Goal: Task Accomplishment & Management: Manage account settings

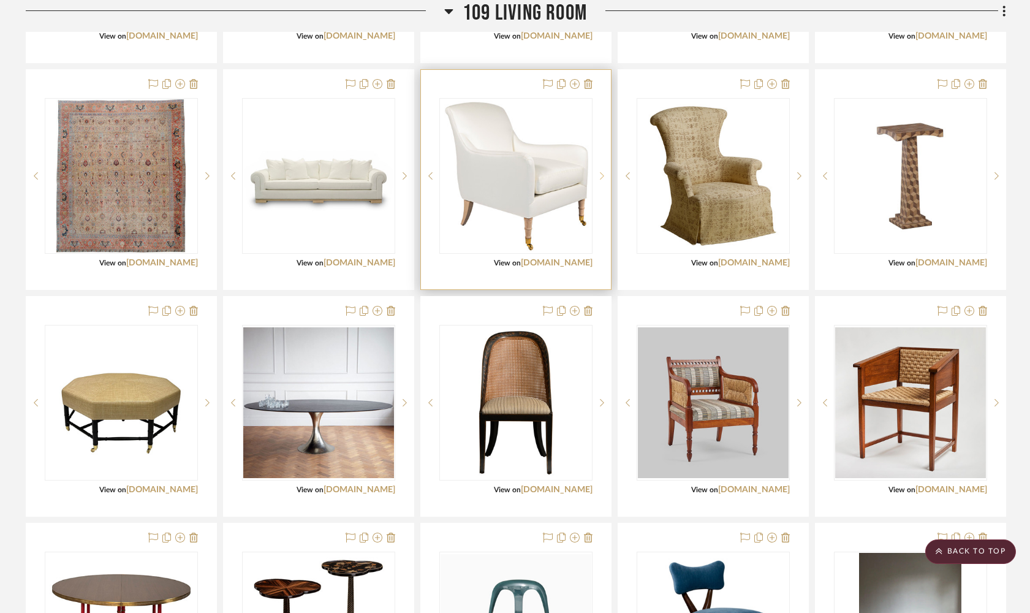
scroll to position [1860, 0]
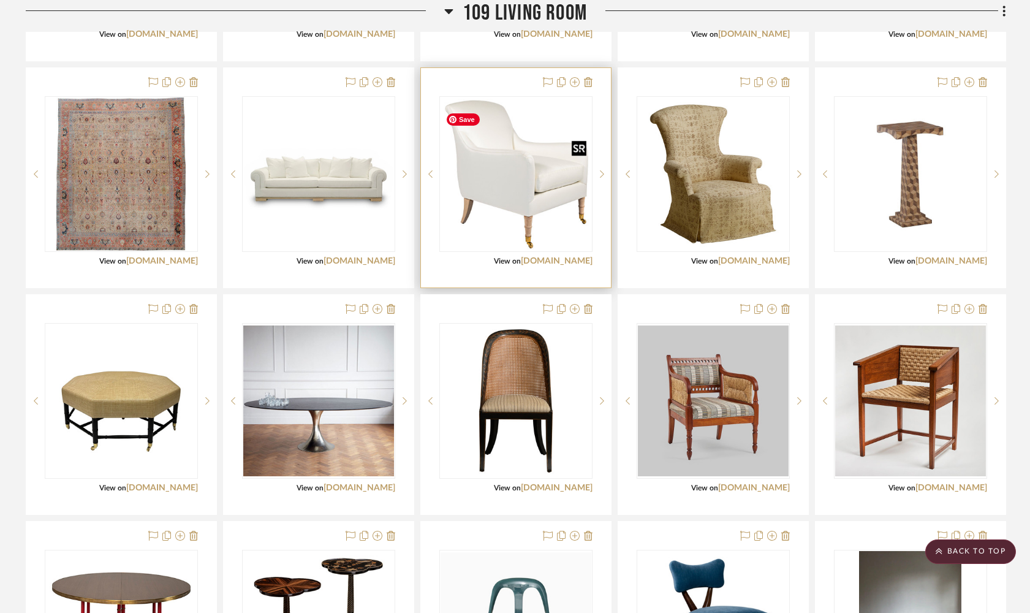
click at [510, 207] on img "0" at bounding box center [516, 174] width 151 height 151
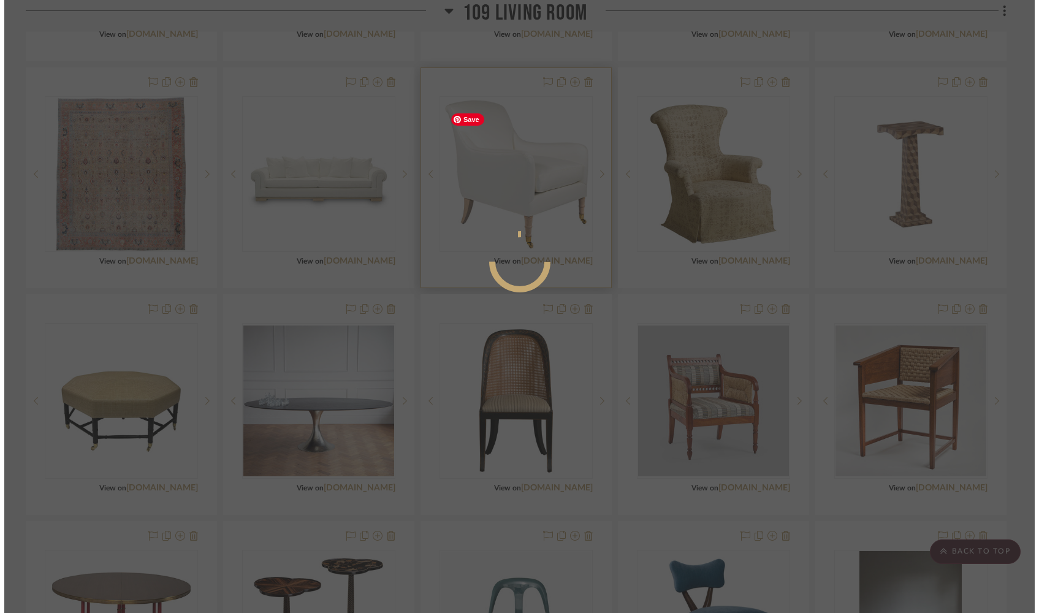
scroll to position [0, 0]
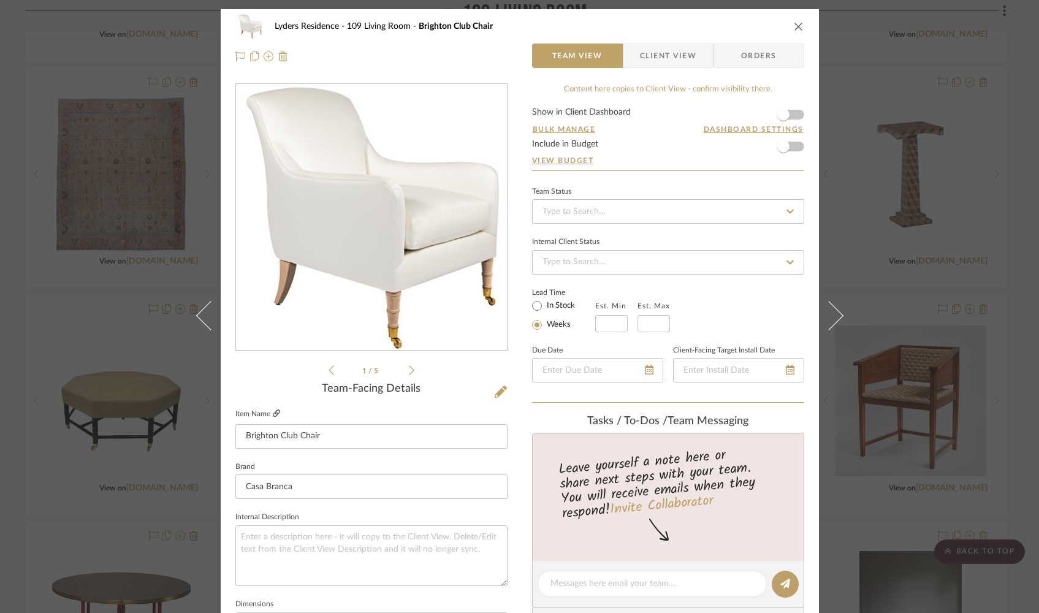
click at [274, 415] on icon at bounding box center [276, 412] width 7 height 7
drag, startPoint x: 793, startPoint y: 27, endPoint x: 792, endPoint y: 113, distance: 85.8
click at [644, 27] on icon "close" at bounding box center [799, 26] width 10 height 10
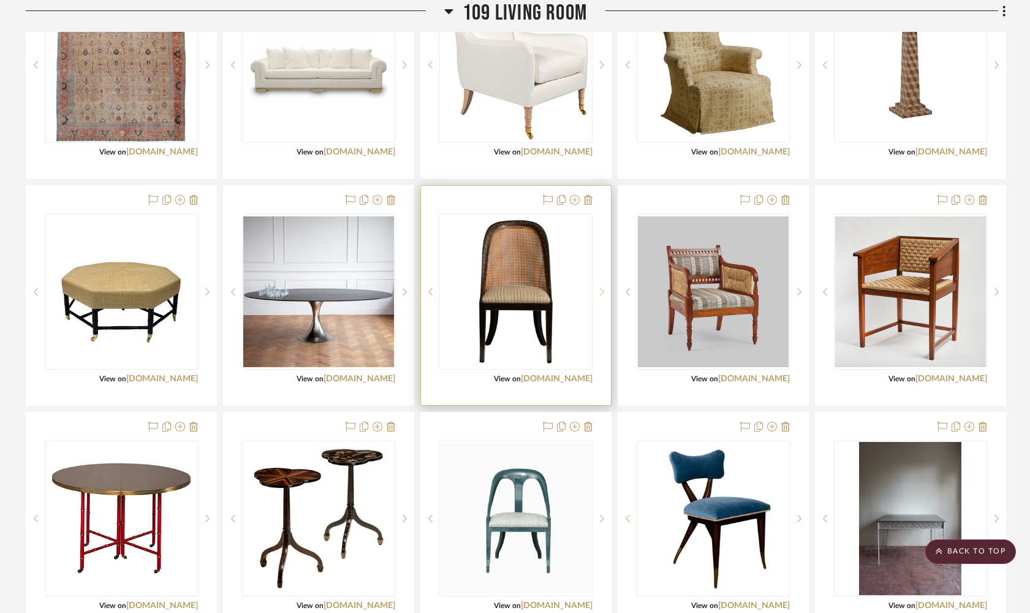
scroll to position [2018, 0]
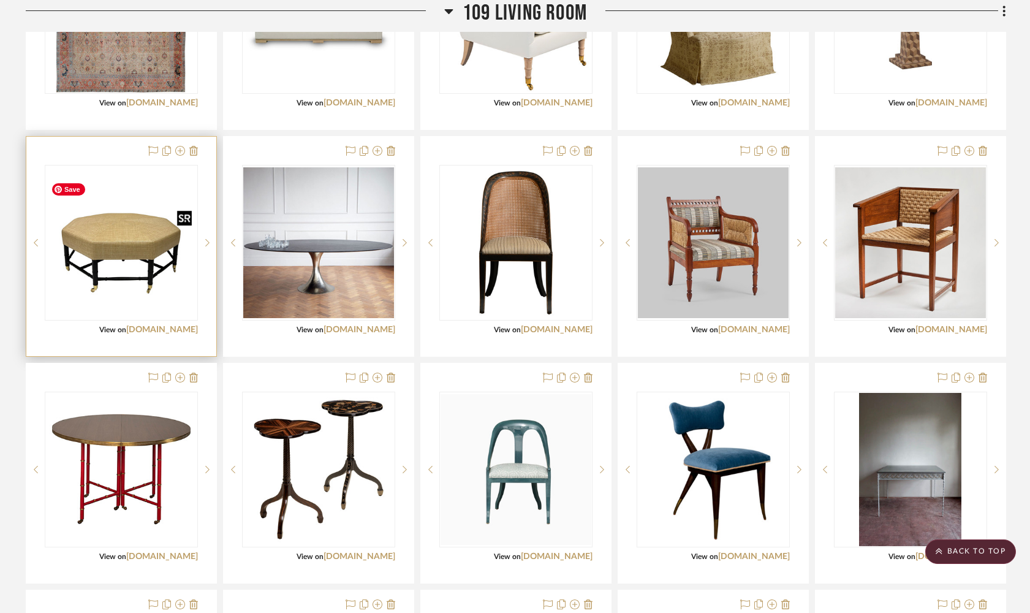
click at [108, 263] on img "0" at bounding box center [121, 242] width 151 height 151
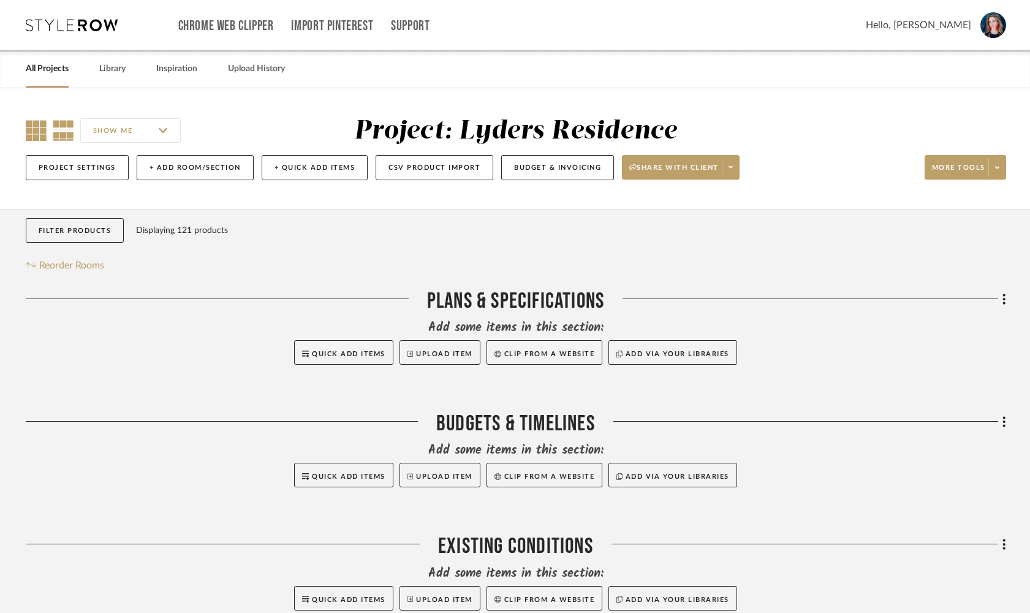
click at [36, 123] on icon at bounding box center [36, 130] width 21 height 21
click at [34, 123] on icon at bounding box center [36, 130] width 21 height 21
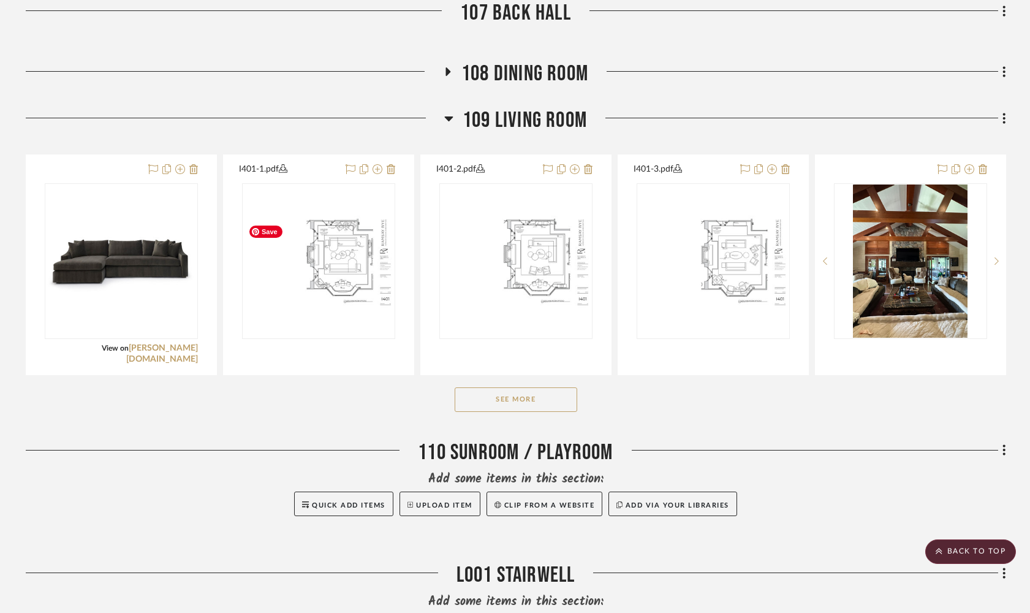
scroll to position [1320, 0]
click at [483, 405] on button "See More" at bounding box center [516, 399] width 123 height 25
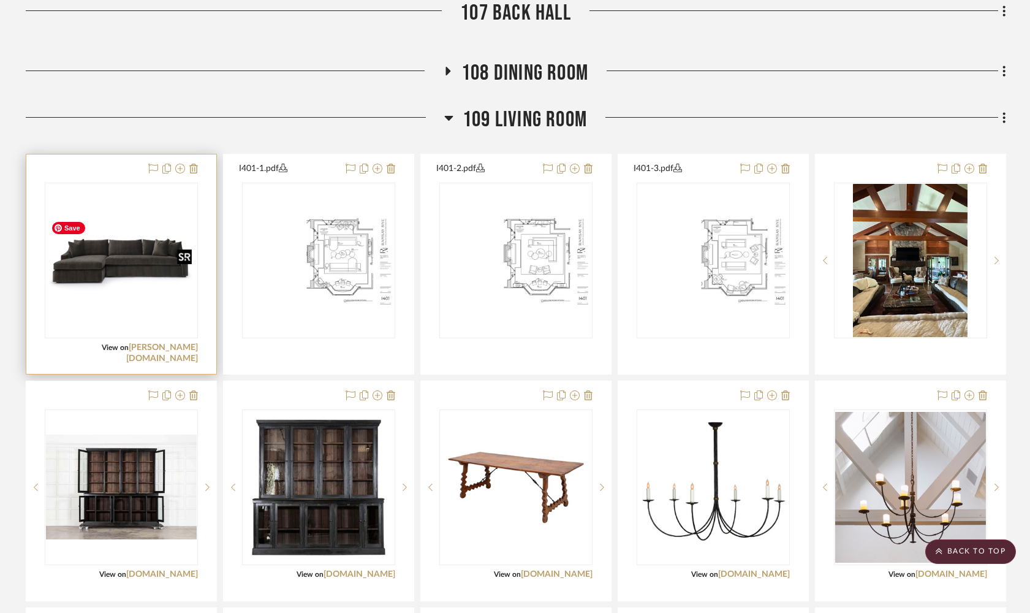
click at [126, 257] on img "0" at bounding box center [121, 260] width 151 height 104
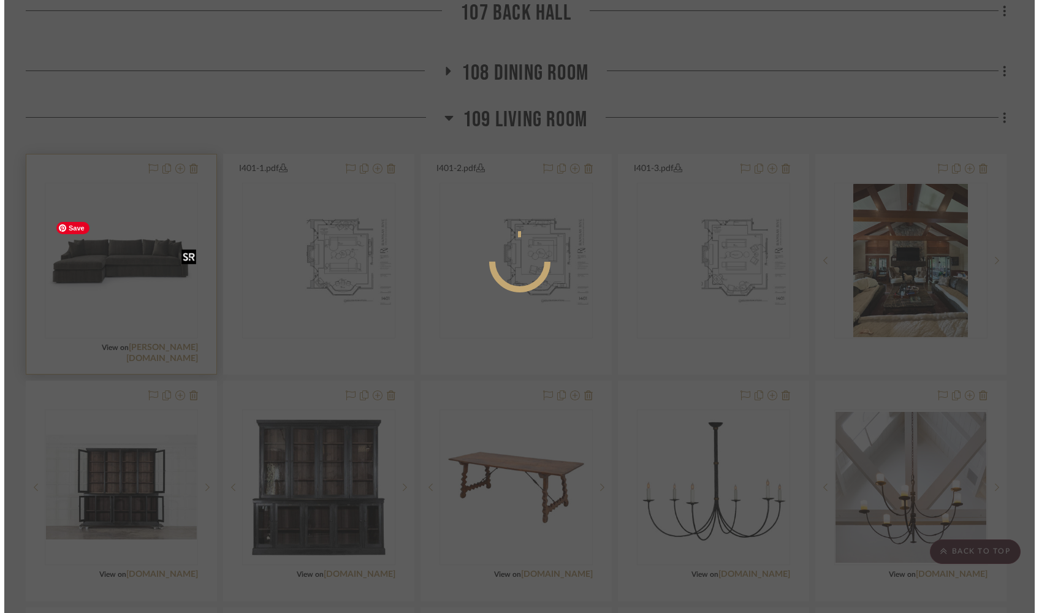
scroll to position [0, 0]
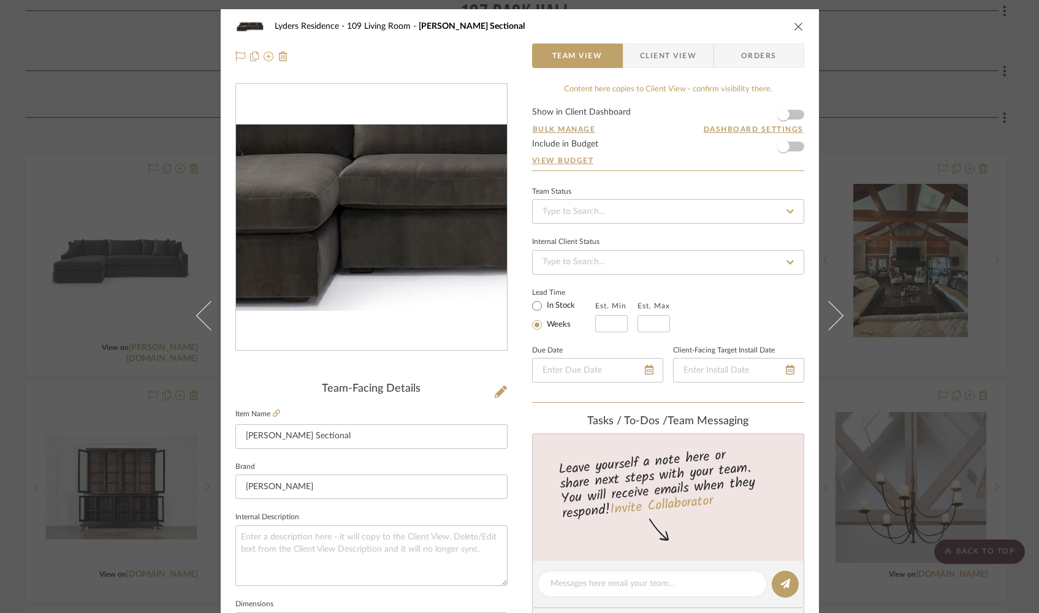
click at [349, 229] on img "0" at bounding box center [371, 217] width 271 height 186
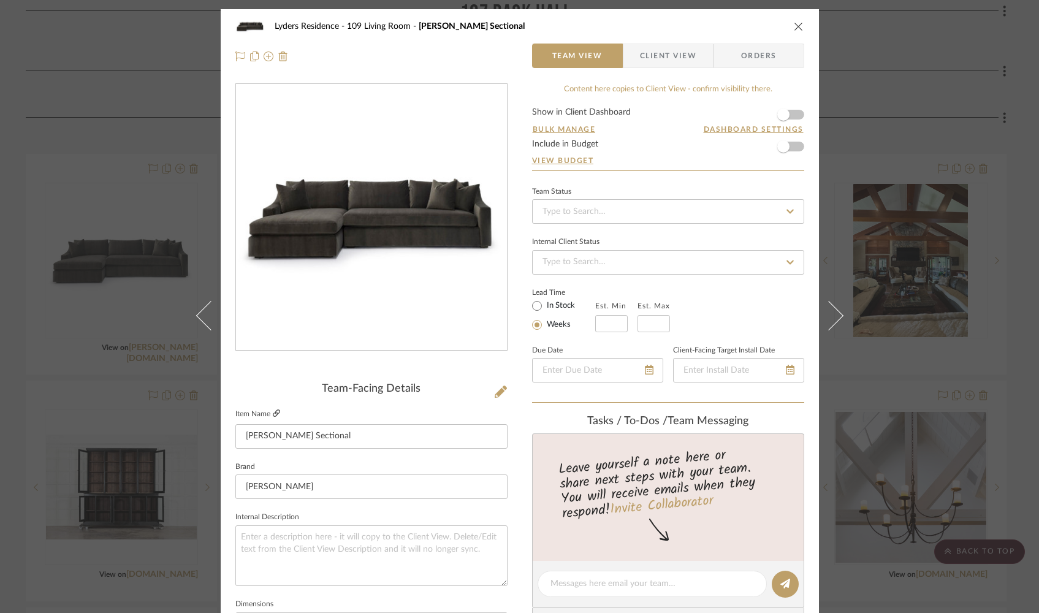
click at [273, 413] on icon at bounding box center [276, 412] width 7 height 7
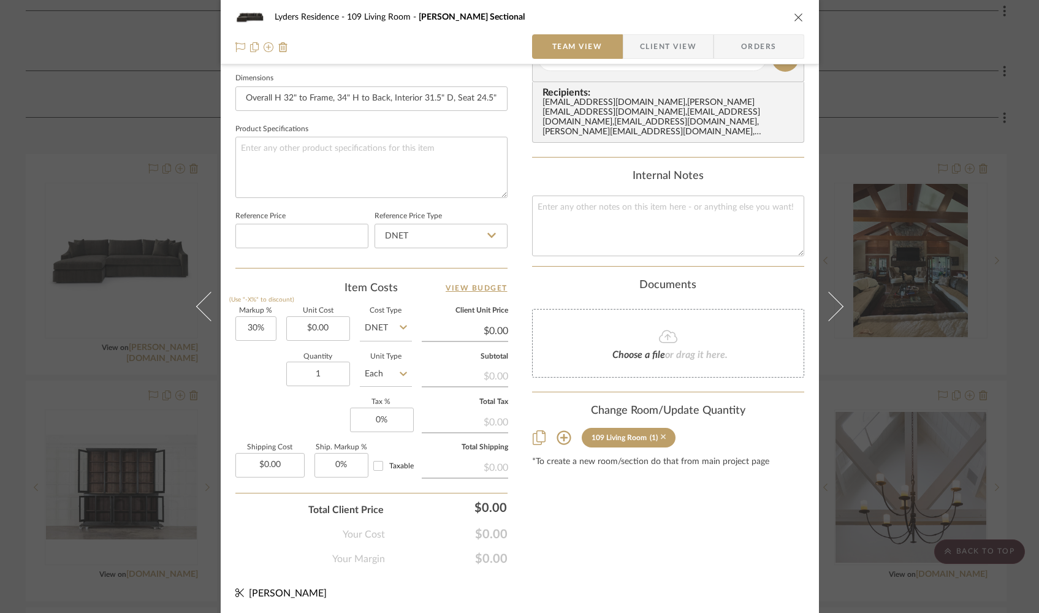
click at [661, 436] on icon at bounding box center [664, 437] width 6 height 9
click at [794, 17] on icon "close" at bounding box center [799, 17] width 10 height 10
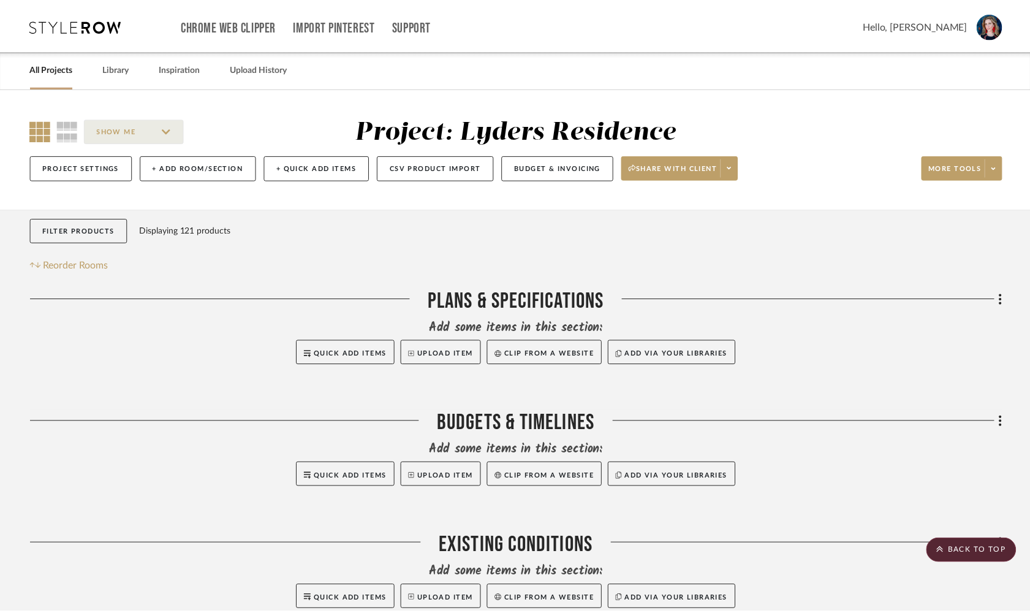
scroll to position [1320, 0]
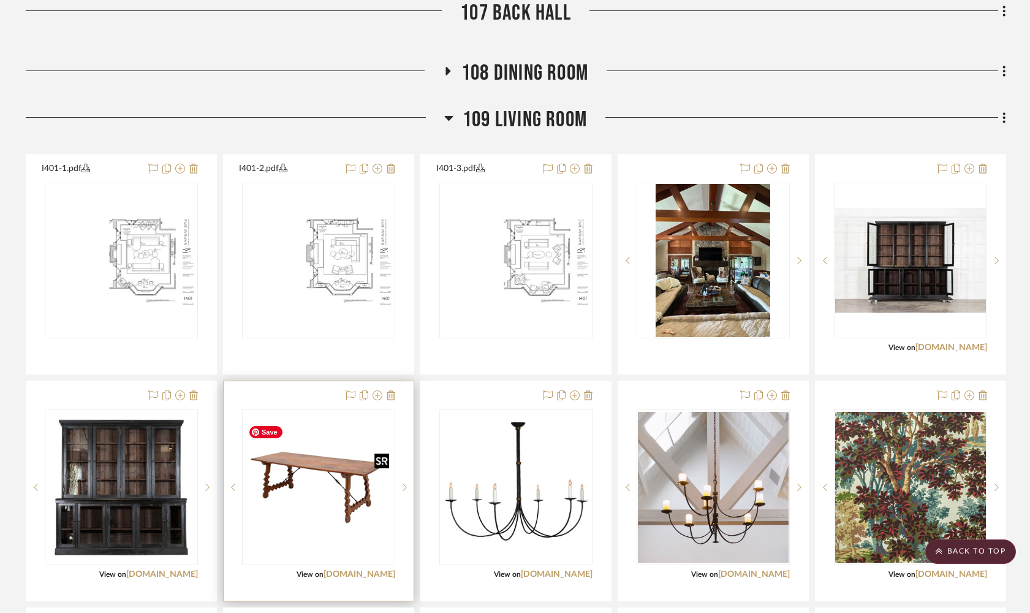
click at [329, 481] on img "0" at bounding box center [318, 487] width 151 height 151
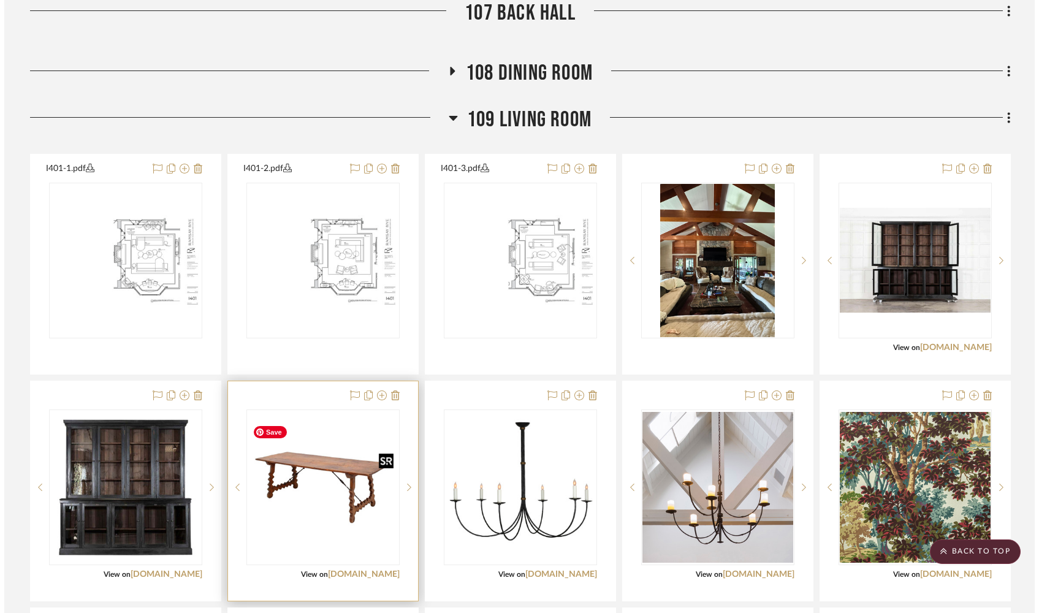
scroll to position [0, 0]
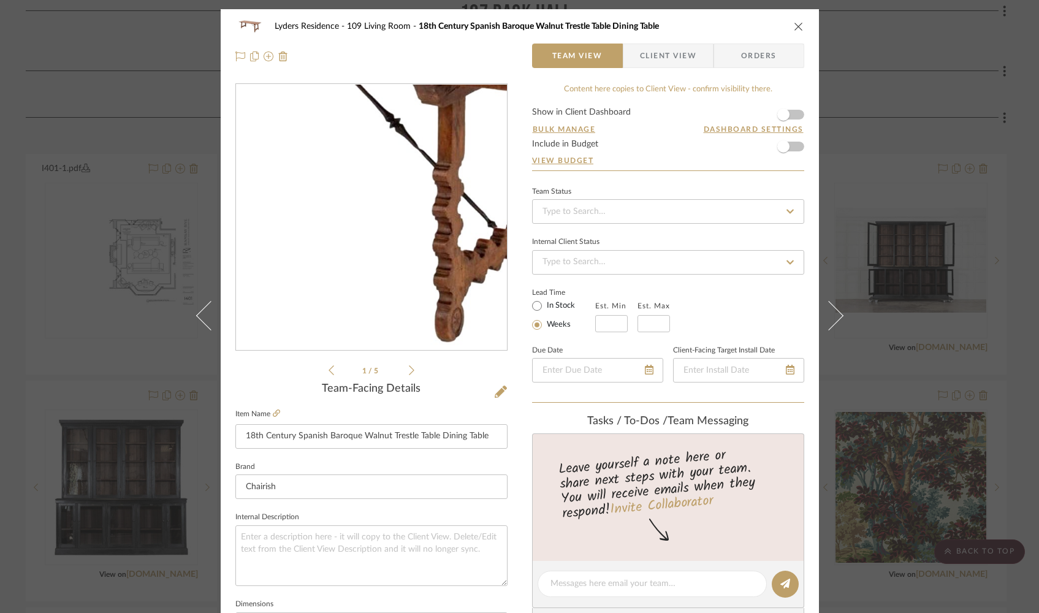
click at [392, 239] on img "0" at bounding box center [371, 218] width 266 height 266
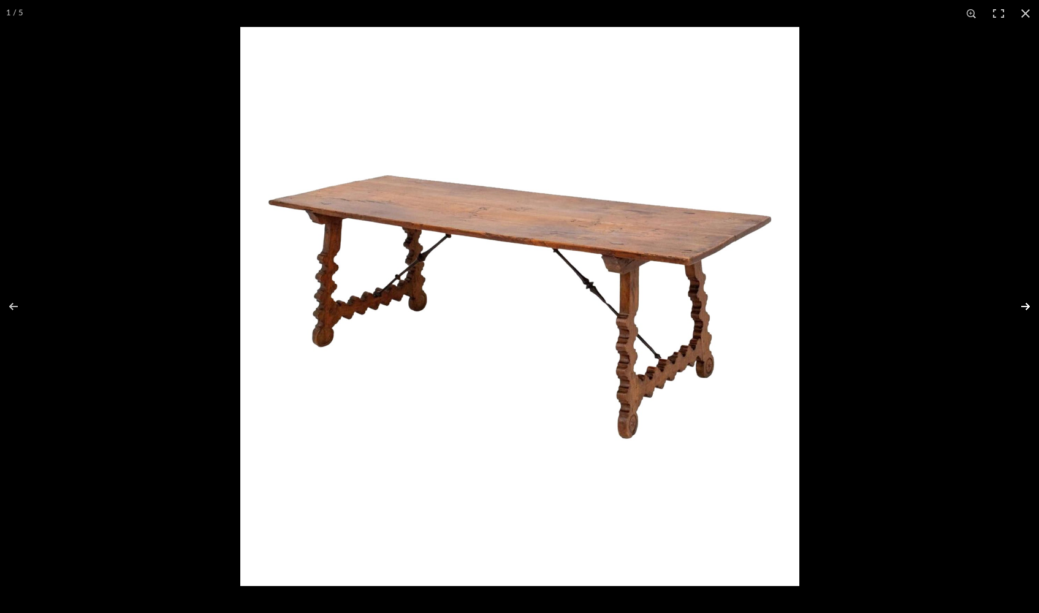
click at [1025, 308] on button at bounding box center [1017, 306] width 43 height 61
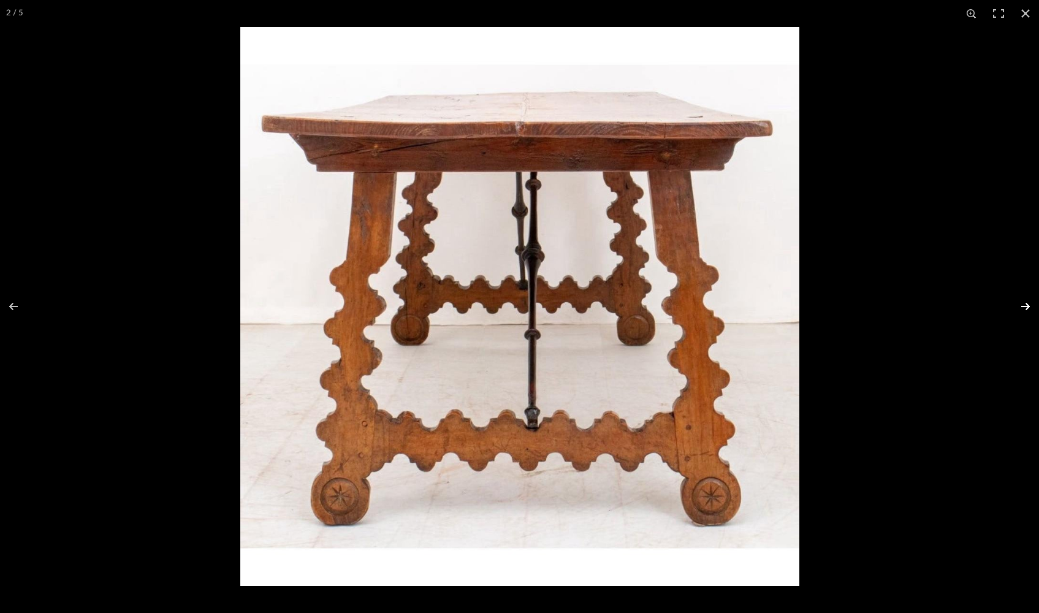
click at [1025, 308] on button at bounding box center [1017, 306] width 43 height 61
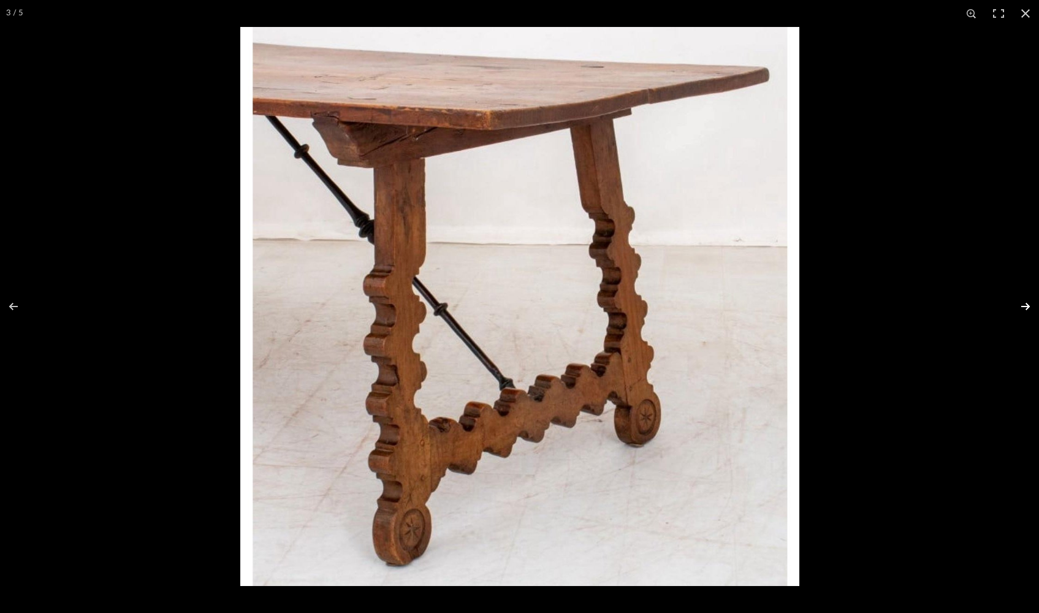
click at [1025, 308] on button at bounding box center [1017, 306] width 43 height 61
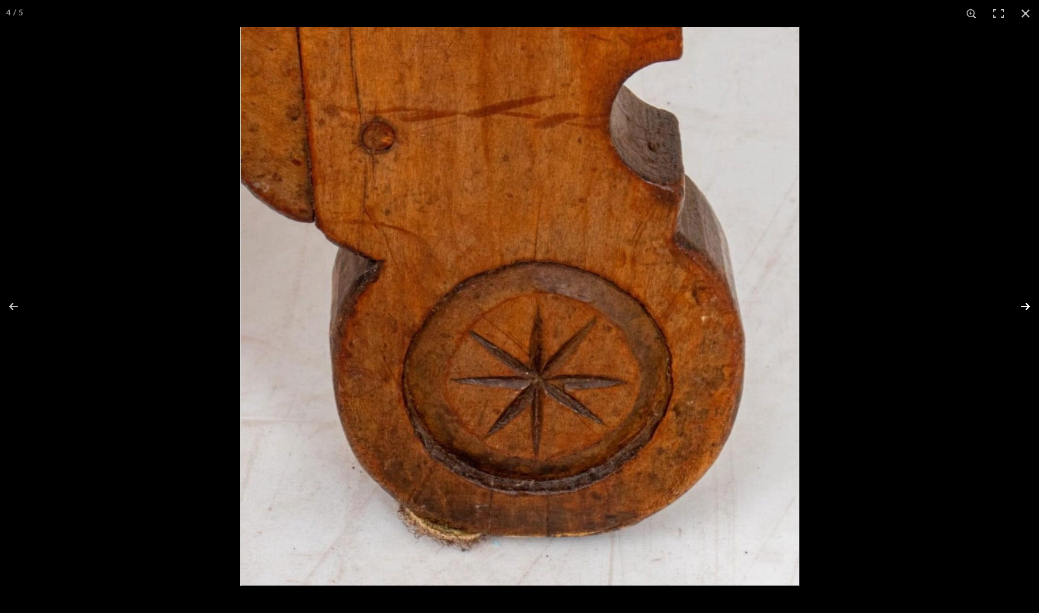
click at [1025, 308] on button at bounding box center [1017, 306] width 43 height 61
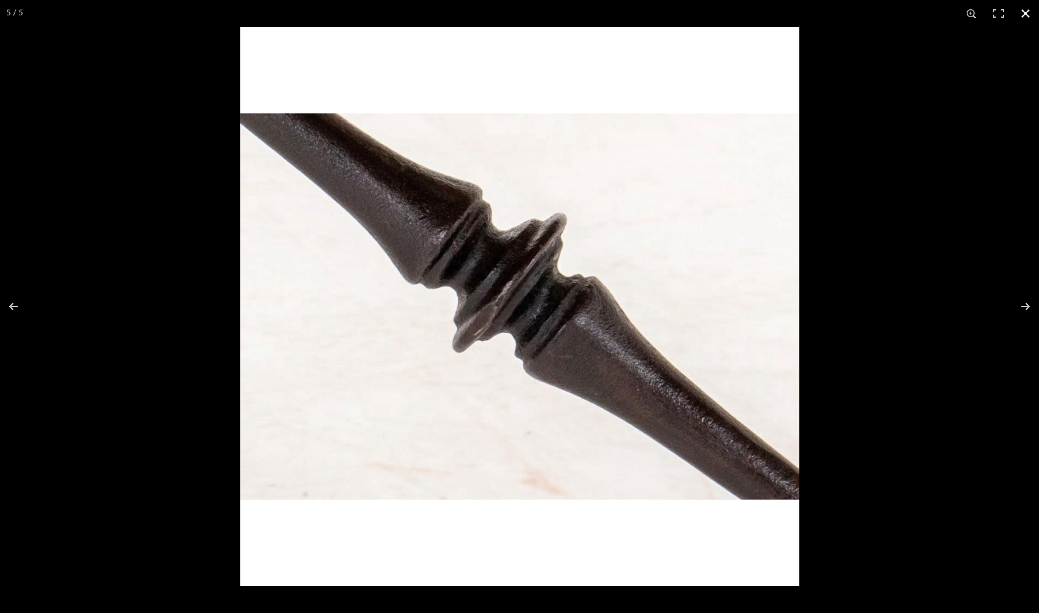
click at [1025, 13] on button at bounding box center [1025, 13] width 27 height 27
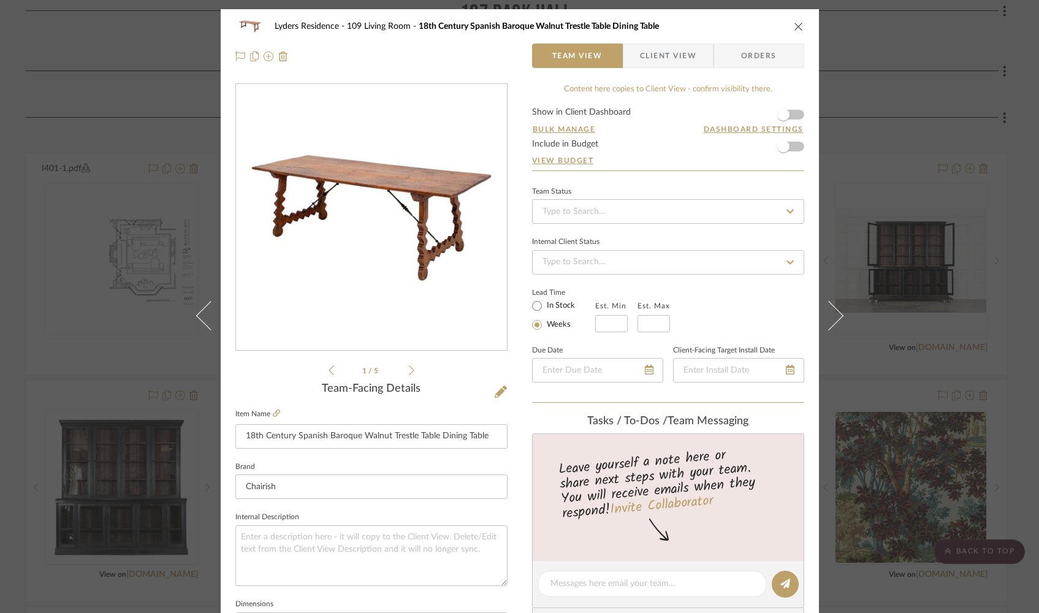
click at [796, 25] on icon "close" at bounding box center [799, 26] width 10 height 10
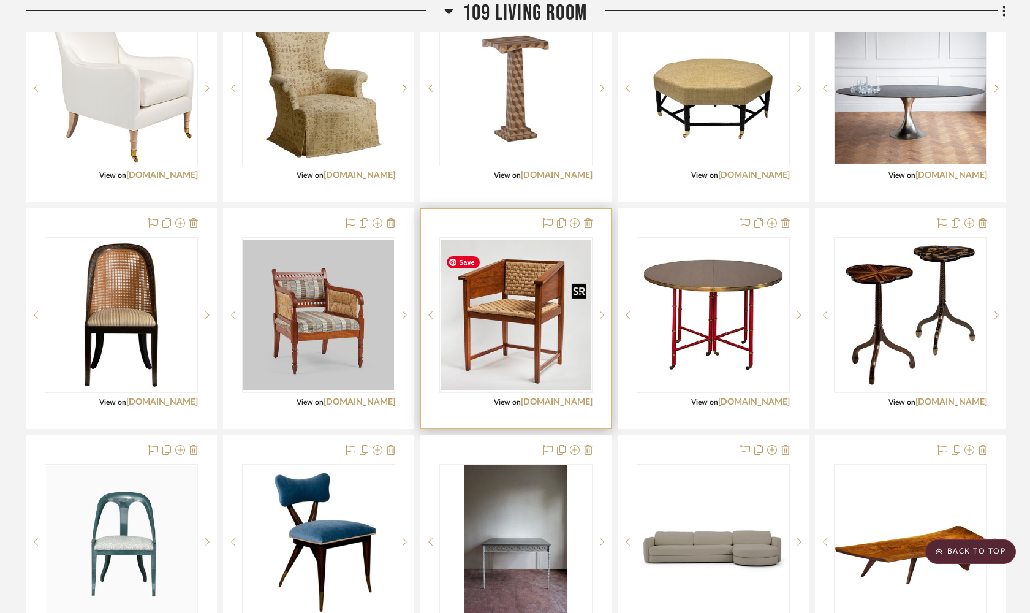
scroll to position [2235, 0]
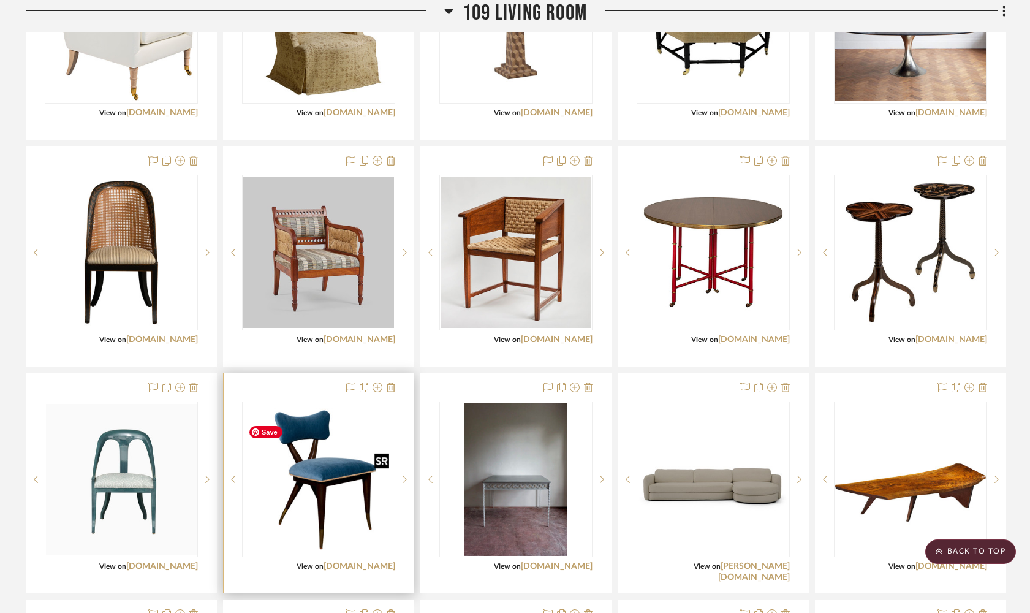
click at [0, 0] on img at bounding box center [0, 0] width 0 height 0
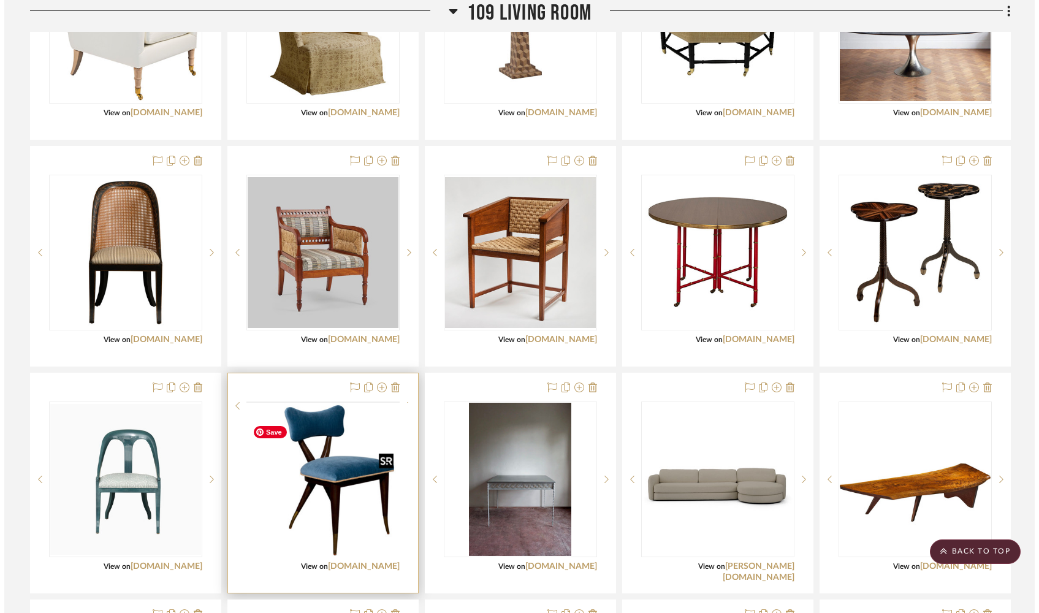
scroll to position [0, 0]
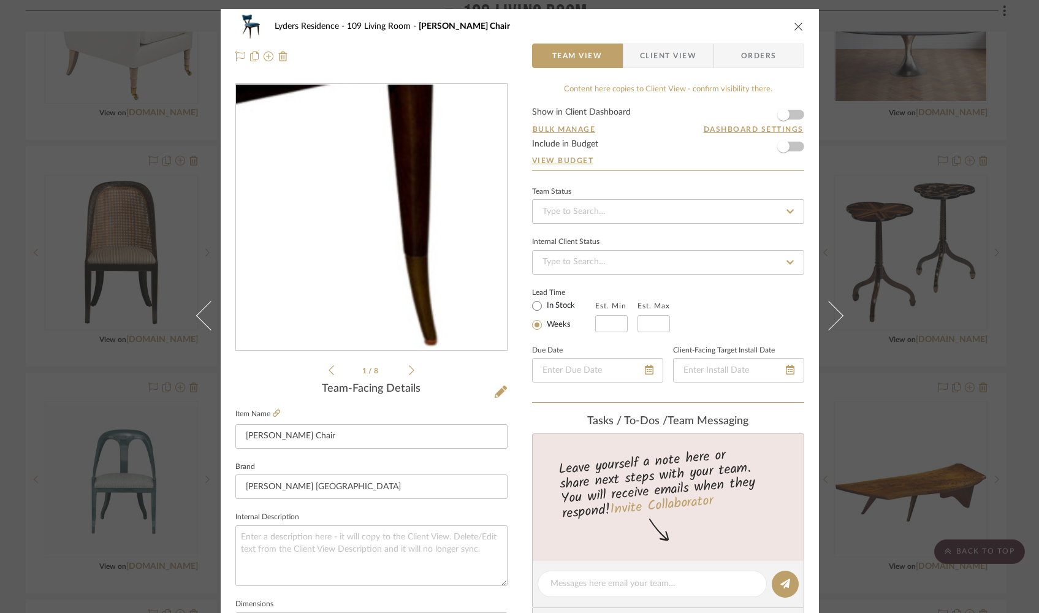
click at [440, 266] on img "0" at bounding box center [371, 217] width 271 height 254
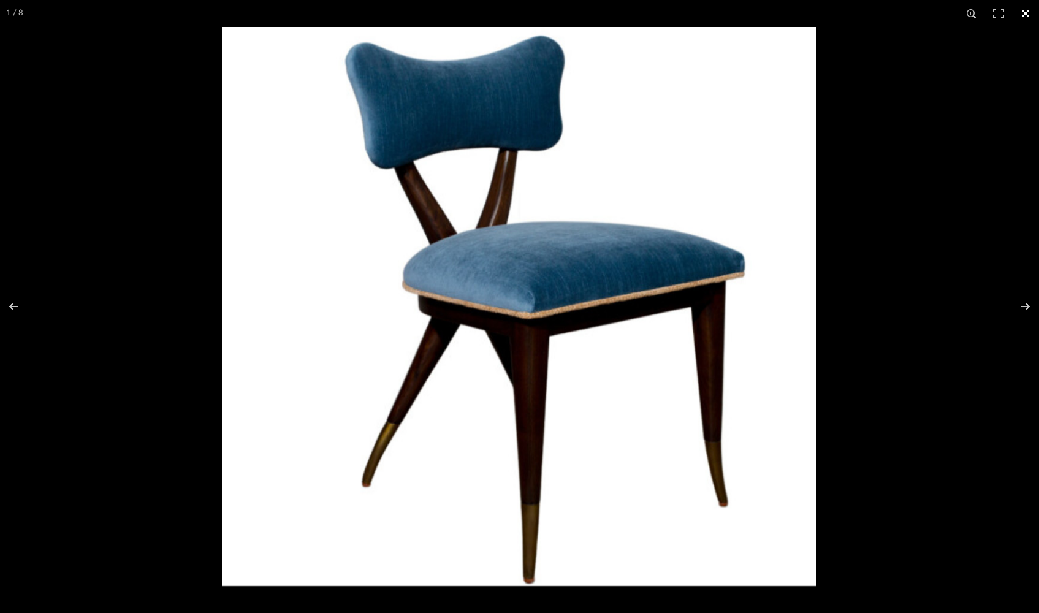
click at [1027, 17] on button at bounding box center [1025, 13] width 27 height 27
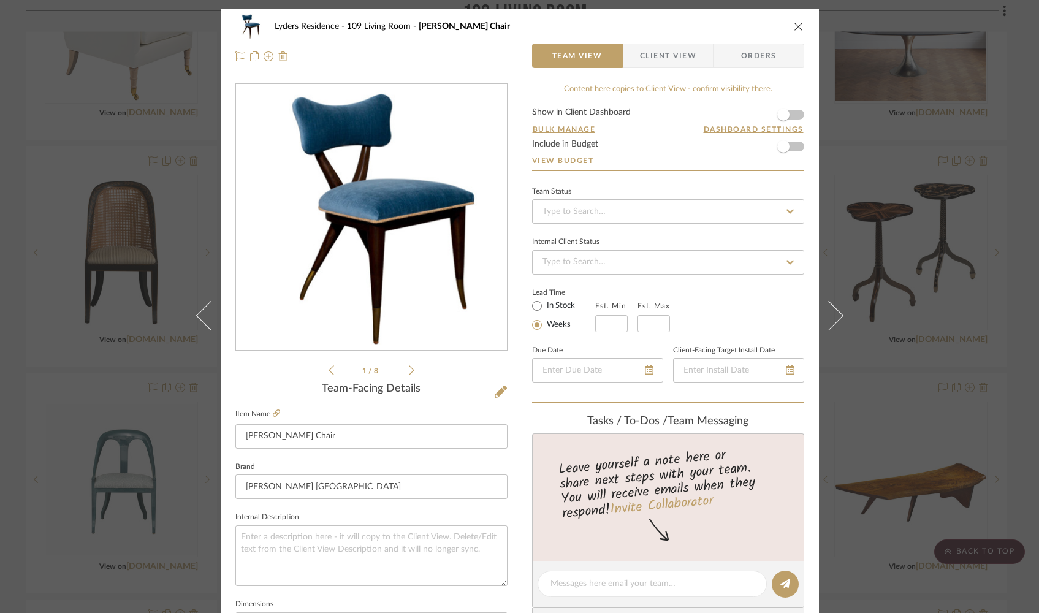
click at [794, 31] on icon "close" at bounding box center [799, 26] width 10 height 10
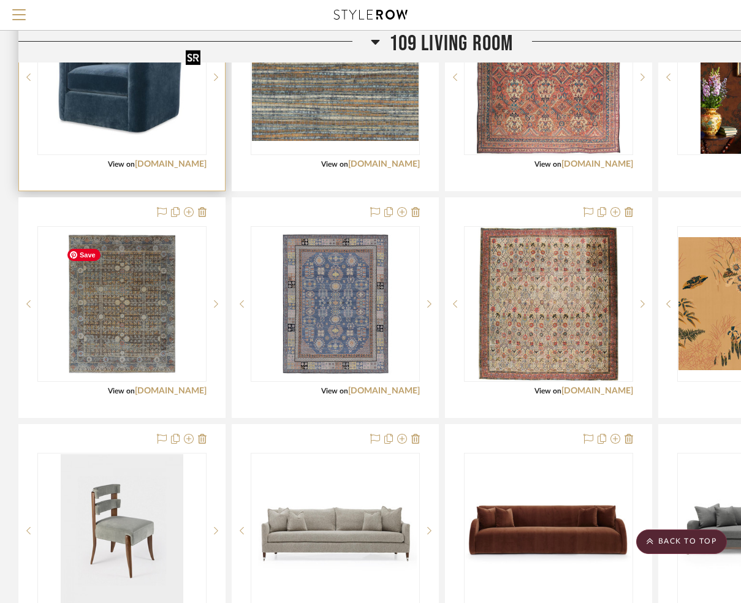
scroll to position [3260, 0]
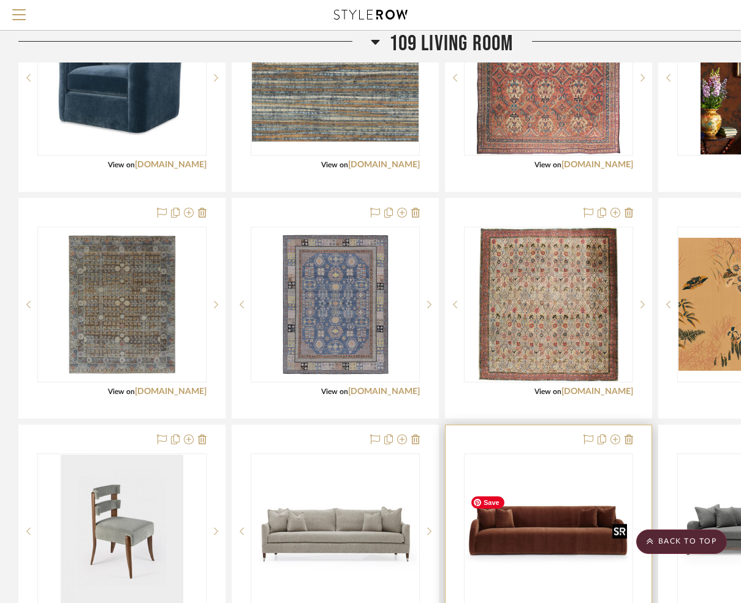
click at [513, 543] on img "0" at bounding box center [548, 531] width 167 height 115
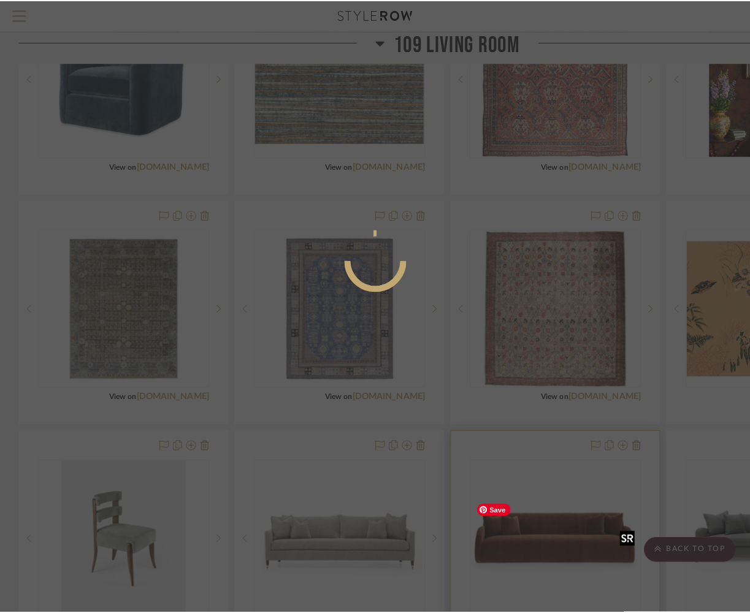
scroll to position [0, 0]
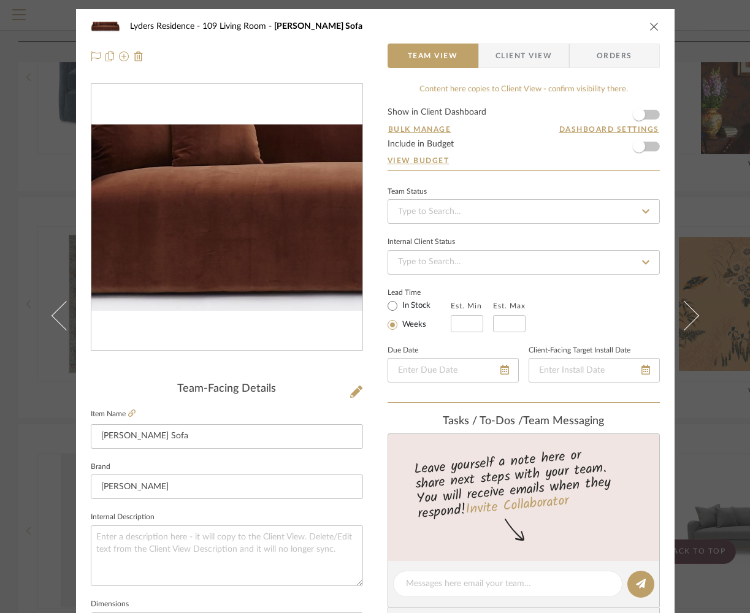
click at [155, 230] on img "0" at bounding box center [226, 217] width 271 height 186
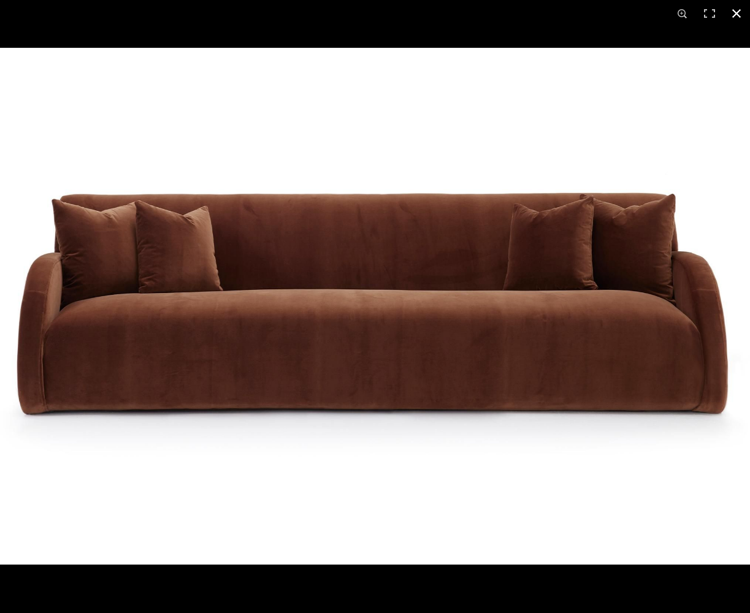
click at [733, 12] on button at bounding box center [736, 13] width 27 height 27
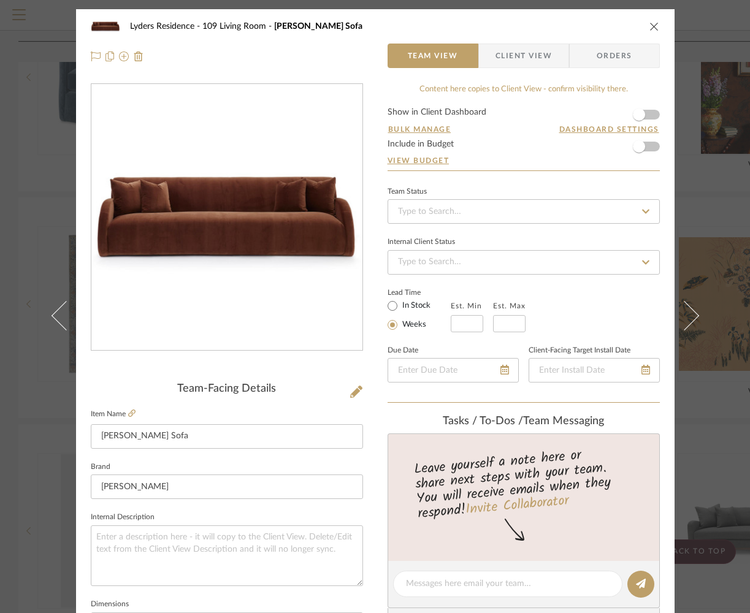
click at [649, 25] on icon "close" at bounding box center [654, 26] width 10 height 10
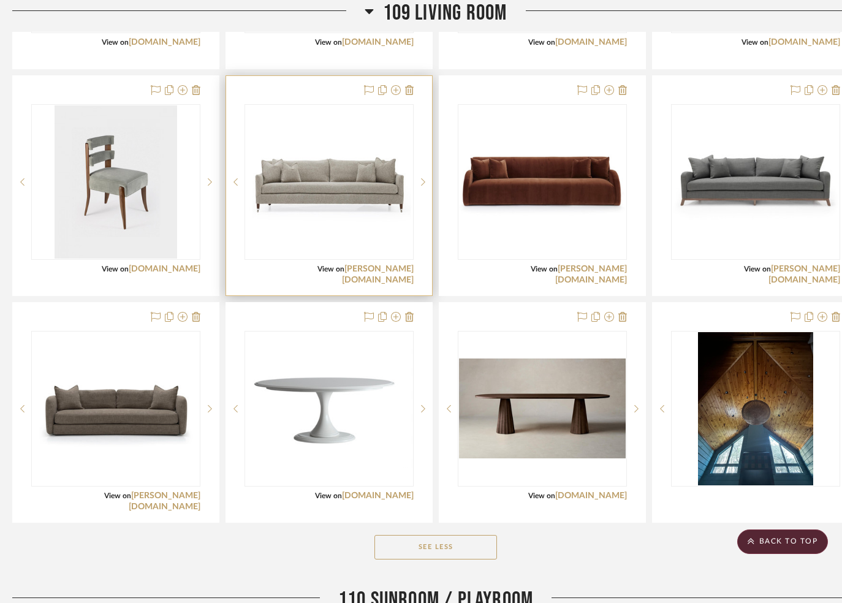
scroll to position [3700, 6]
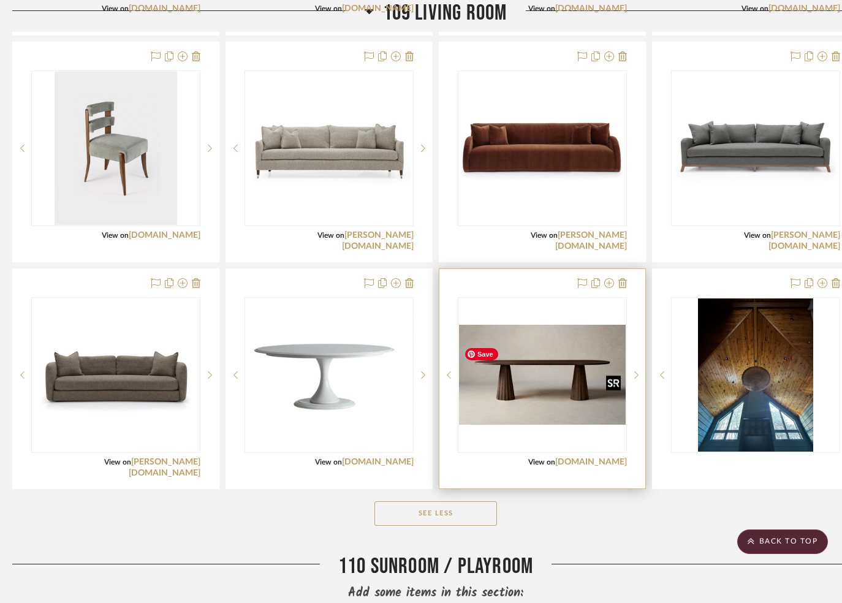
click at [549, 406] on img "0" at bounding box center [542, 375] width 167 height 100
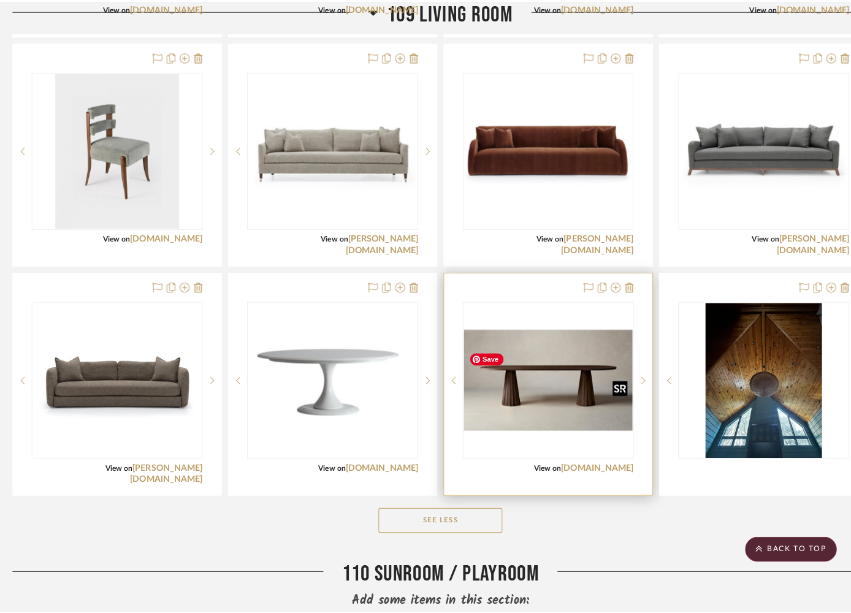
scroll to position [0, 0]
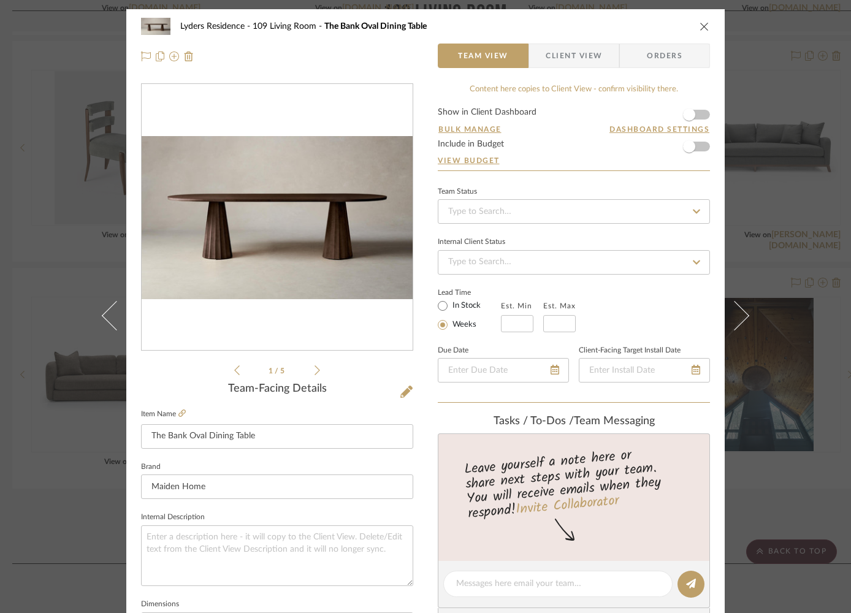
click at [699, 25] on icon "close" at bounding box center [704, 26] width 10 height 10
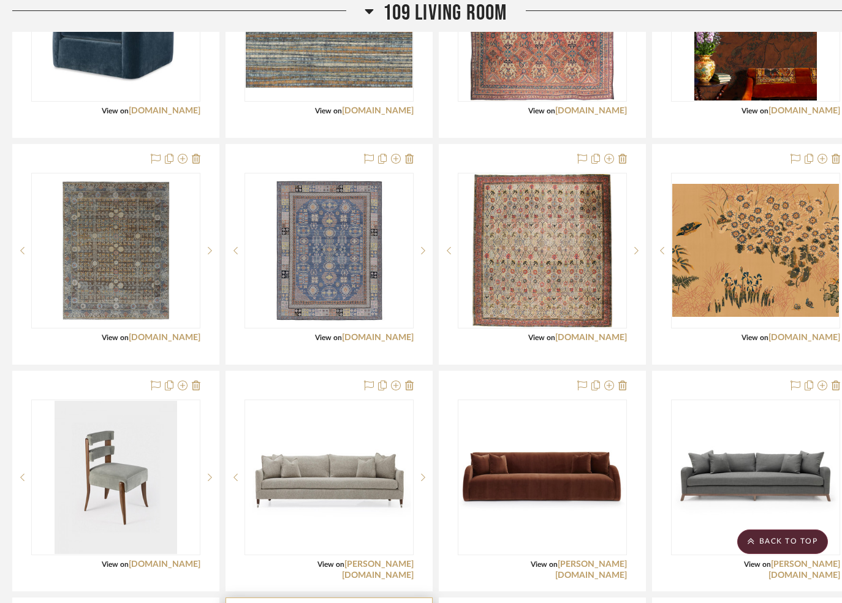
scroll to position [3369, 6]
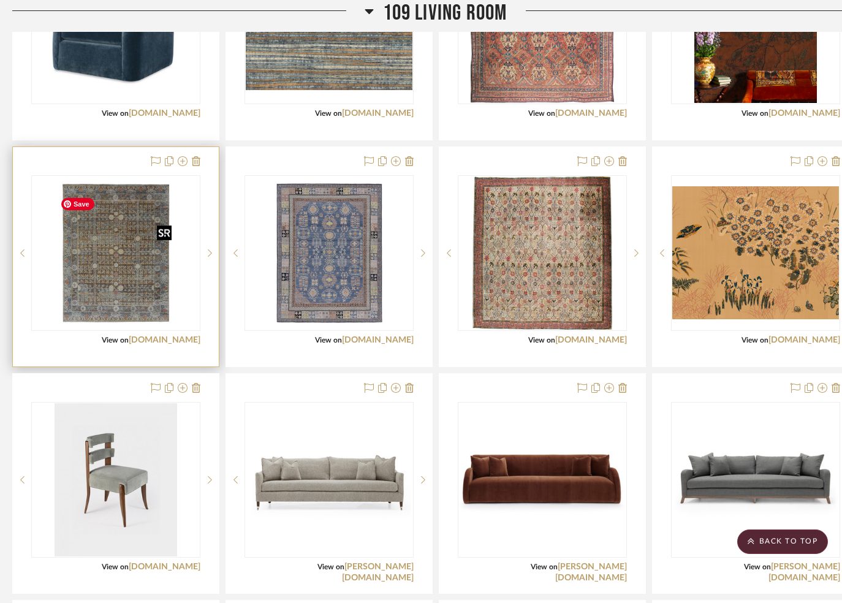
click at [110, 298] on img "0" at bounding box center [116, 253] width 122 height 153
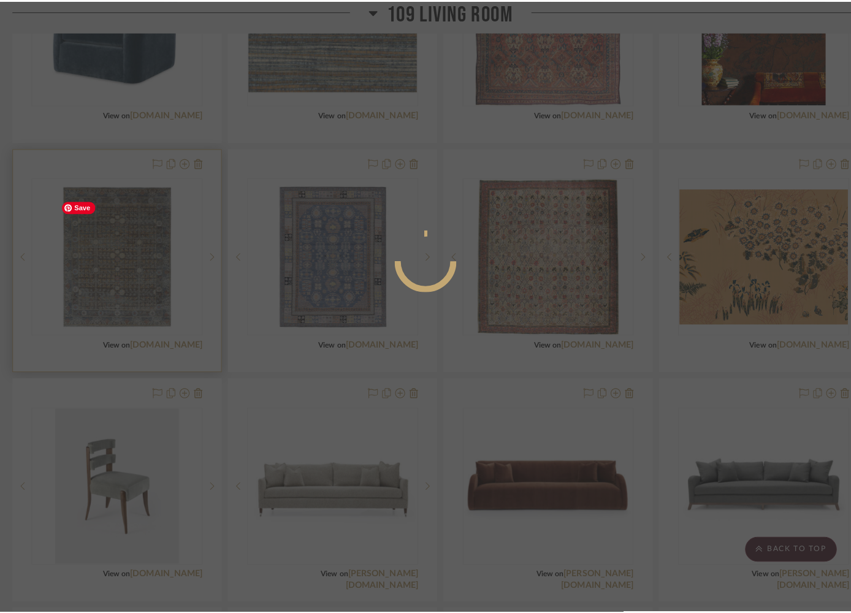
scroll to position [0, 0]
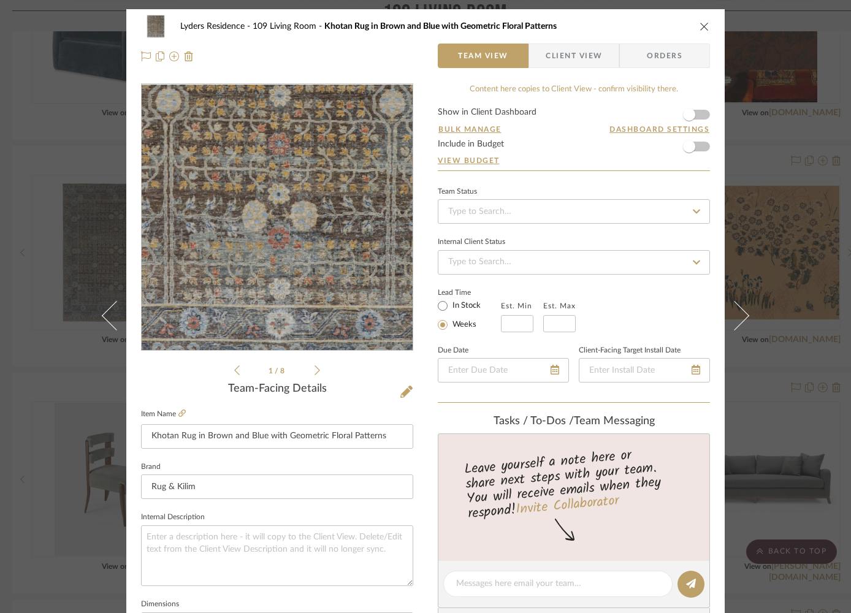
click at [272, 279] on img "0" at bounding box center [276, 218] width 211 height 266
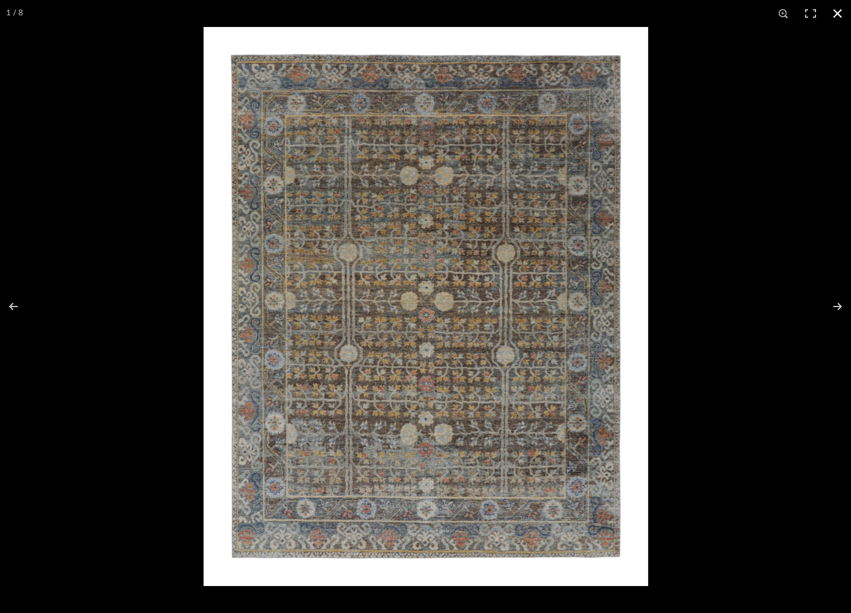
click at [837, 12] on button at bounding box center [837, 13] width 27 height 27
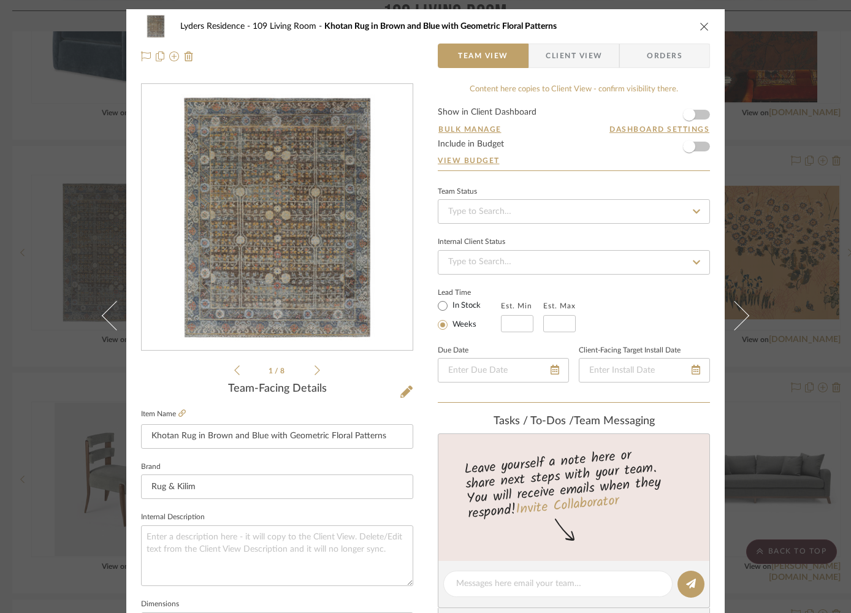
click at [701, 26] on icon "close" at bounding box center [704, 26] width 10 height 10
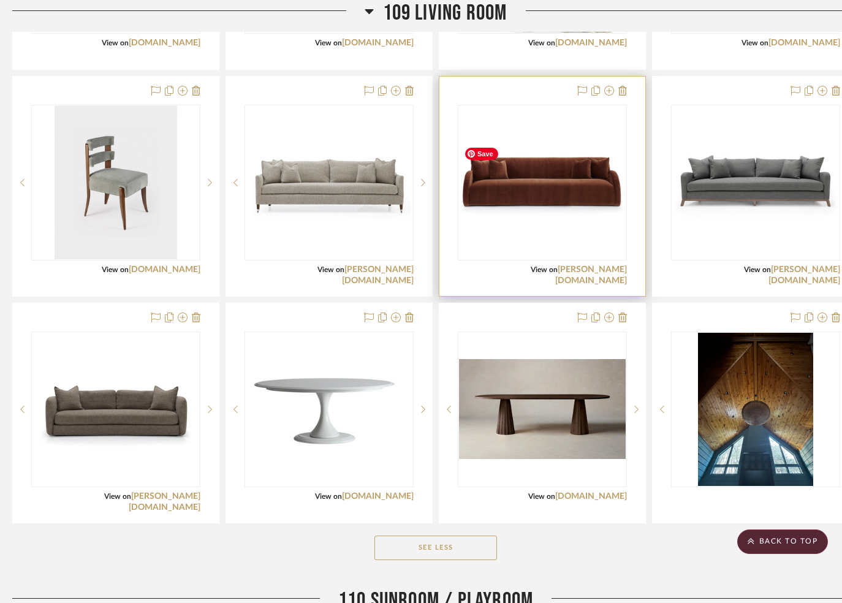
scroll to position [3667, 6]
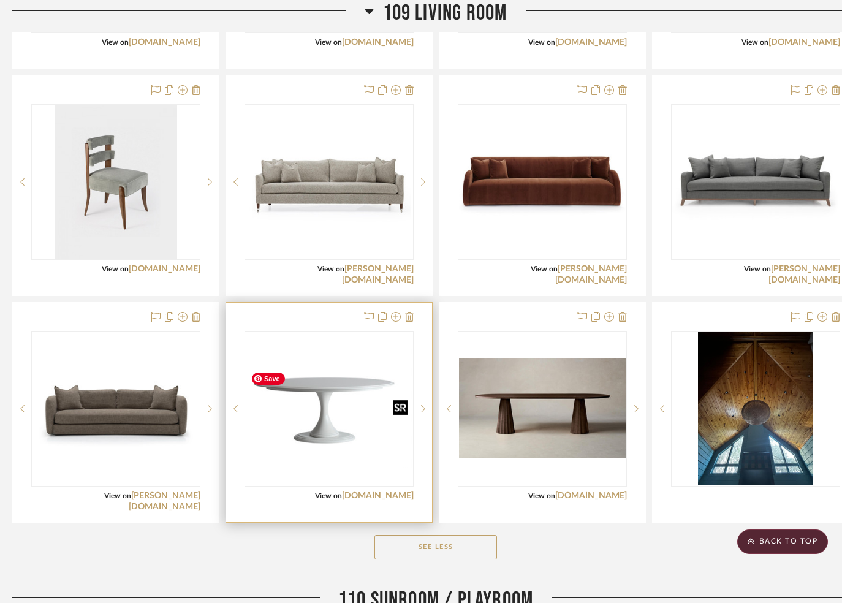
click at [355, 447] on img "0" at bounding box center [329, 408] width 167 height 119
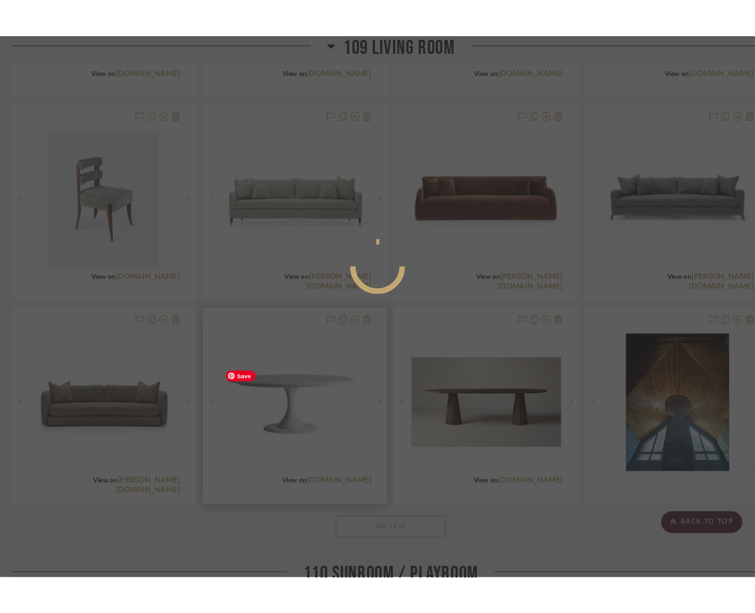
scroll to position [0, 0]
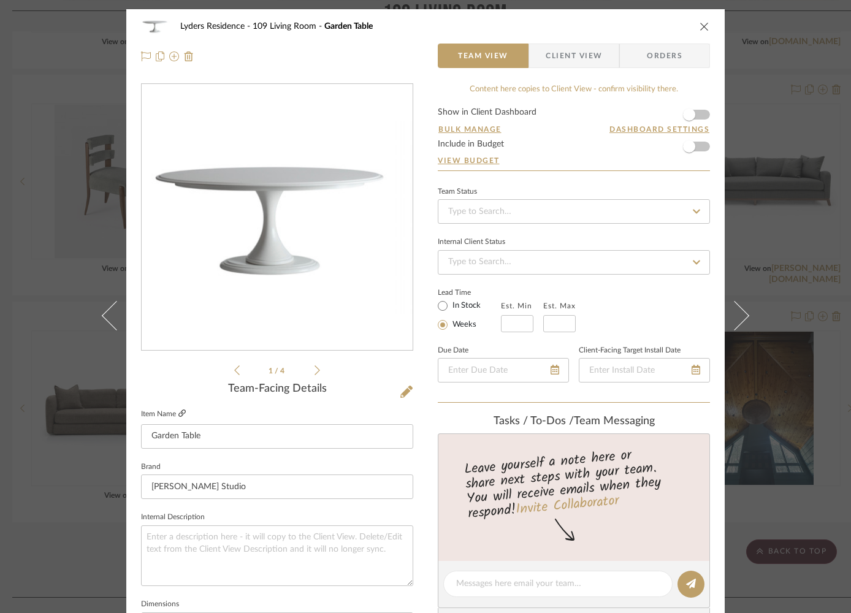
click at [181, 415] on fieldset "Item Name Garden Table" at bounding box center [277, 427] width 272 height 43
click at [178, 414] on icon at bounding box center [181, 412] width 7 height 7
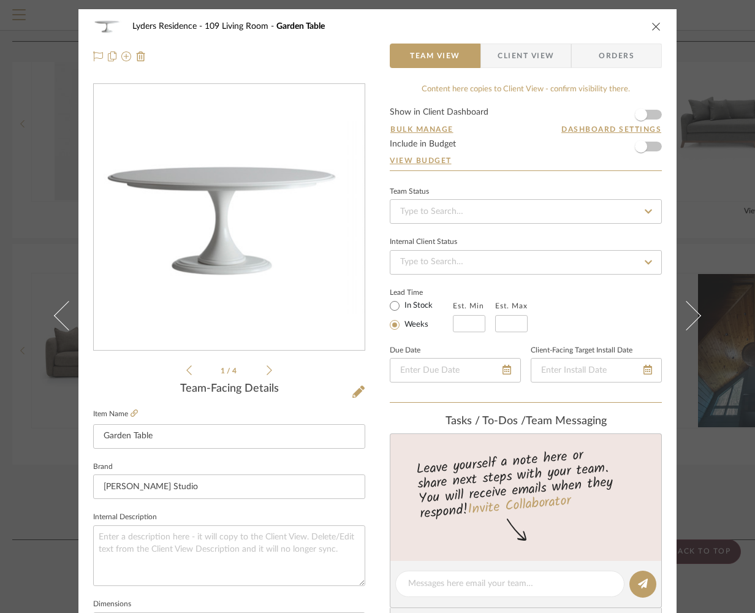
click at [652, 26] on icon "close" at bounding box center [657, 26] width 10 height 10
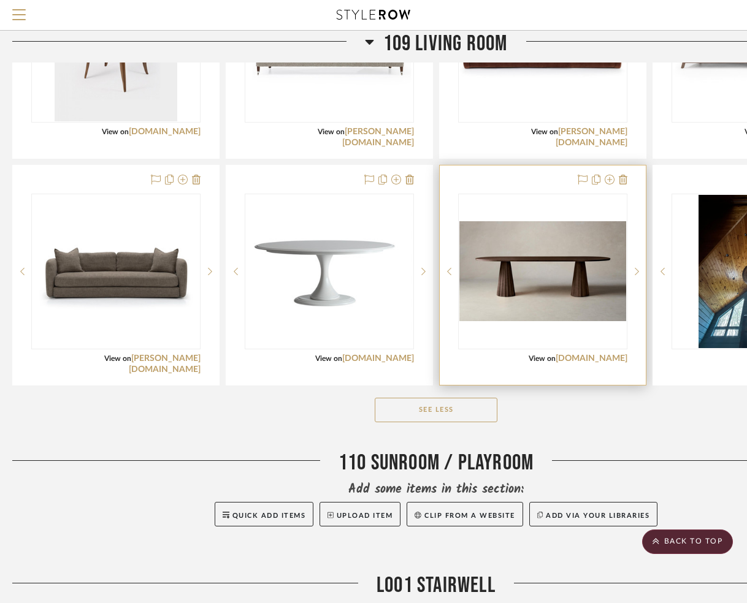
scroll to position [3746, 6]
click at [521, 310] on img "0" at bounding box center [542, 272] width 167 height 100
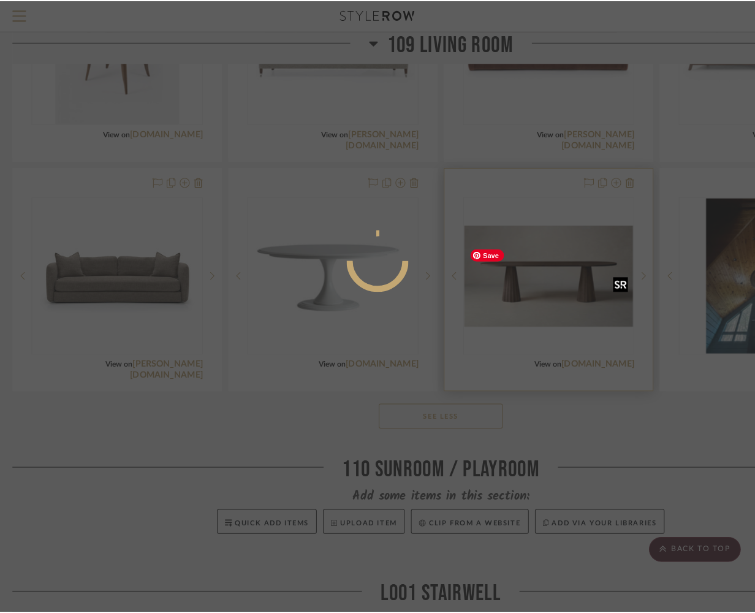
scroll to position [0, 0]
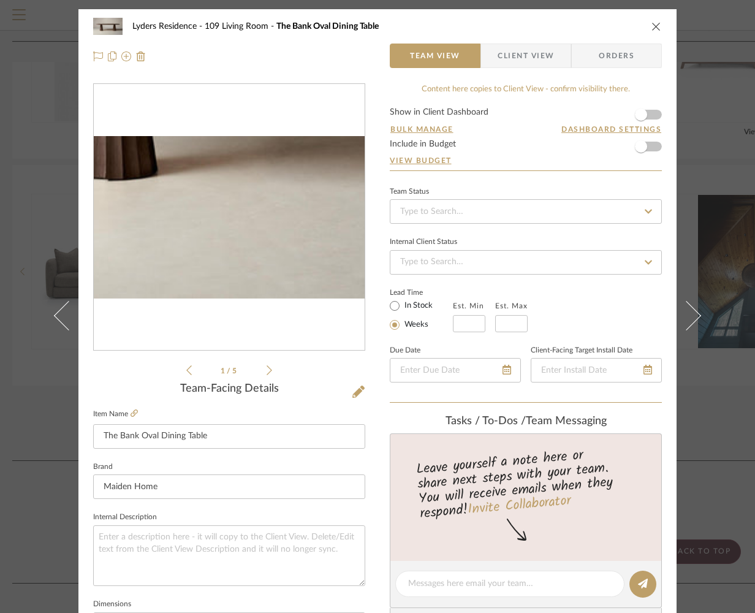
click at [204, 279] on img "0" at bounding box center [229, 217] width 271 height 162
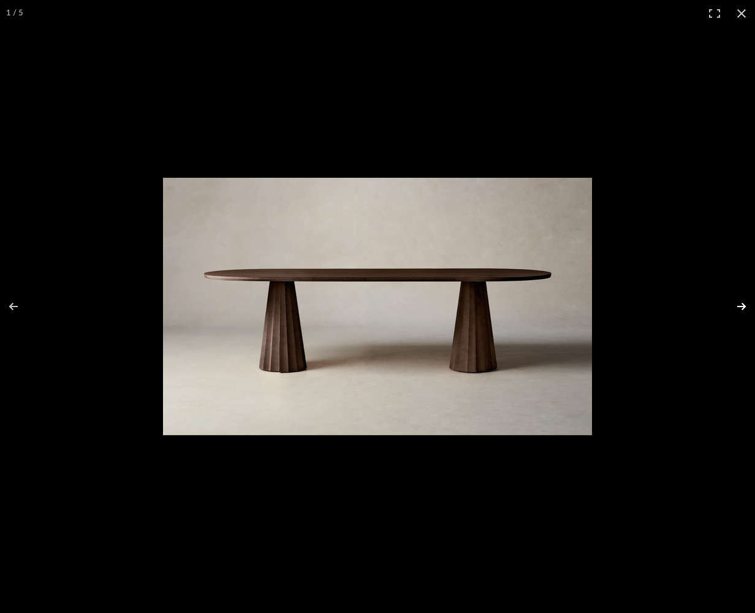
click at [736, 305] on button at bounding box center [733, 306] width 43 height 61
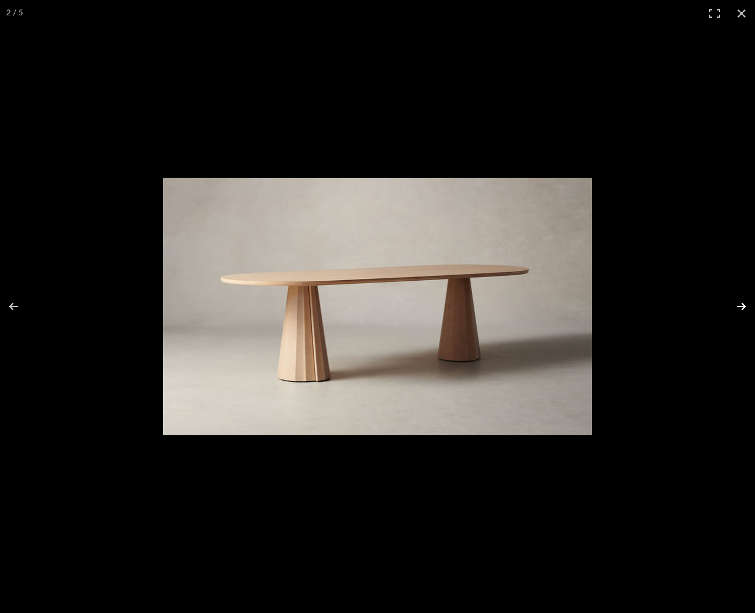
click at [736, 305] on button at bounding box center [733, 306] width 43 height 61
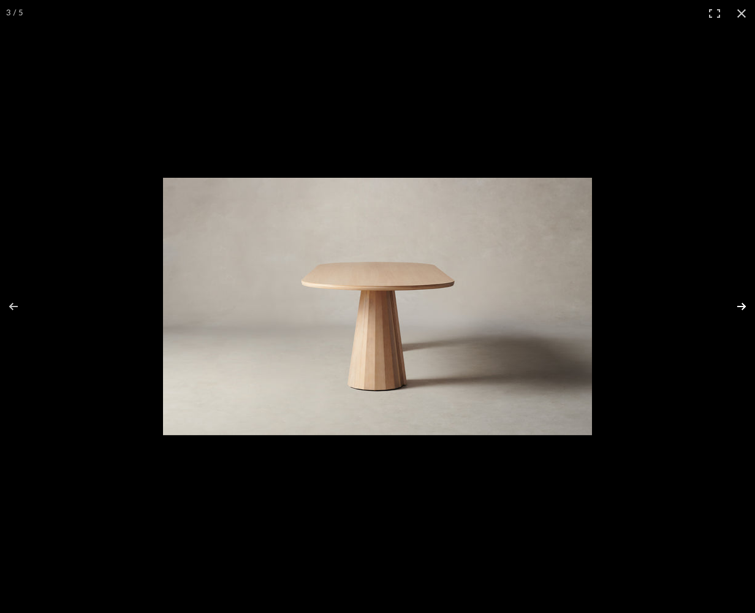
click at [736, 305] on button at bounding box center [733, 306] width 43 height 61
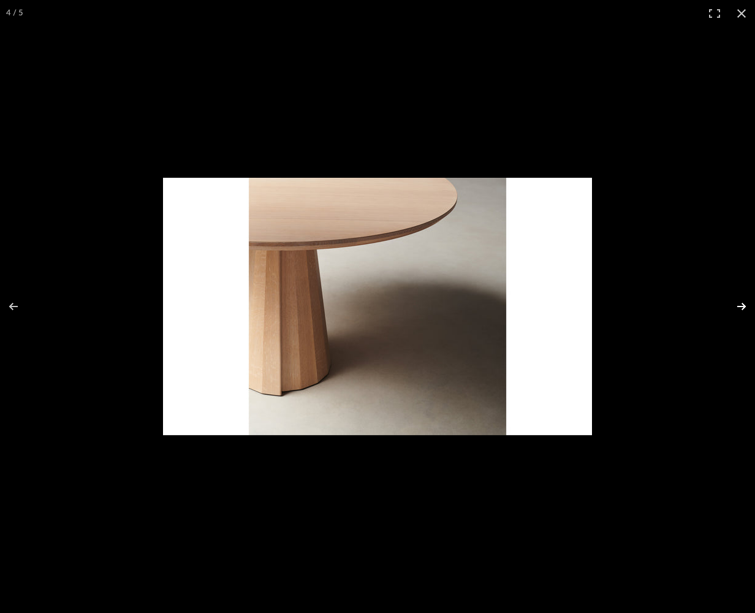
click at [736, 305] on button at bounding box center [733, 306] width 43 height 61
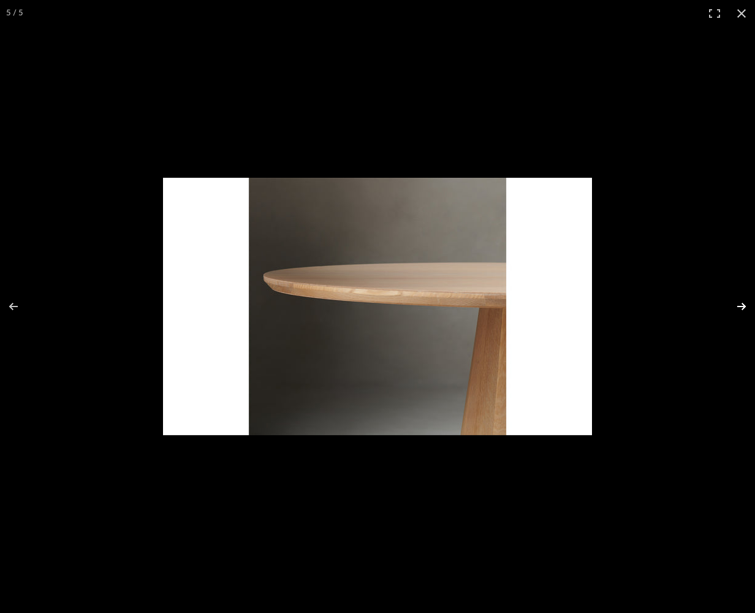
click at [736, 305] on button at bounding box center [733, 306] width 43 height 61
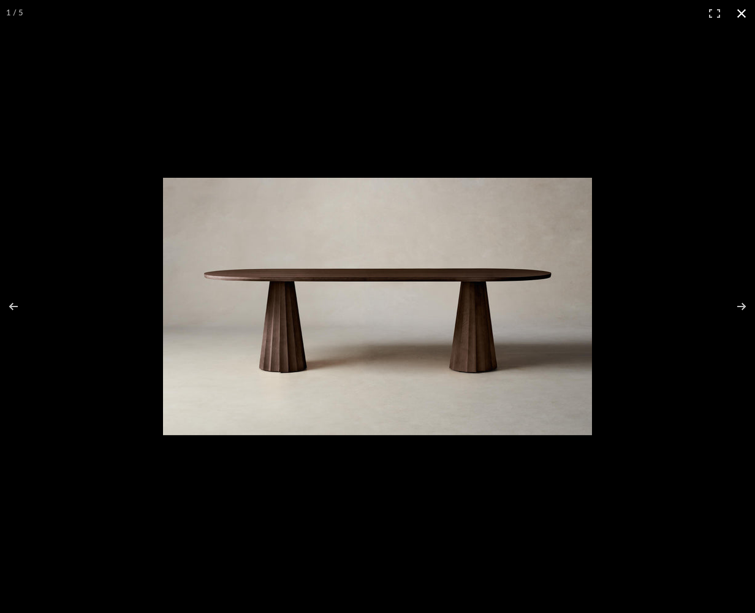
click at [745, 12] on button at bounding box center [741, 13] width 27 height 27
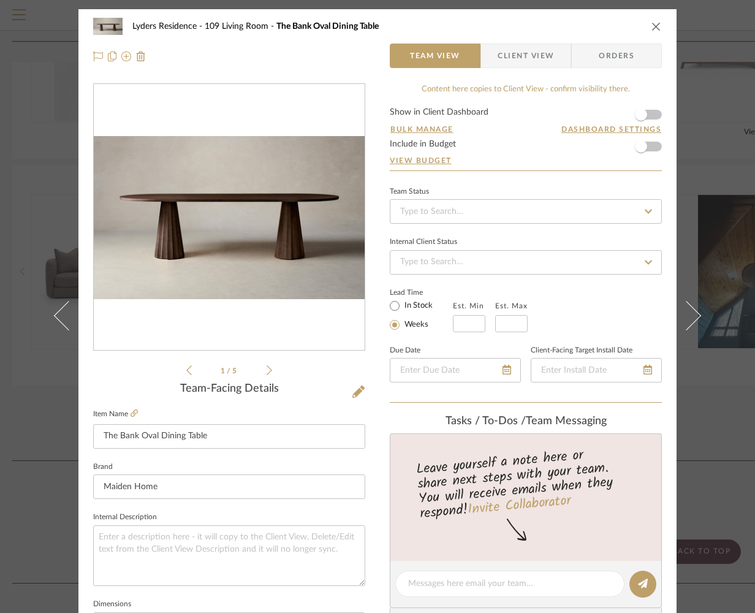
click at [652, 28] on icon "close" at bounding box center [657, 26] width 10 height 10
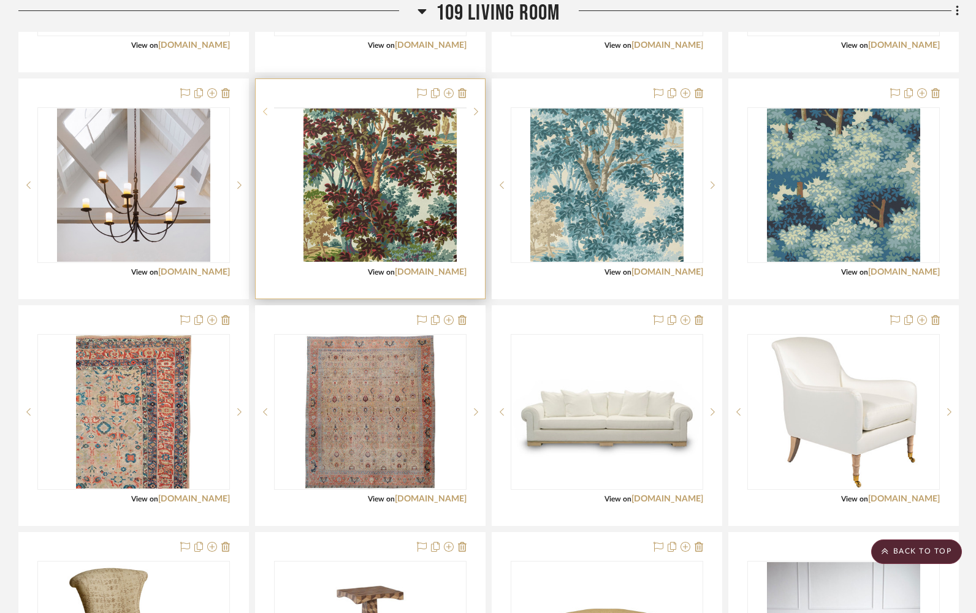
scroll to position [1821, 0]
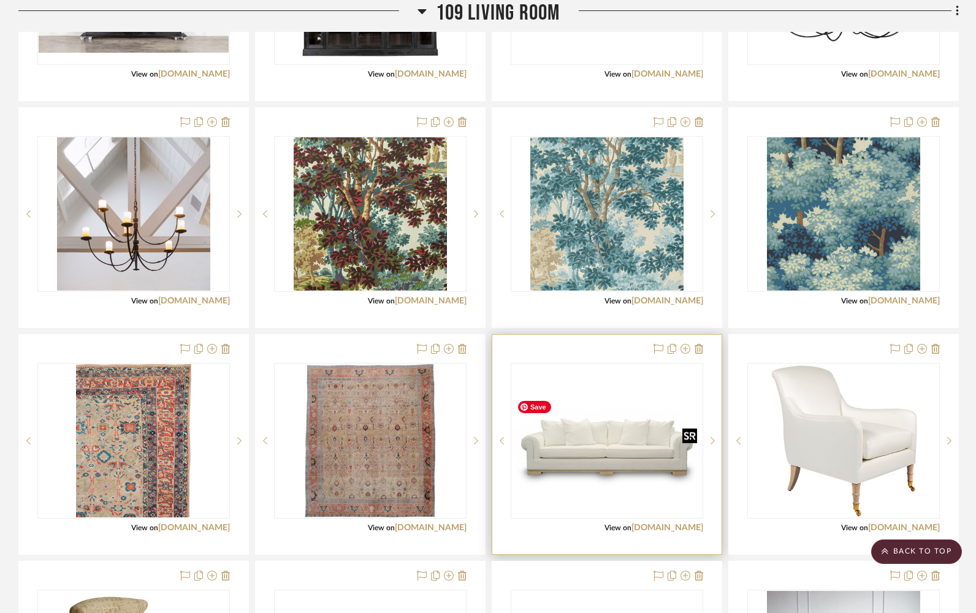
click at [584, 476] on img "0" at bounding box center [607, 440] width 190 height 112
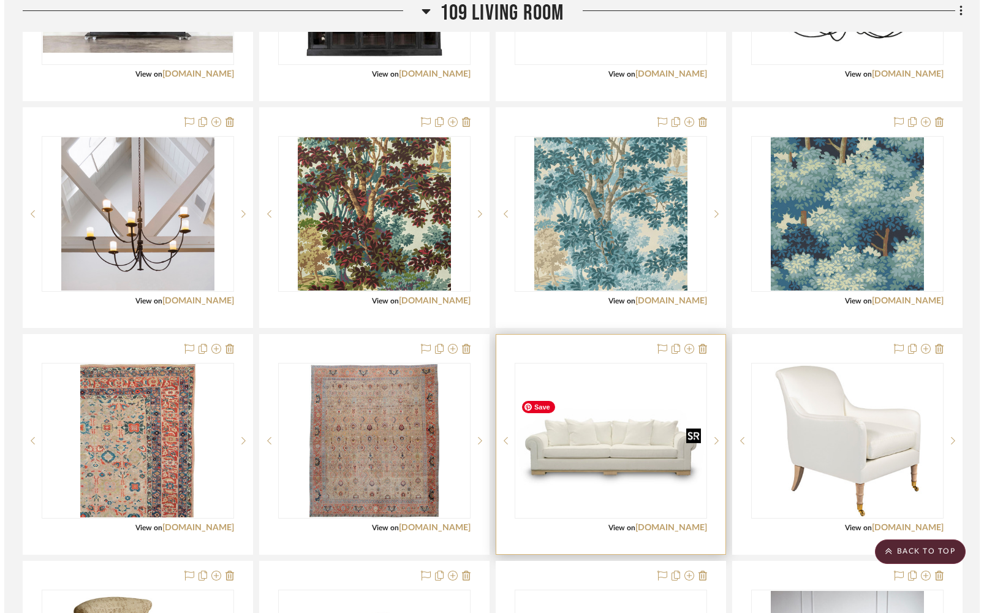
scroll to position [0, 0]
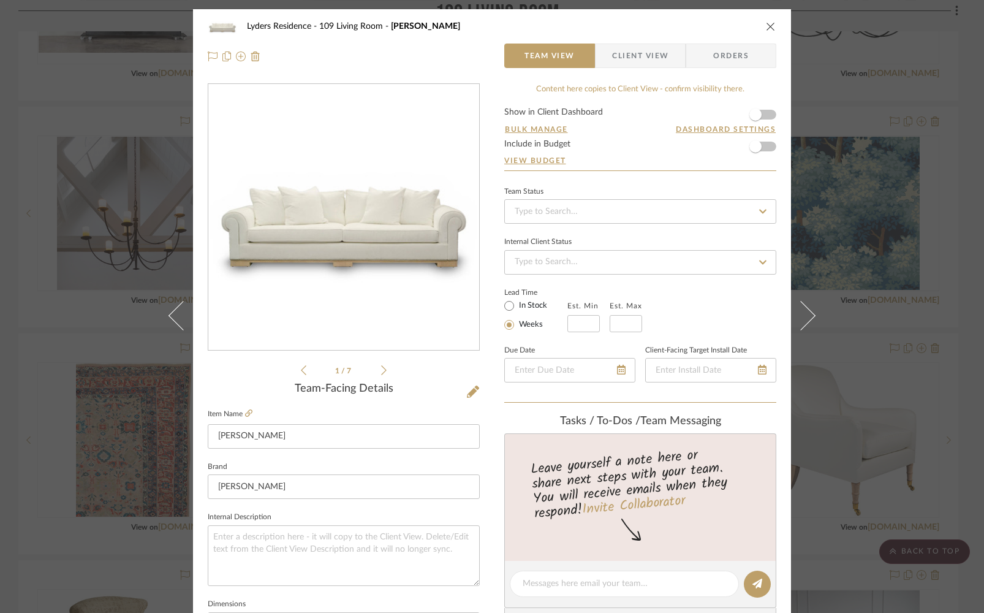
click at [766, 23] on icon "close" at bounding box center [771, 26] width 10 height 10
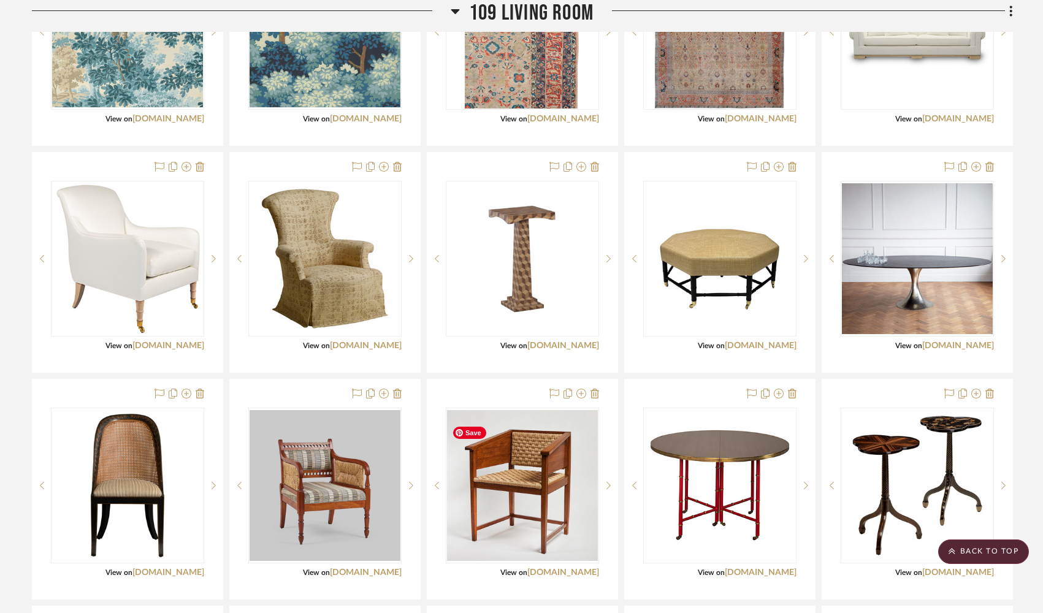
scroll to position [2003, 0]
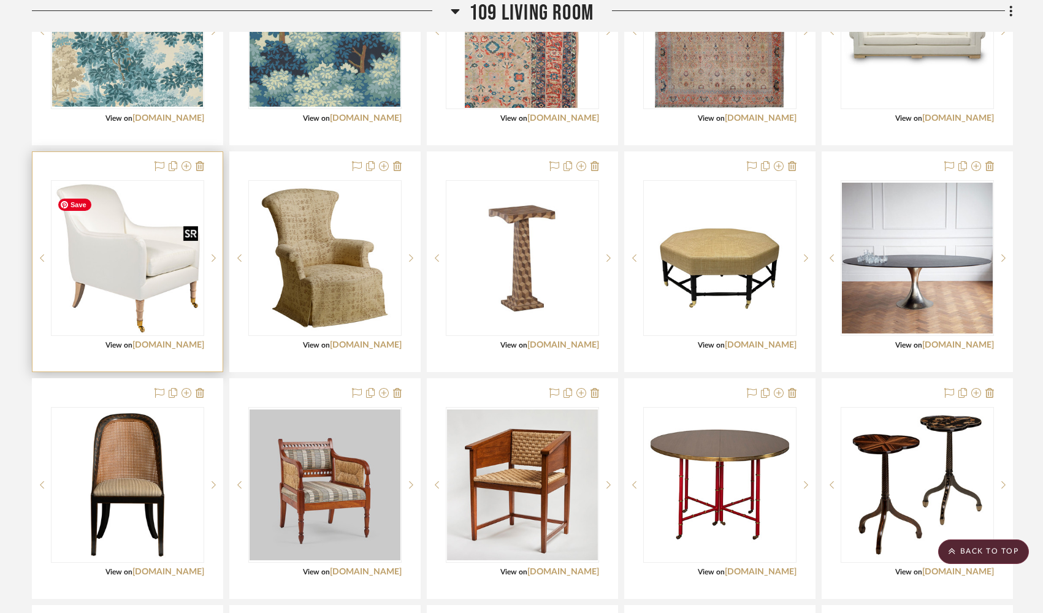
click at [141, 262] on img "0" at bounding box center [127, 258] width 151 height 151
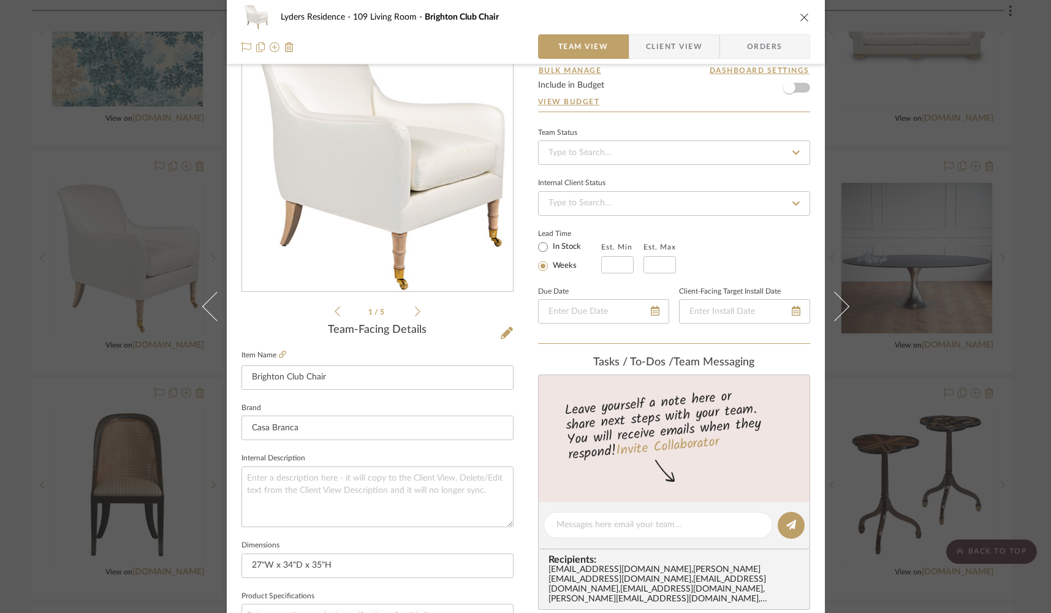
scroll to position [74, 0]
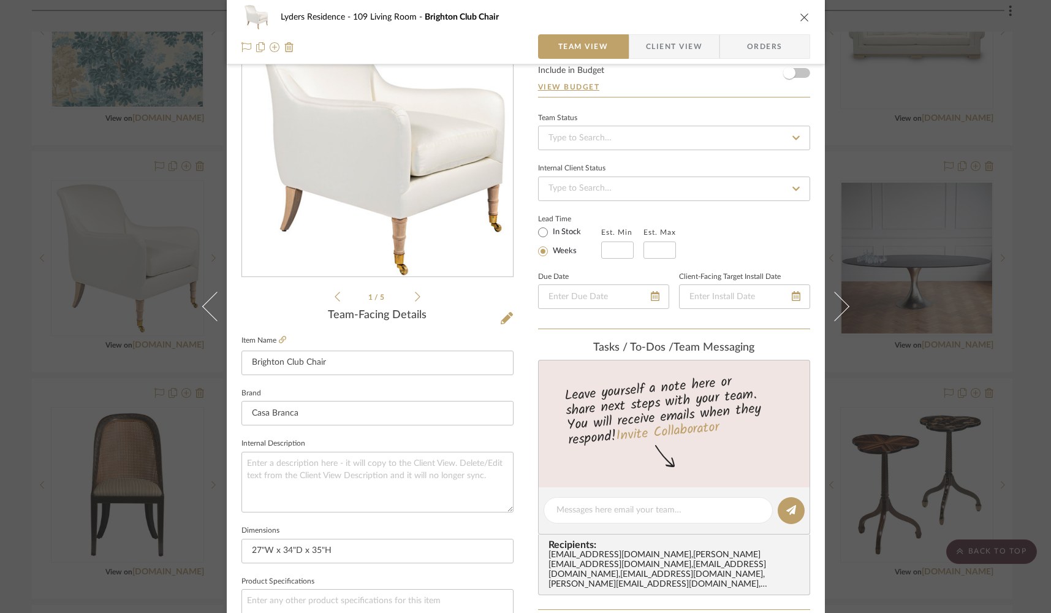
drag, startPoint x: 801, startPoint y: 18, endPoint x: 795, endPoint y: 32, distance: 15.4
click at [801, 18] on icon "close" at bounding box center [805, 17] width 10 height 10
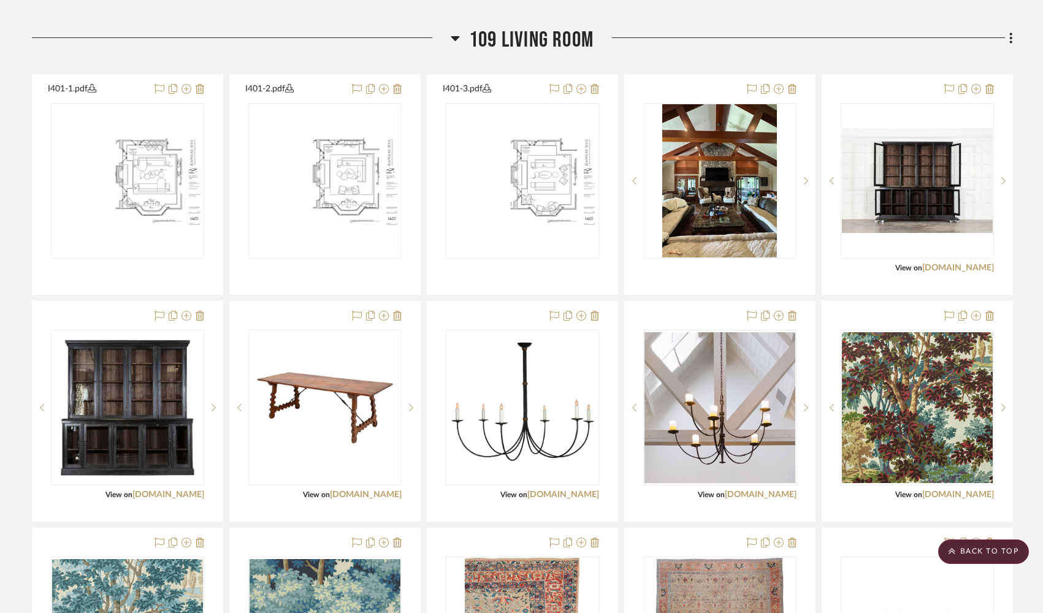
scroll to position [1198, 0]
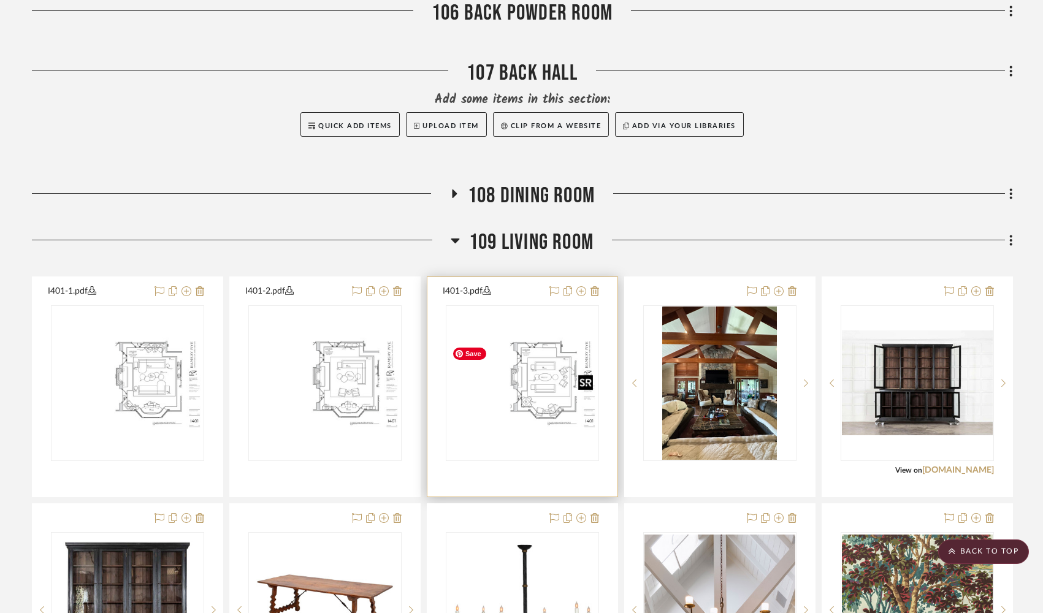
click at [546, 387] on img "0" at bounding box center [522, 382] width 151 height 97
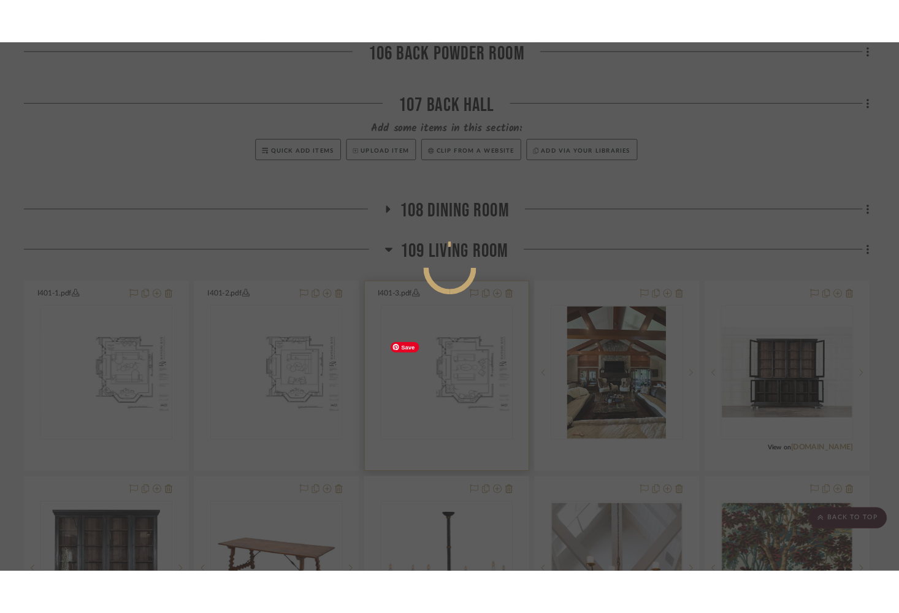
scroll to position [0, 0]
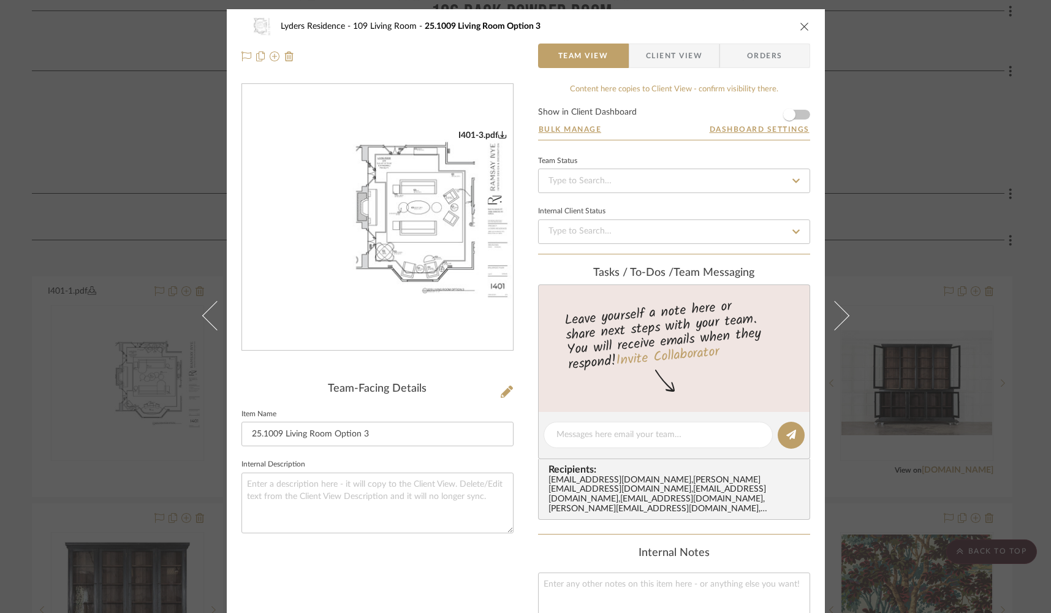
click at [432, 295] on img "0" at bounding box center [377, 217] width 271 height 175
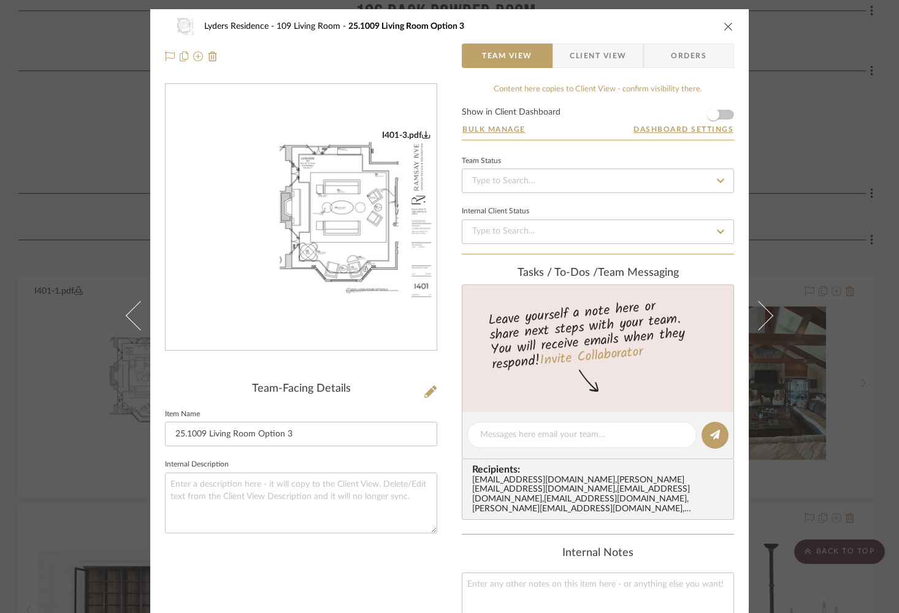
click at [723, 28] on icon "close" at bounding box center [728, 26] width 10 height 10
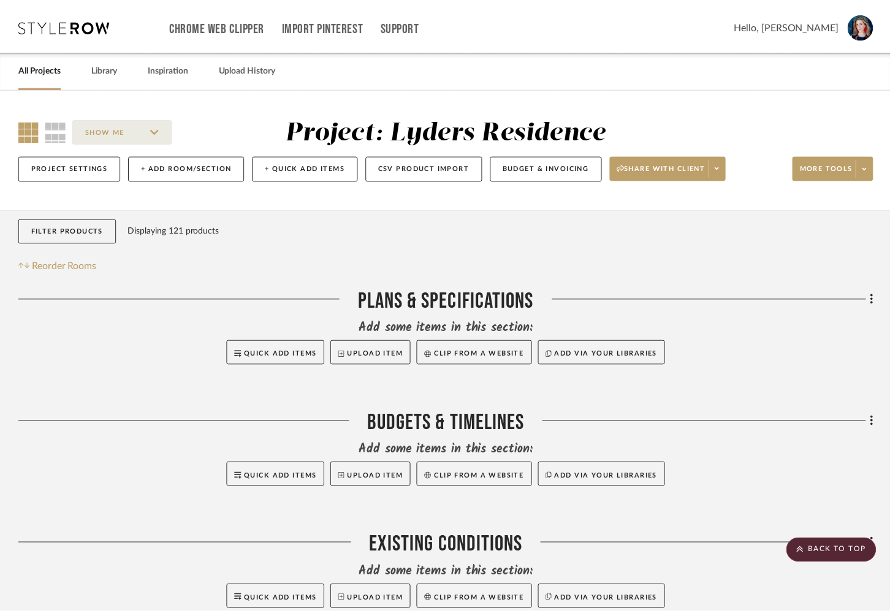
scroll to position [1198, 0]
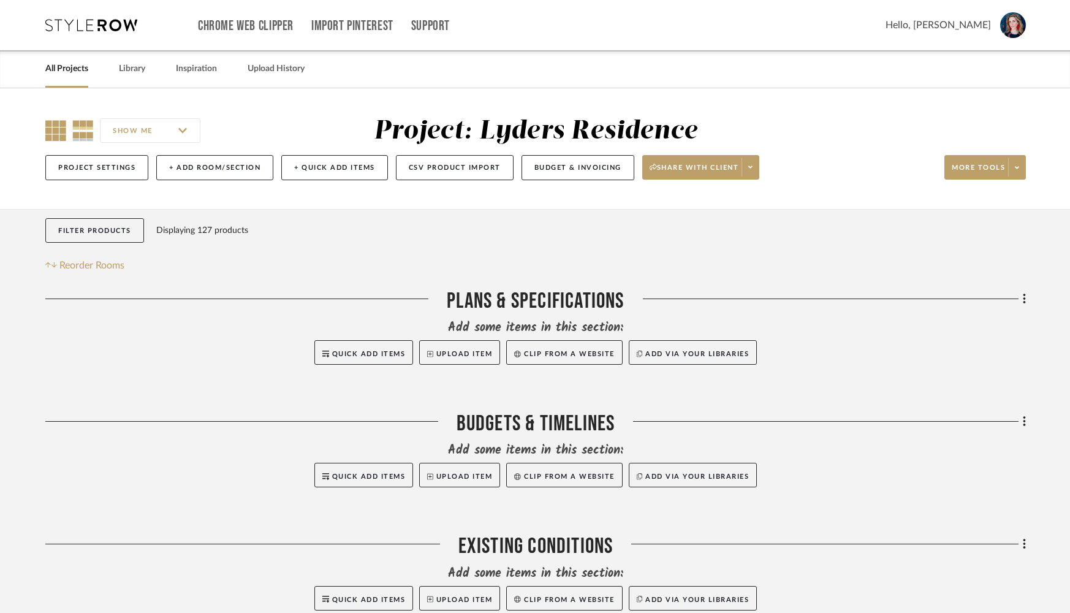
click at [47, 131] on icon at bounding box center [55, 130] width 21 height 21
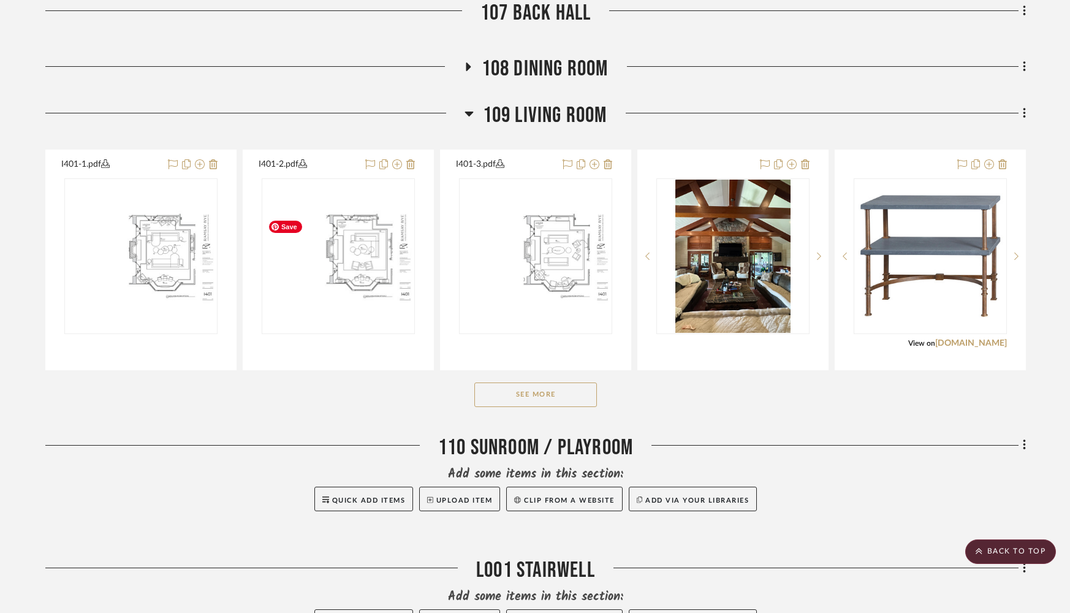
scroll to position [1328, 0]
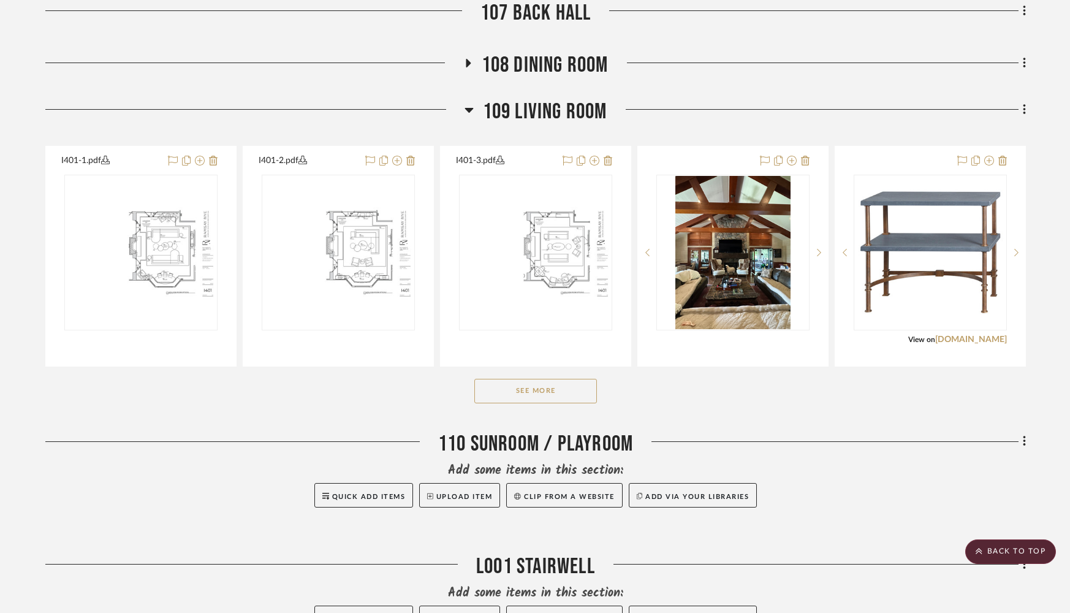
click at [564, 396] on button "See More" at bounding box center [535, 391] width 123 height 25
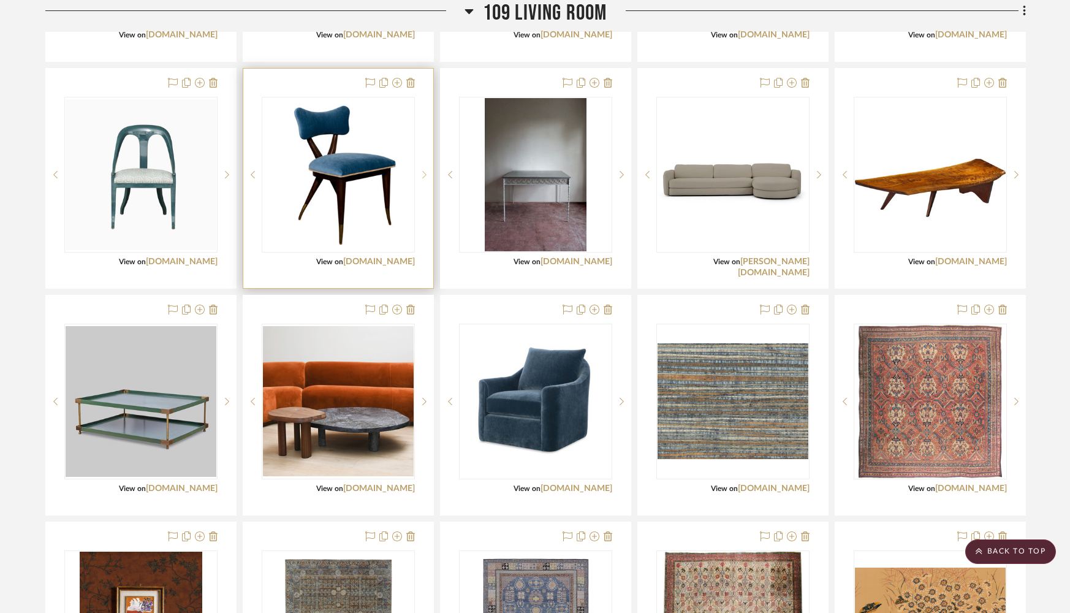
scroll to position [2840, 0]
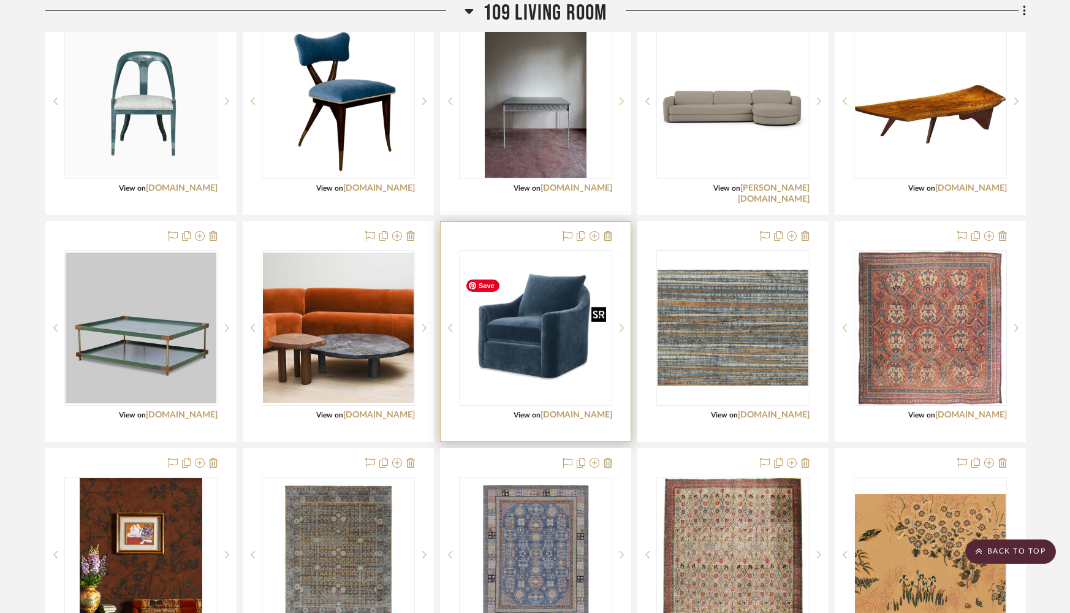
click at [535, 331] on img "0" at bounding box center [535, 328] width 151 height 136
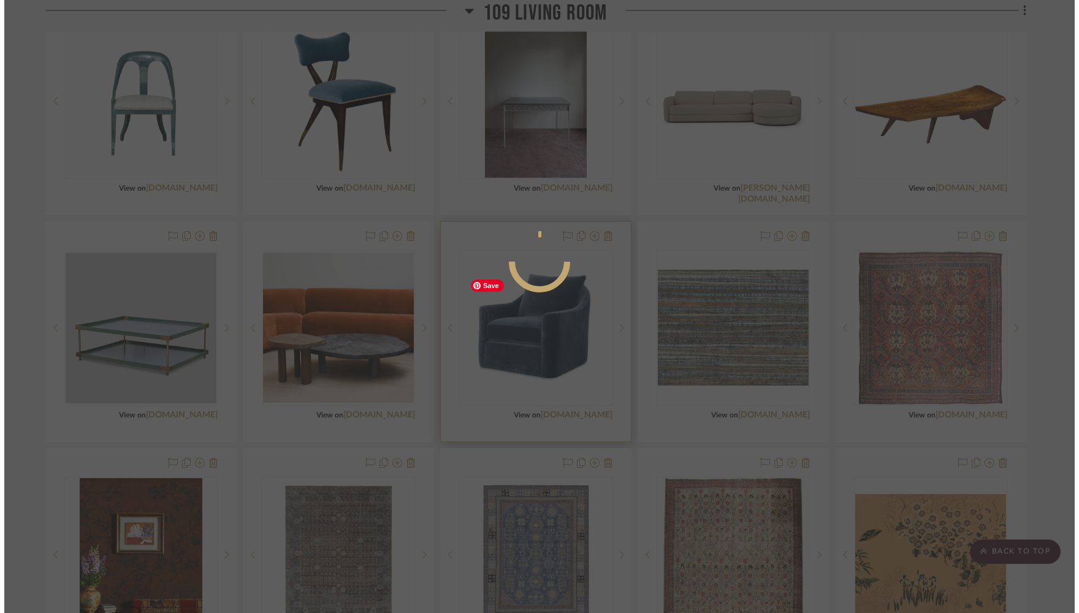
scroll to position [0, 0]
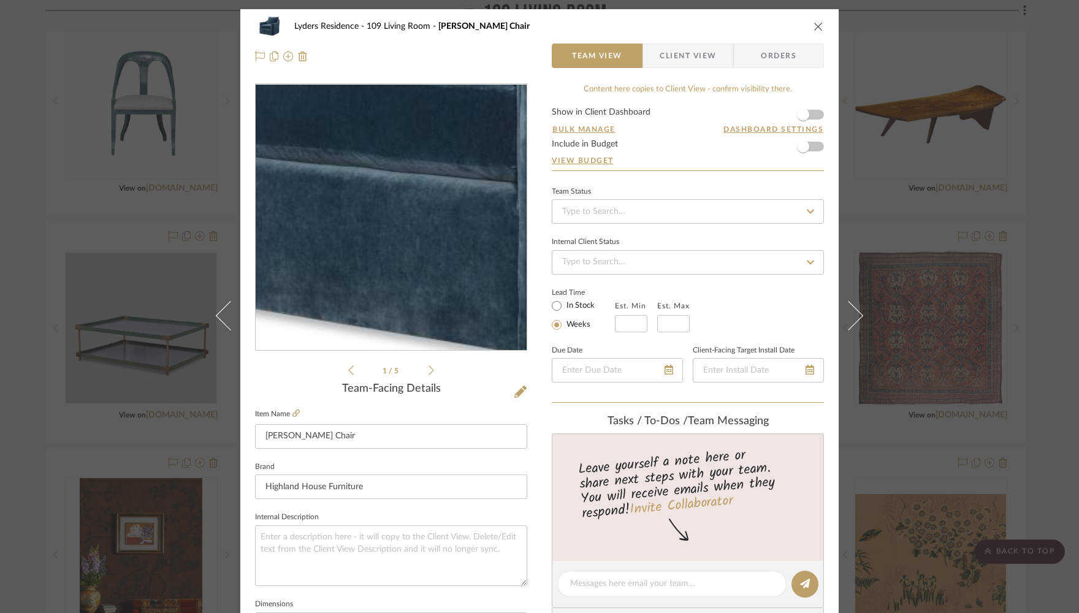
click at [354, 261] on img "0" at bounding box center [391, 217] width 271 height 245
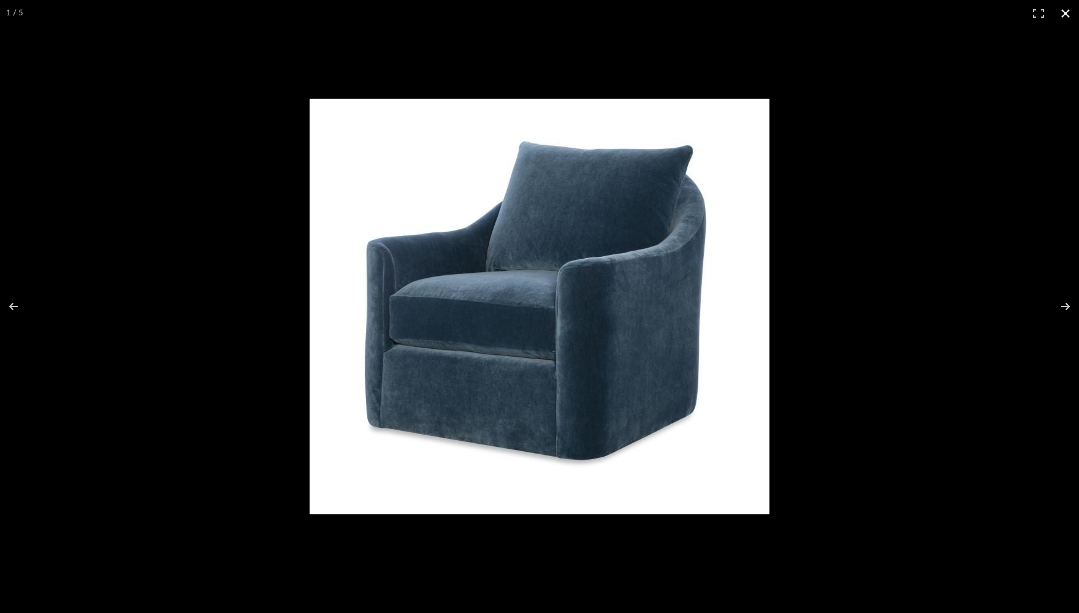
click at [898, 15] on button at bounding box center [1065, 13] width 27 height 27
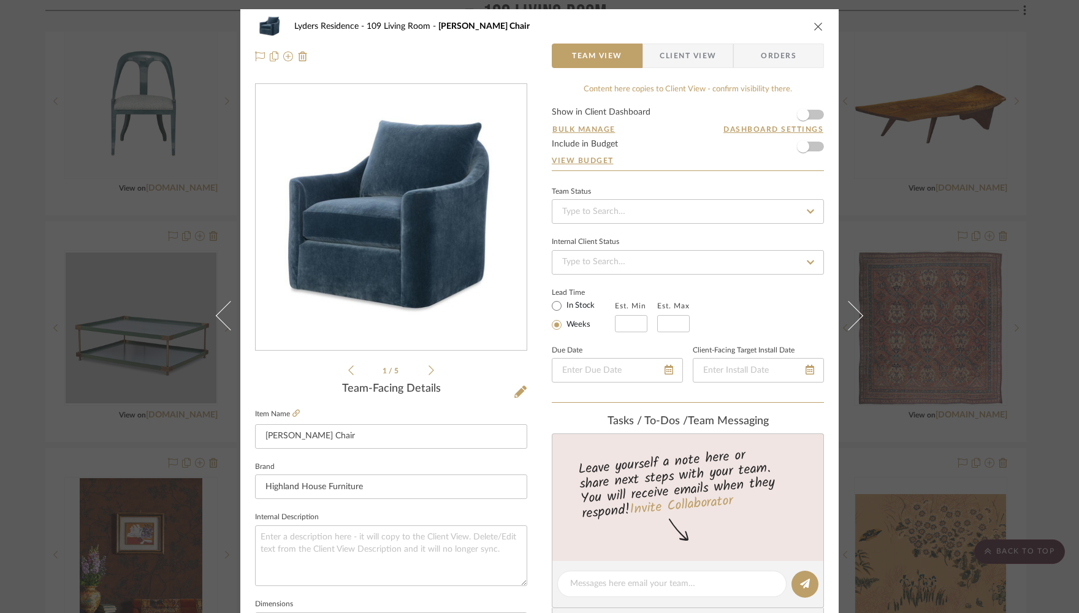
drag, startPoint x: 812, startPoint y: 29, endPoint x: 806, endPoint y: 51, distance: 23.3
click at [813, 29] on icon "close" at bounding box center [818, 26] width 10 height 10
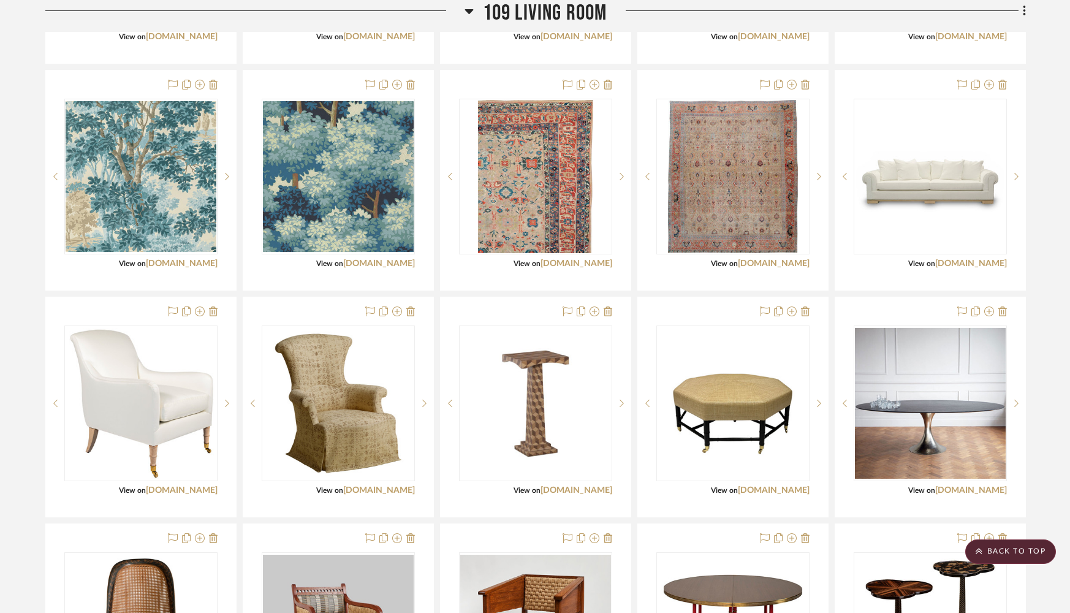
scroll to position [2082, 0]
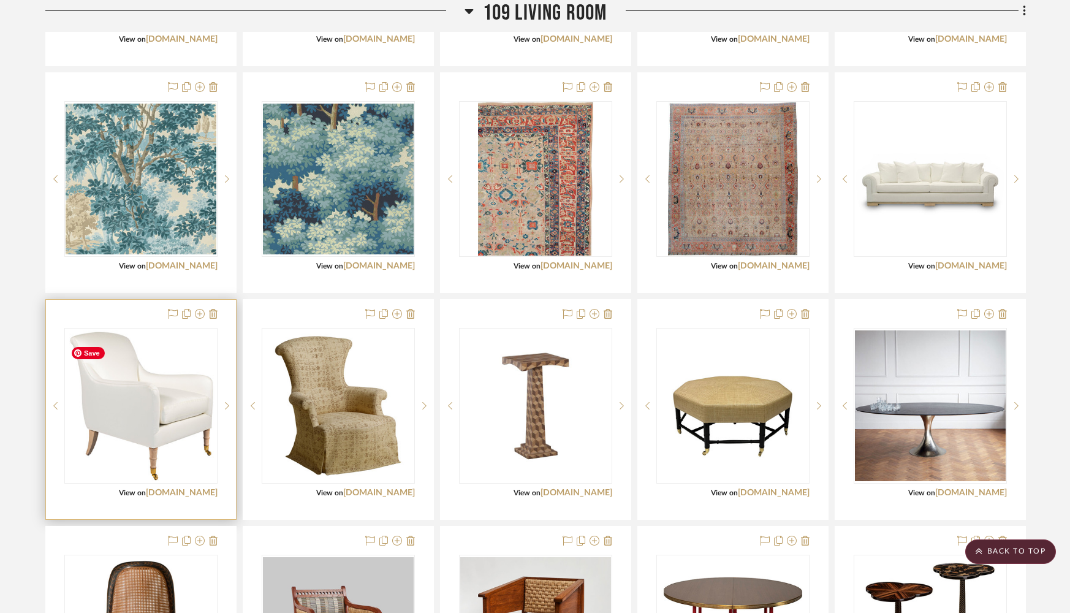
click at [165, 446] on div at bounding box center [140, 406] width 153 height 156
click at [166, 441] on img "0" at bounding box center [141, 405] width 151 height 151
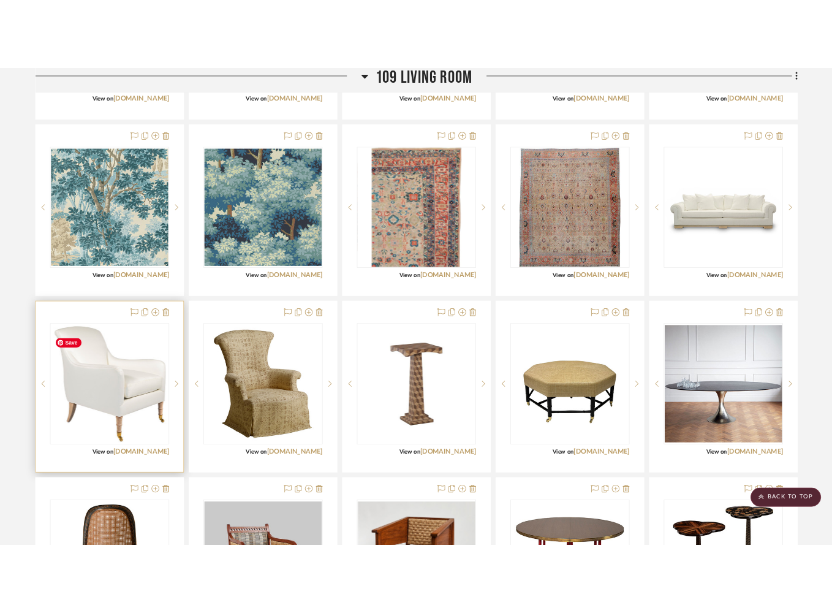
scroll to position [0, 0]
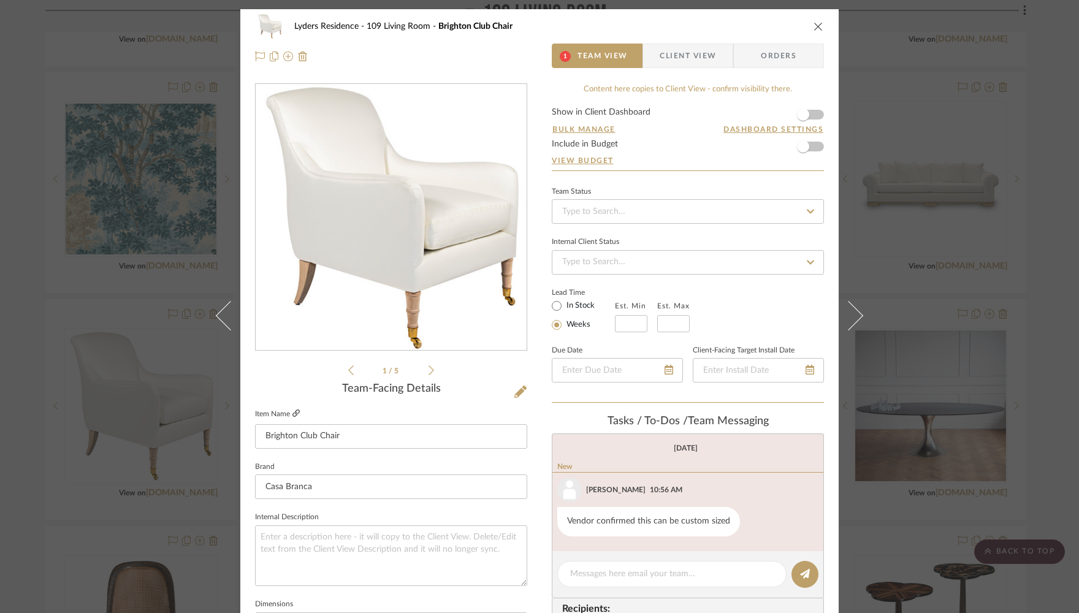
click at [292, 411] on icon at bounding box center [295, 412] width 7 height 7
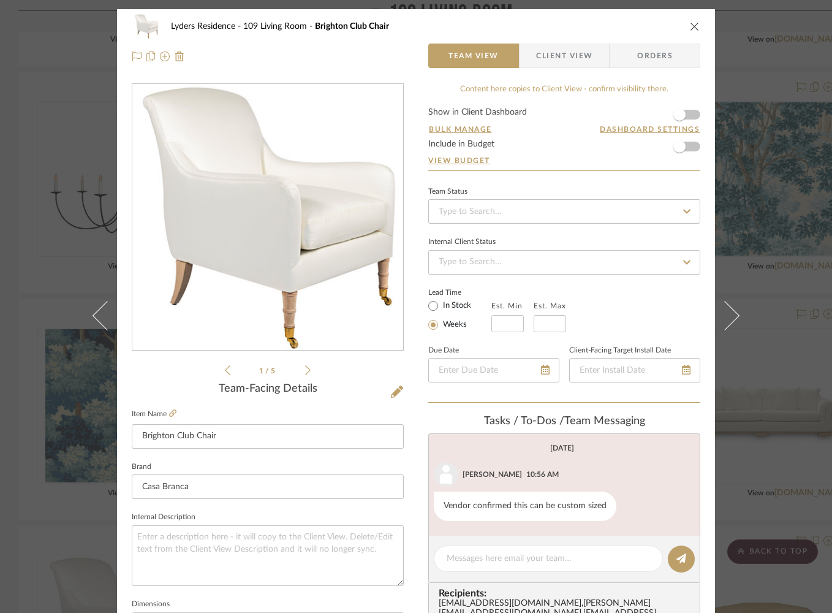
click at [693, 26] on icon "close" at bounding box center [695, 26] width 10 height 10
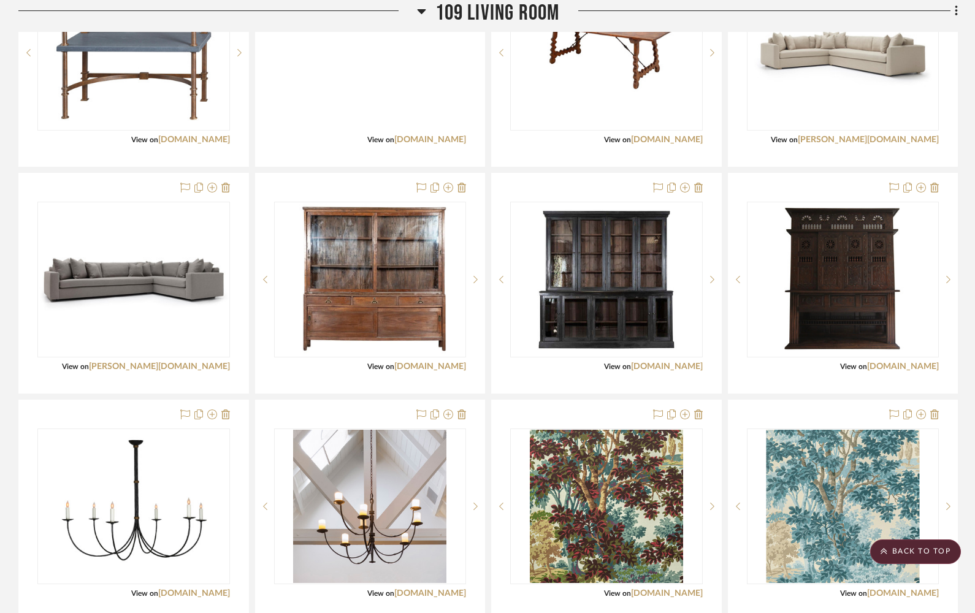
scroll to position [1353, 0]
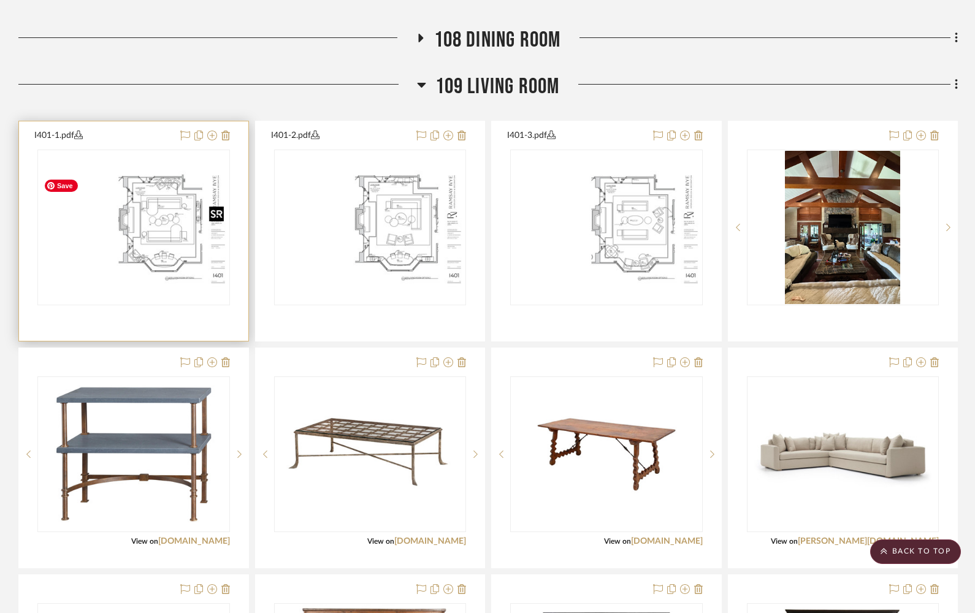
click at [166, 248] on img "0" at bounding box center [134, 227] width 190 height 123
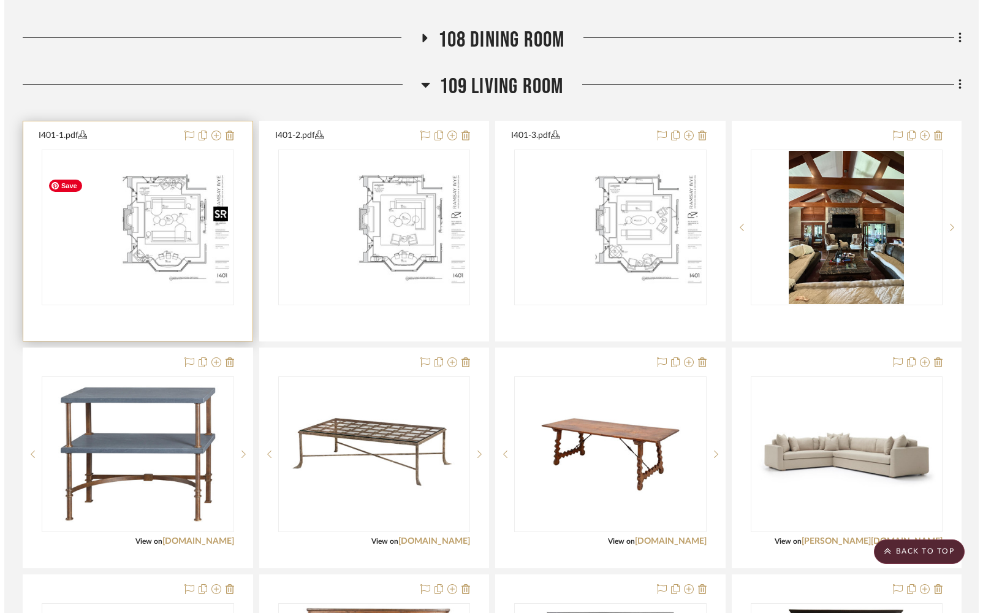
scroll to position [0, 0]
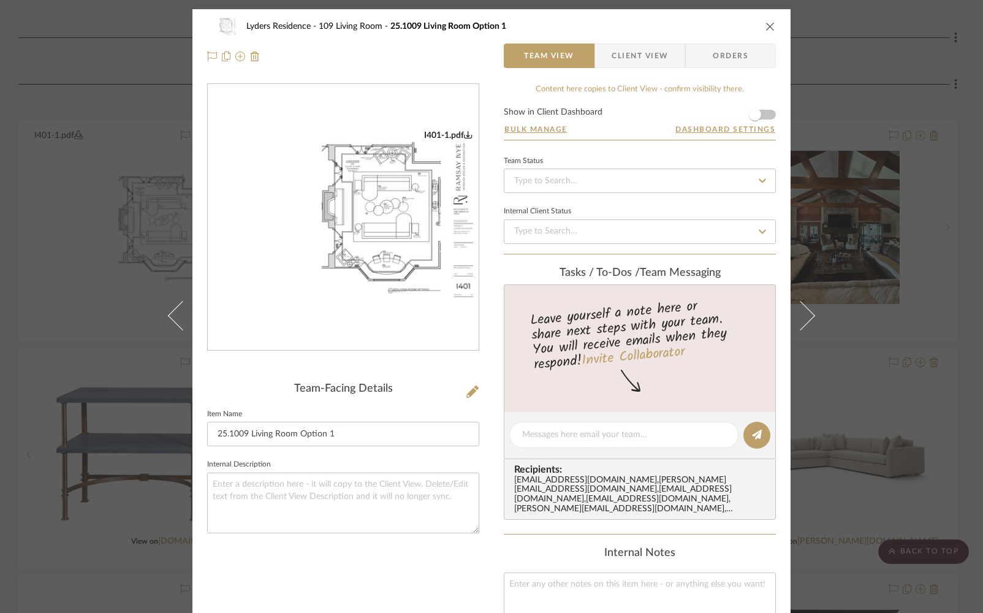
click at [362, 197] on img "0" at bounding box center [343, 217] width 271 height 175
click at [767, 29] on icon "close" at bounding box center [771, 26] width 10 height 10
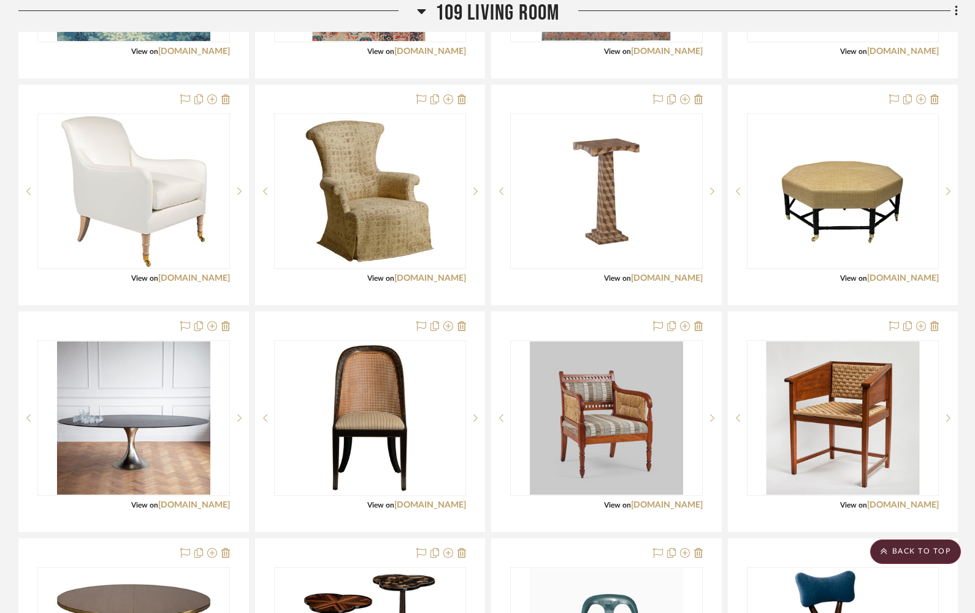
scroll to position [2523, 0]
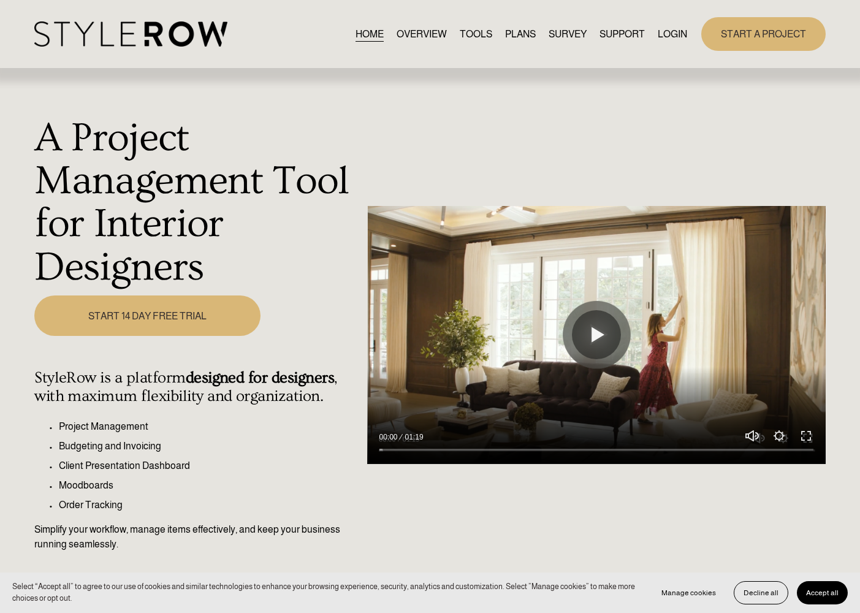
click at [668, 32] on link "LOGIN" at bounding box center [672, 34] width 29 height 17
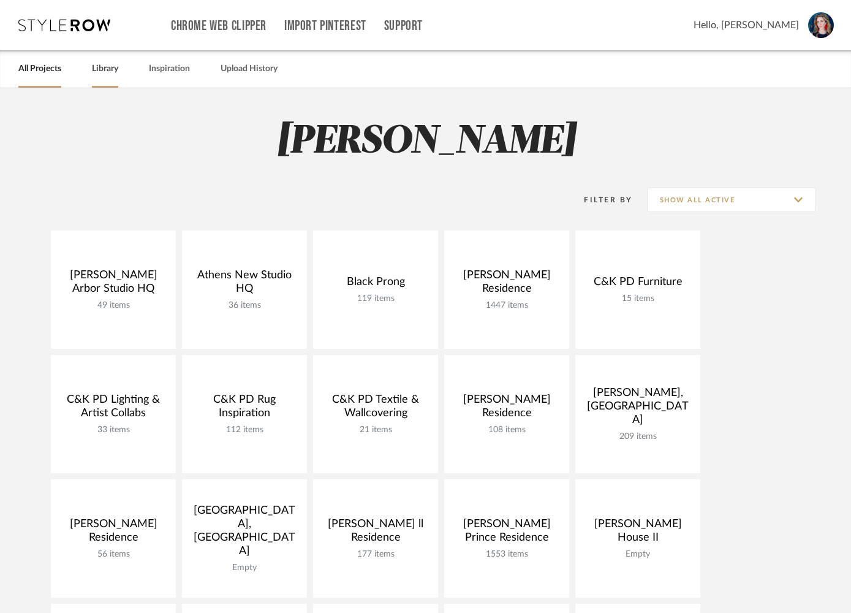
click at [105, 69] on link "Library" at bounding box center [105, 69] width 26 height 17
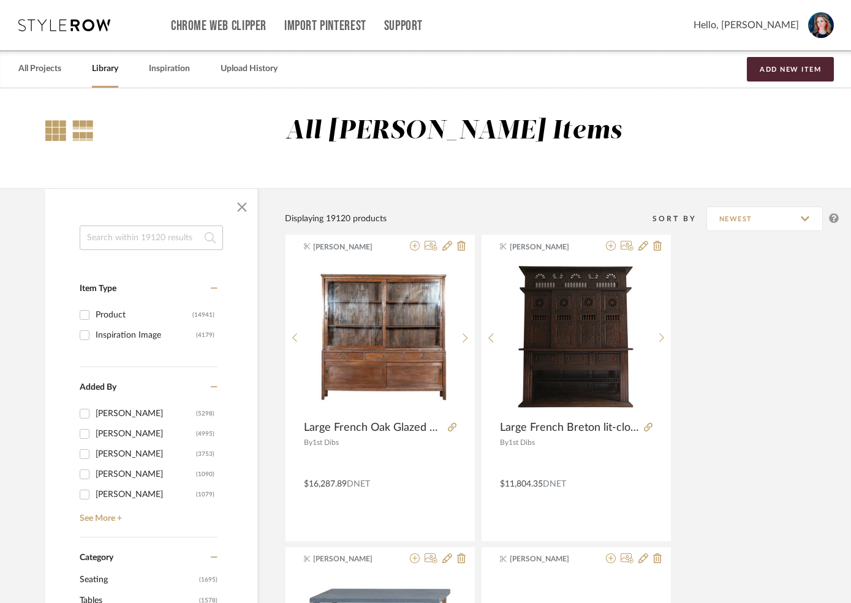
click at [53, 129] on div at bounding box center [55, 130] width 21 height 21
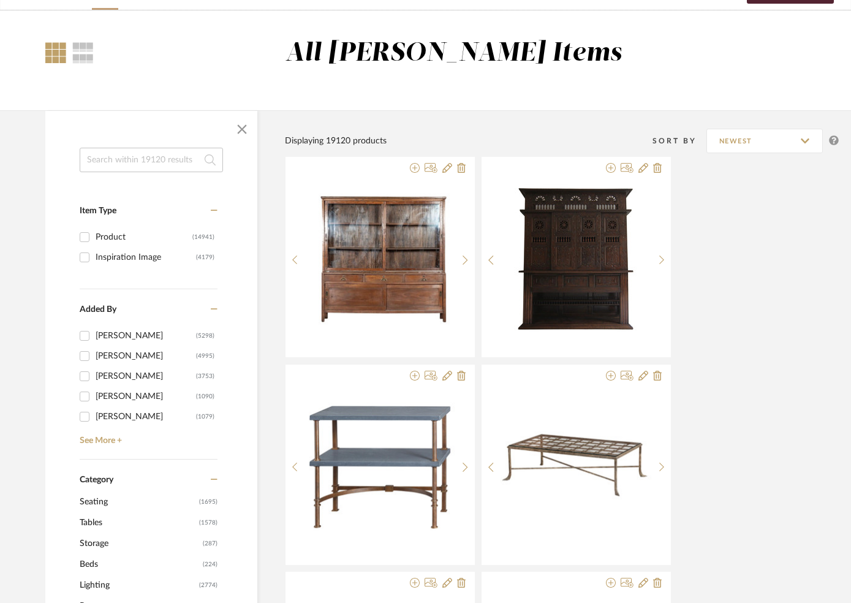
scroll to position [77, 0]
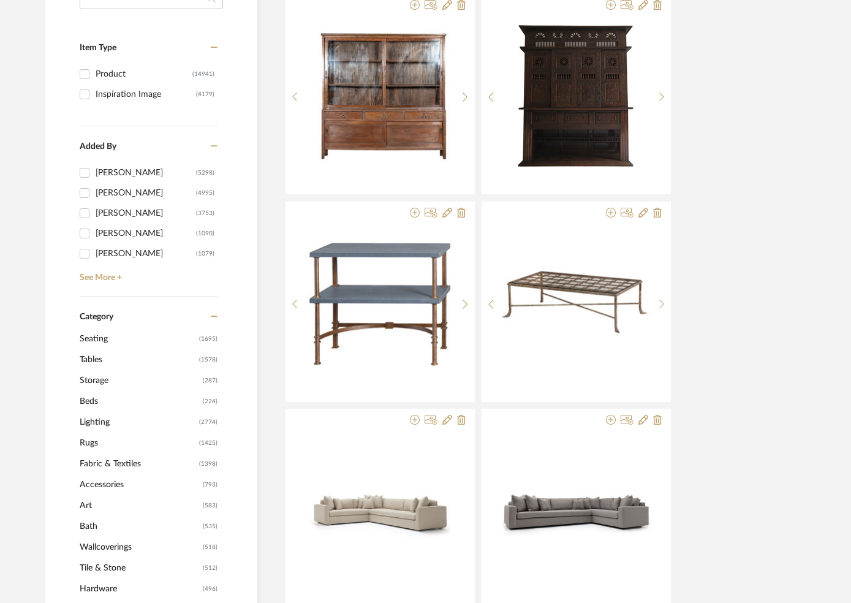
click at [87, 337] on span "Seating" at bounding box center [138, 339] width 116 height 21
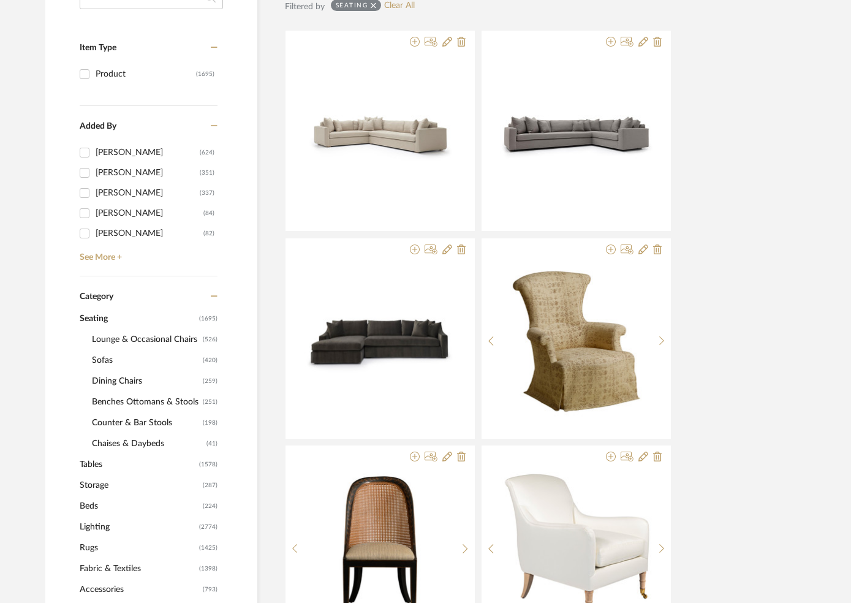
click at [121, 338] on span "Lounge & Occasional Chairs" at bounding box center [146, 339] width 108 height 21
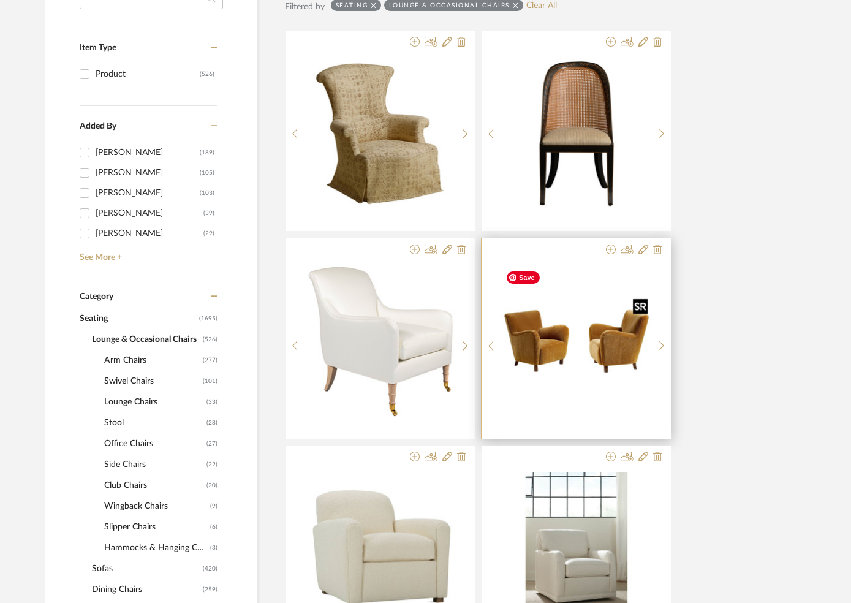
click at [560, 340] on img "0" at bounding box center [577, 341] width 152 height 152
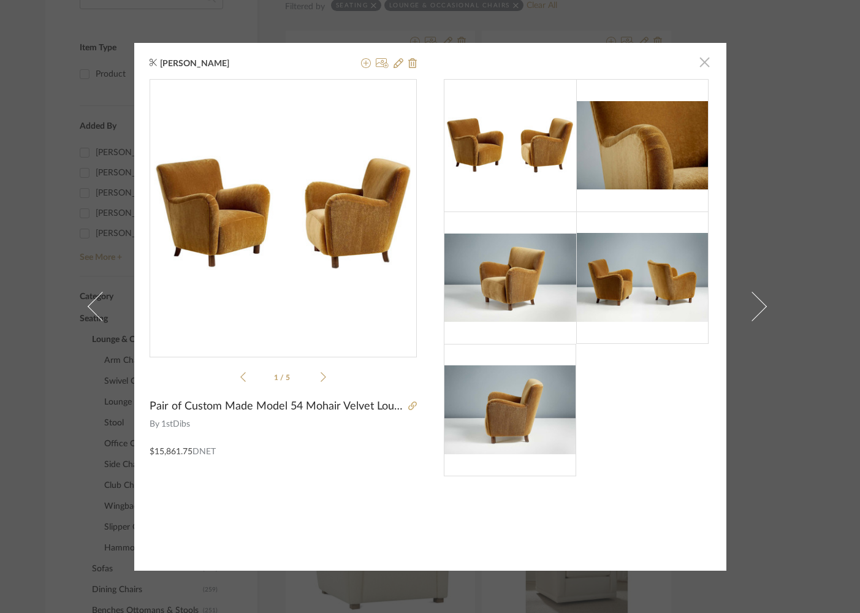
click at [703, 63] on span "button" at bounding box center [705, 62] width 25 height 25
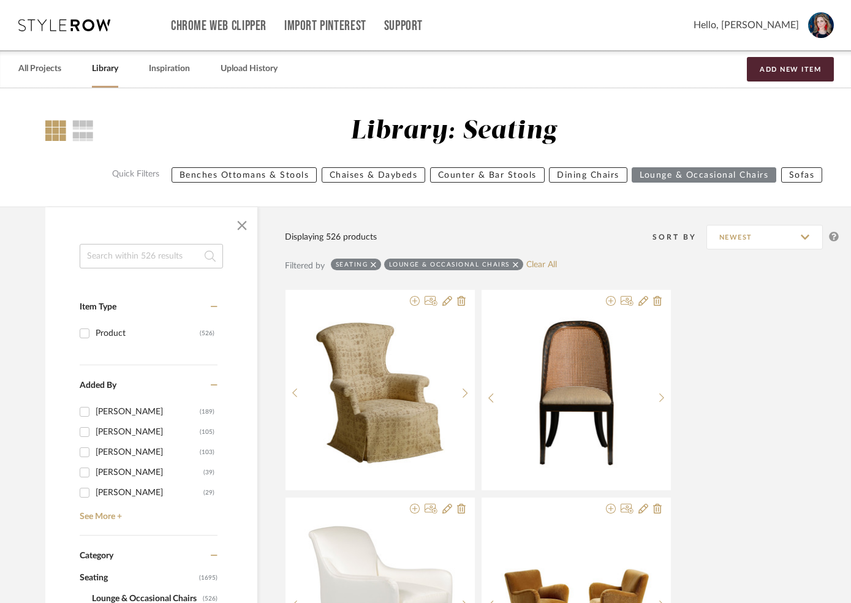
click at [70, 129] on div at bounding box center [69, 130] width 48 height 29
click at [79, 129] on div at bounding box center [82, 130] width 21 height 21
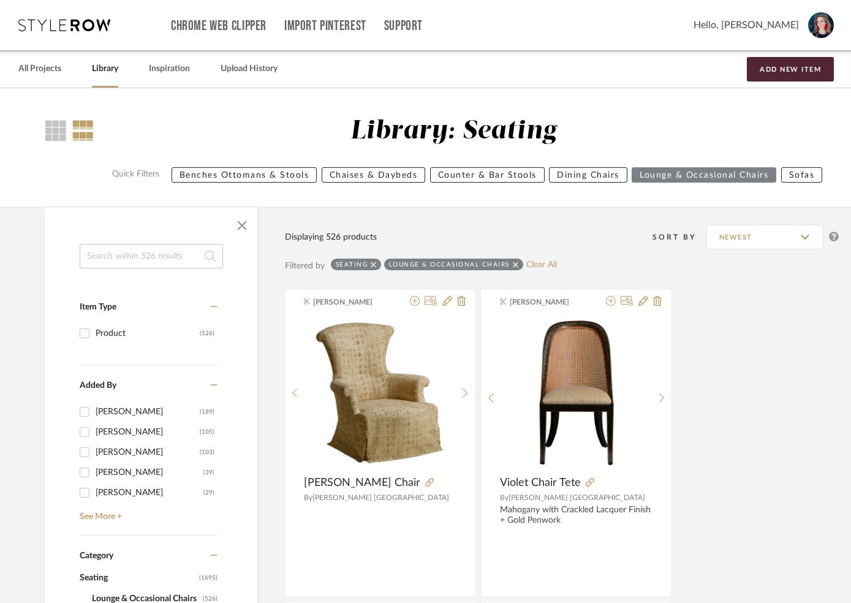
click at [235, 224] on span "button" at bounding box center [241, 225] width 29 height 29
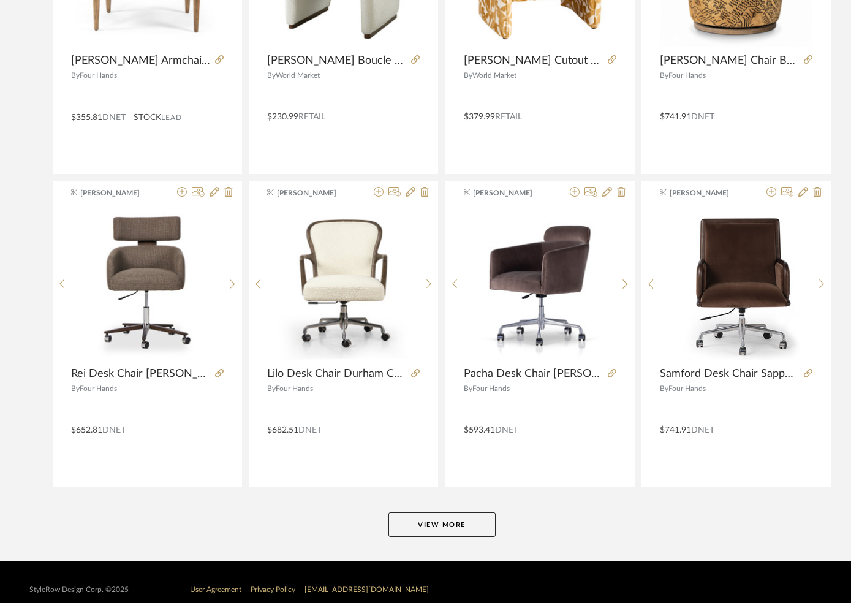
scroll to position [2617, 0]
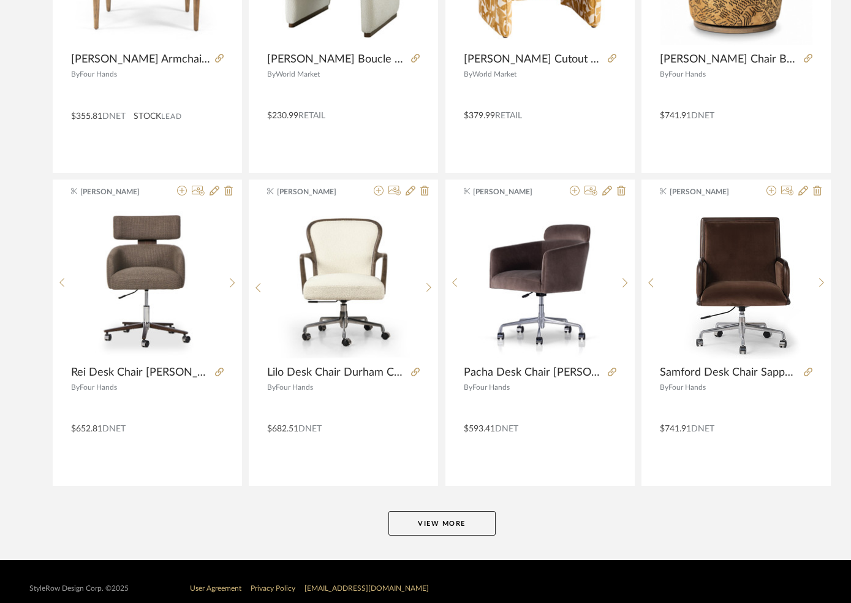
click at [414, 522] on button "View More" at bounding box center [442, 523] width 107 height 25
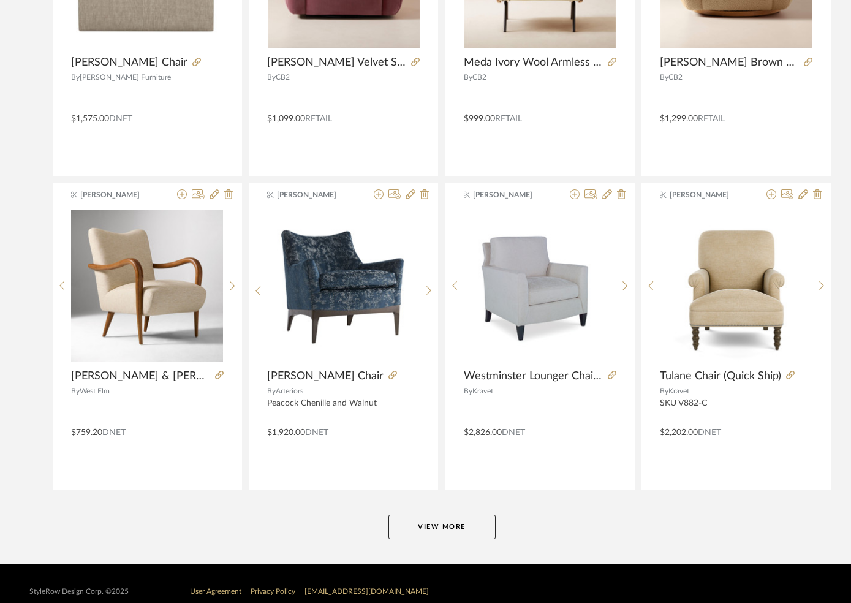
scroll to position [5435, 0]
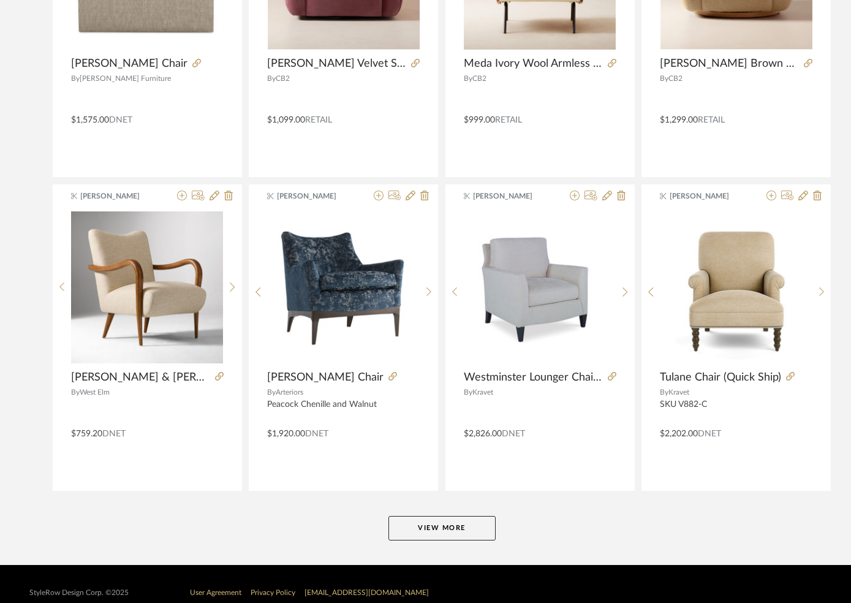
click at [413, 533] on button "View More" at bounding box center [442, 528] width 107 height 25
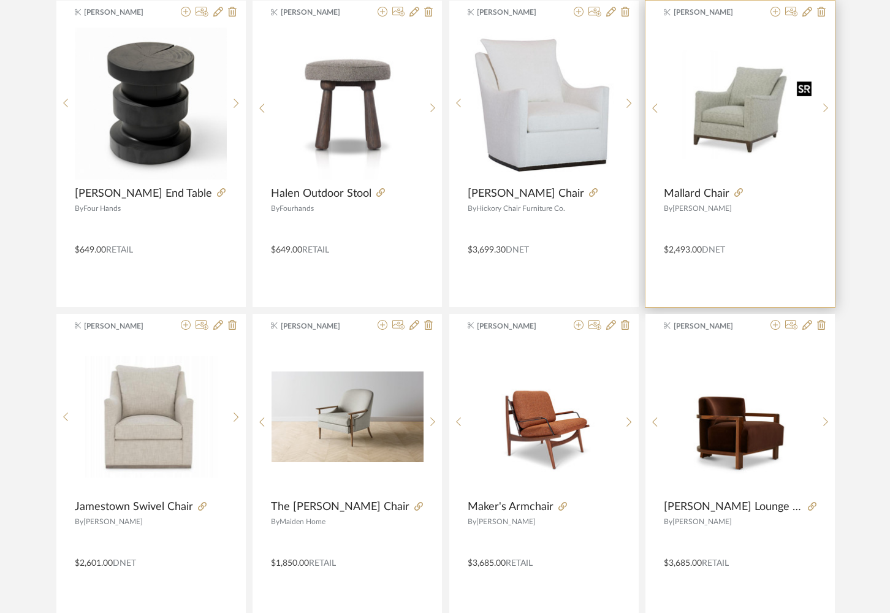
scroll to position [8265, 0]
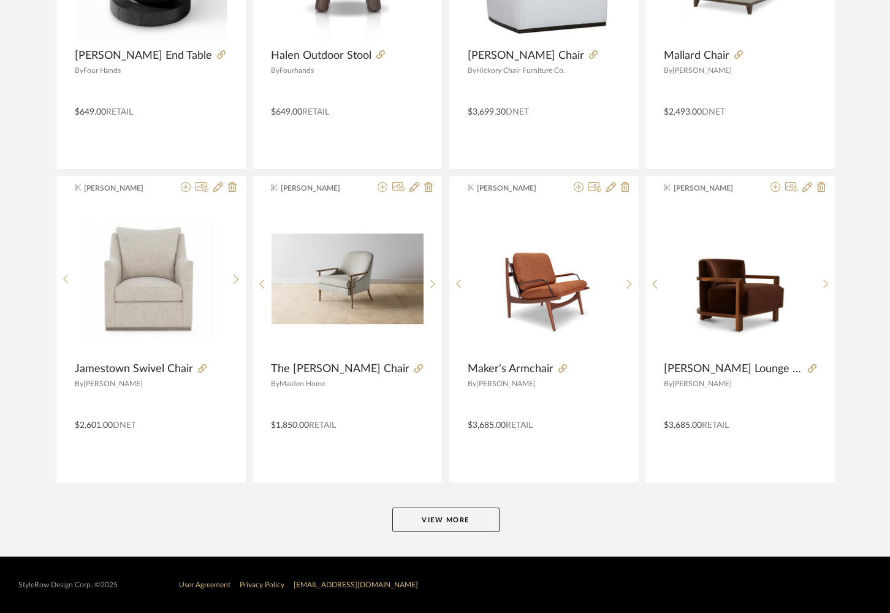
click at [443, 516] on button "View More" at bounding box center [445, 520] width 107 height 25
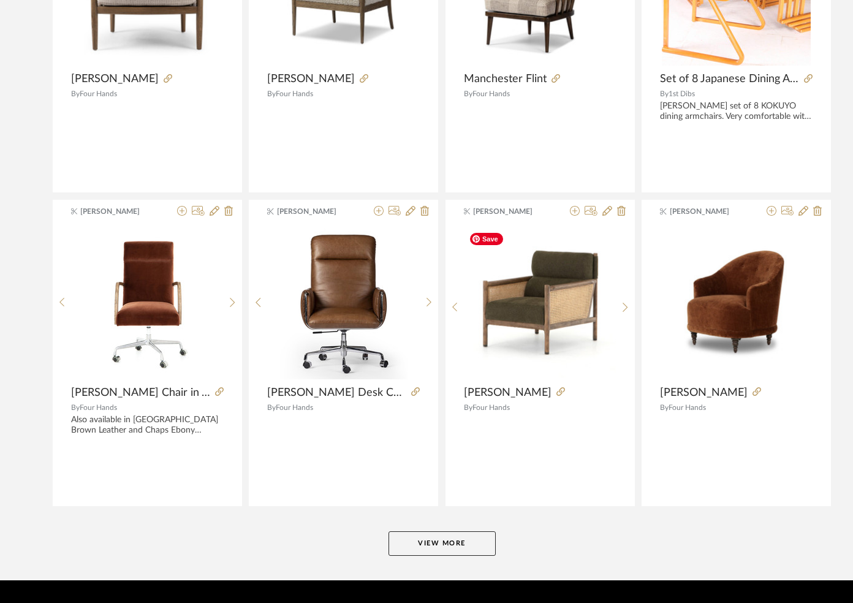
scroll to position [11096, 0]
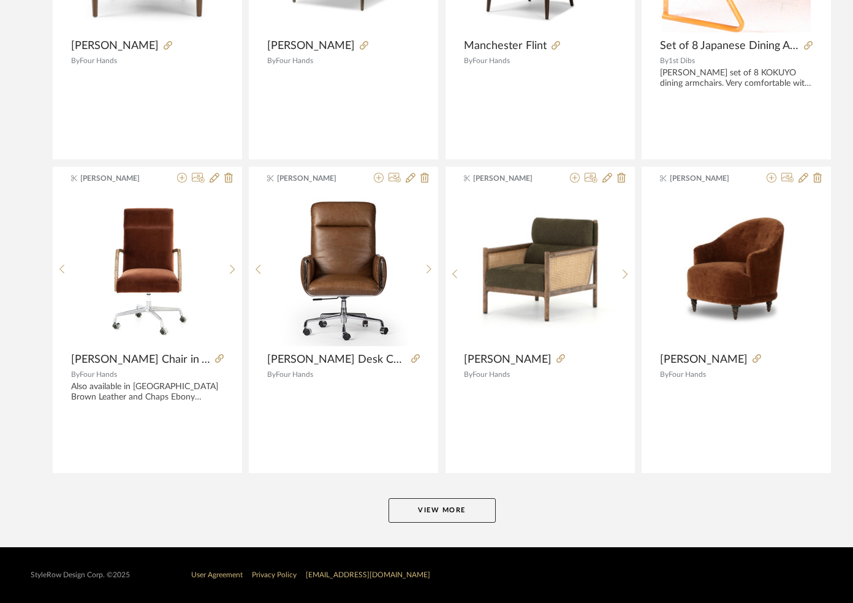
click at [429, 511] on button "View More" at bounding box center [442, 510] width 107 height 25
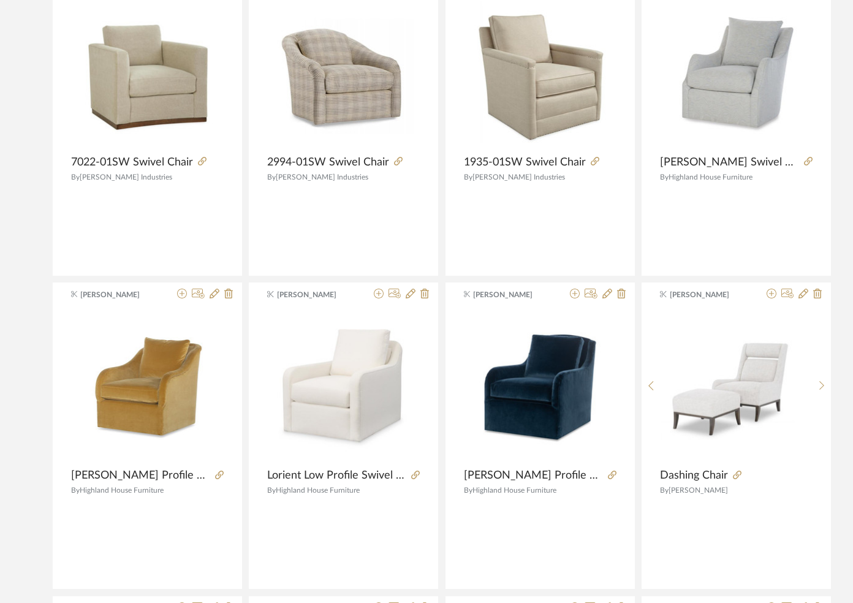
scroll to position [13174, 0]
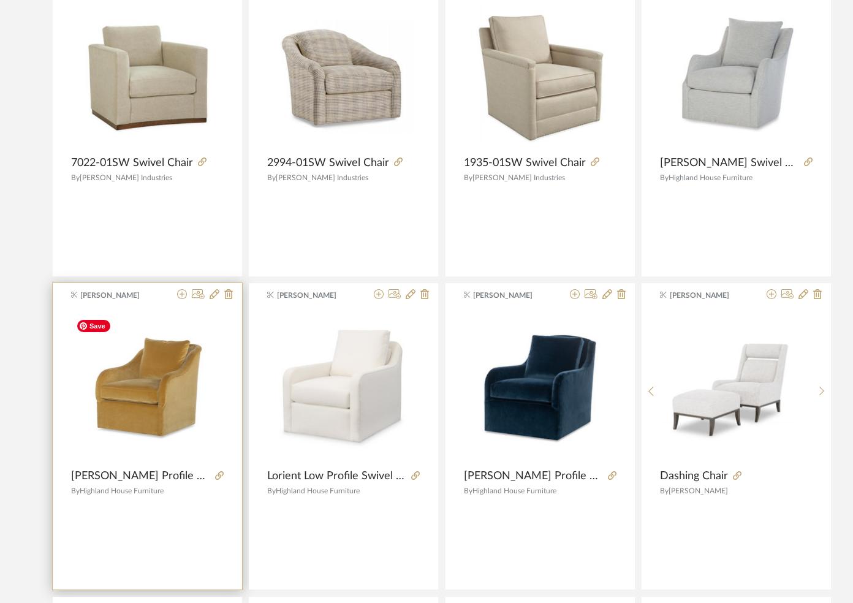
click at [0, 0] on img at bounding box center [0, 0] width 0 height 0
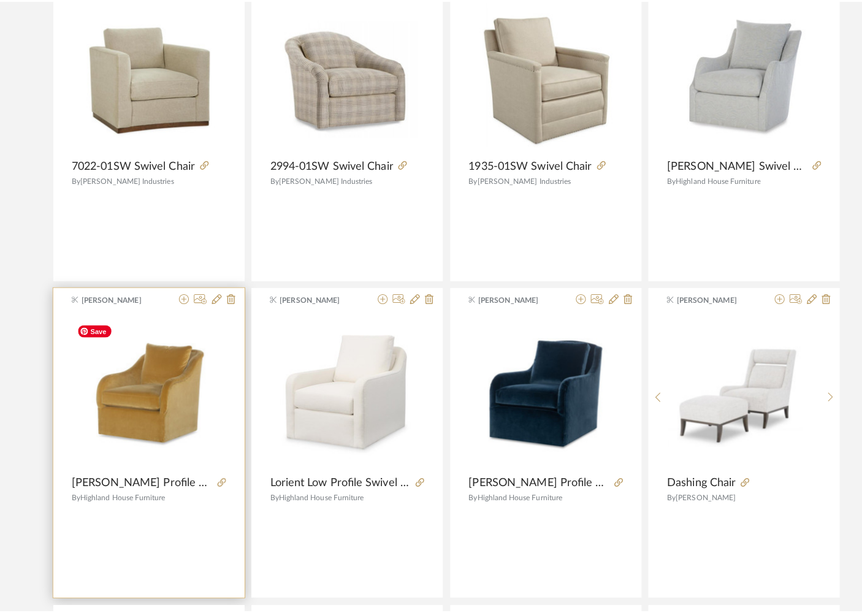
scroll to position [0, 0]
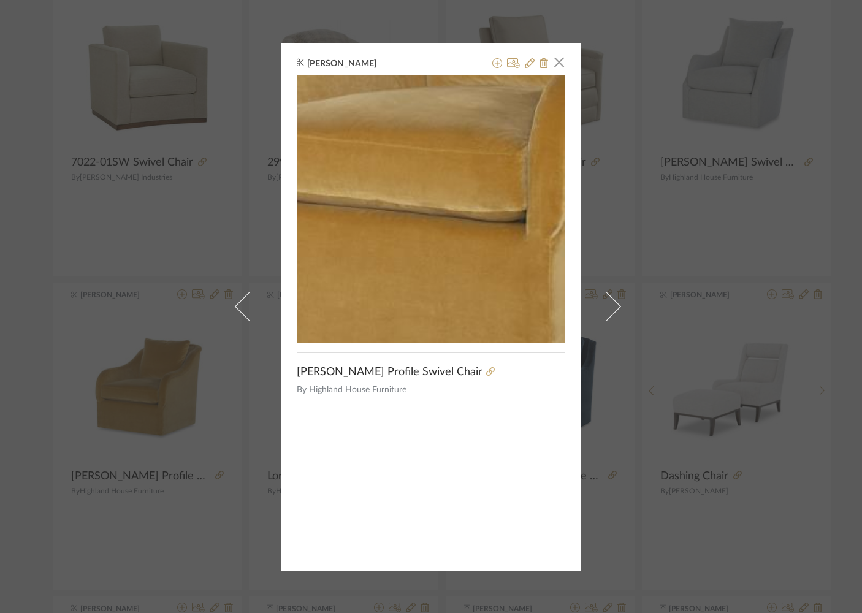
click at [414, 237] on img "0" at bounding box center [430, 209] width 267 height 254
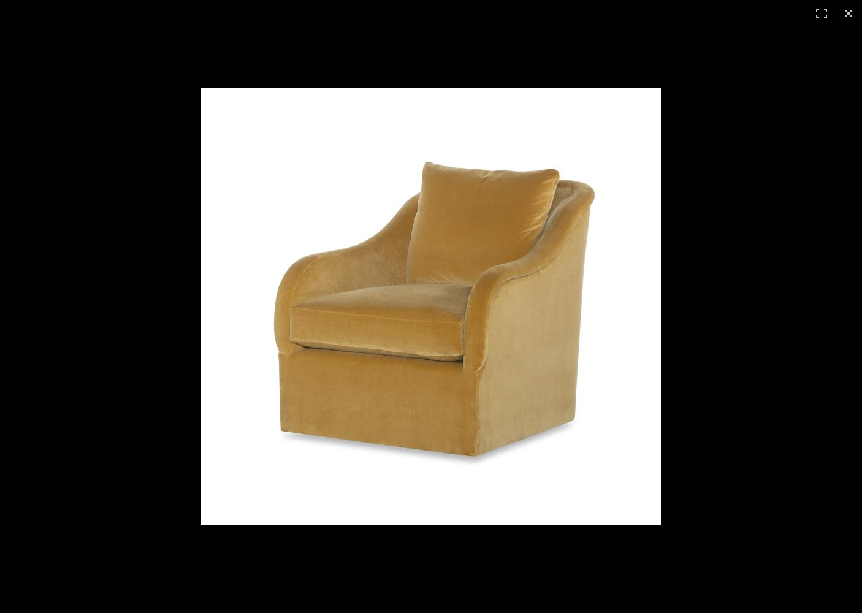
click at [847, 12] on button at bounding box center [848, 13] width 27 height 27
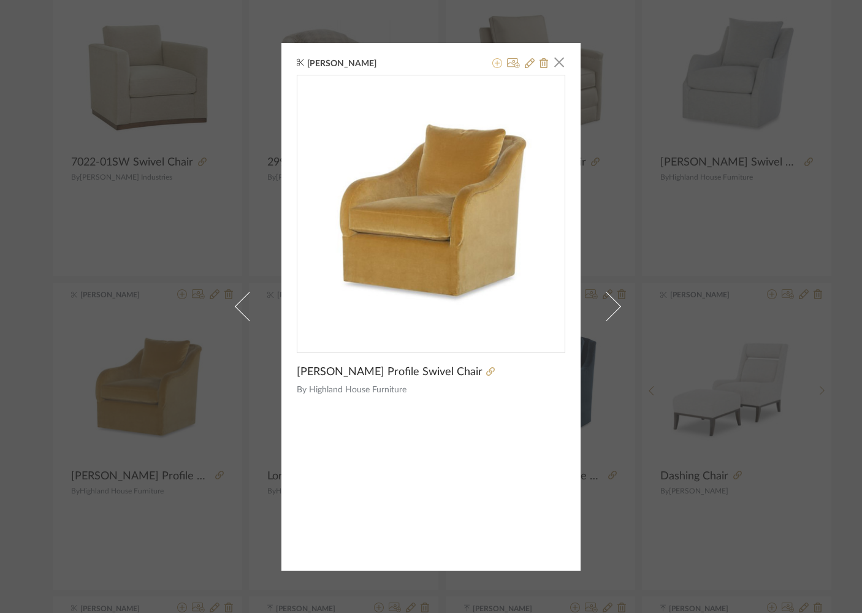
click at [493, 62] on icon at bounding box center [497, 63] width 10 height 10
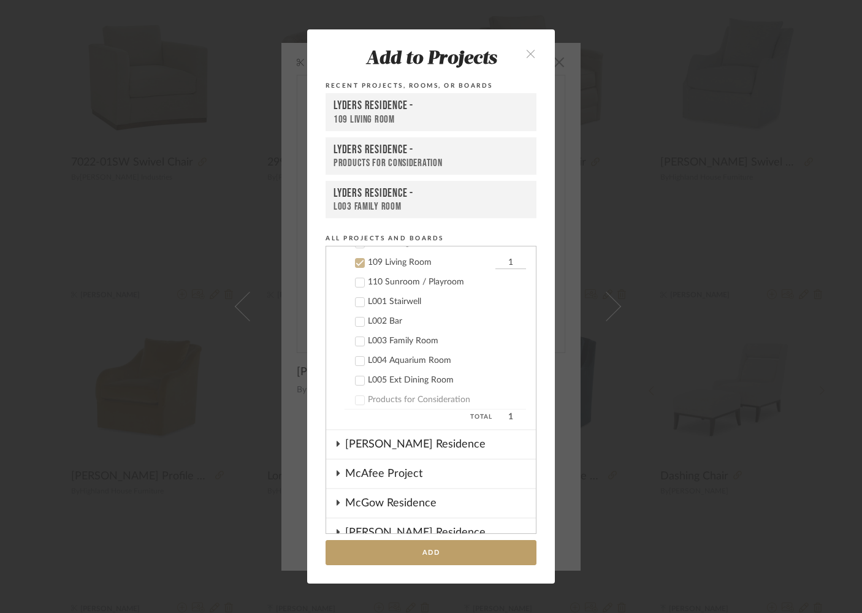
scroll to position [923, 0]
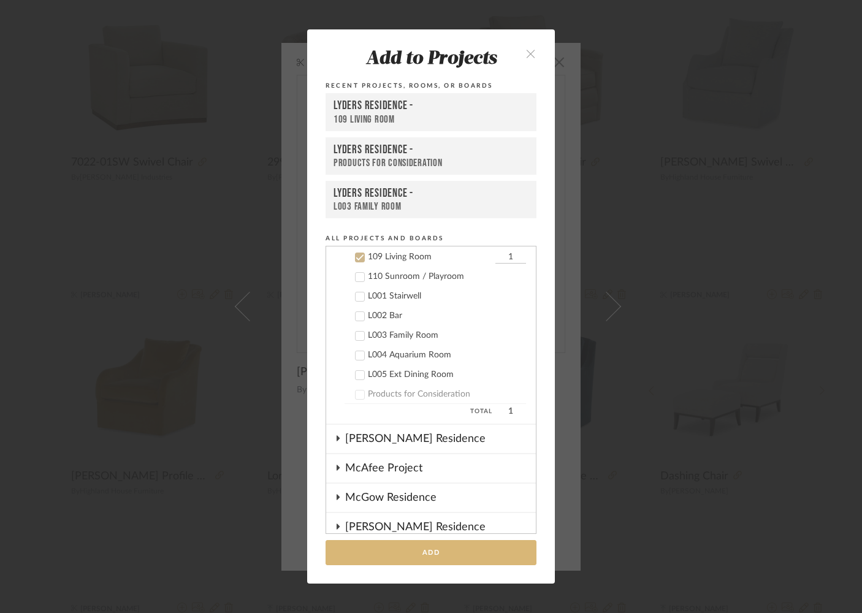
click at [392, 559] on button "Add" at bounding box center [430, 552] width 211 height 25
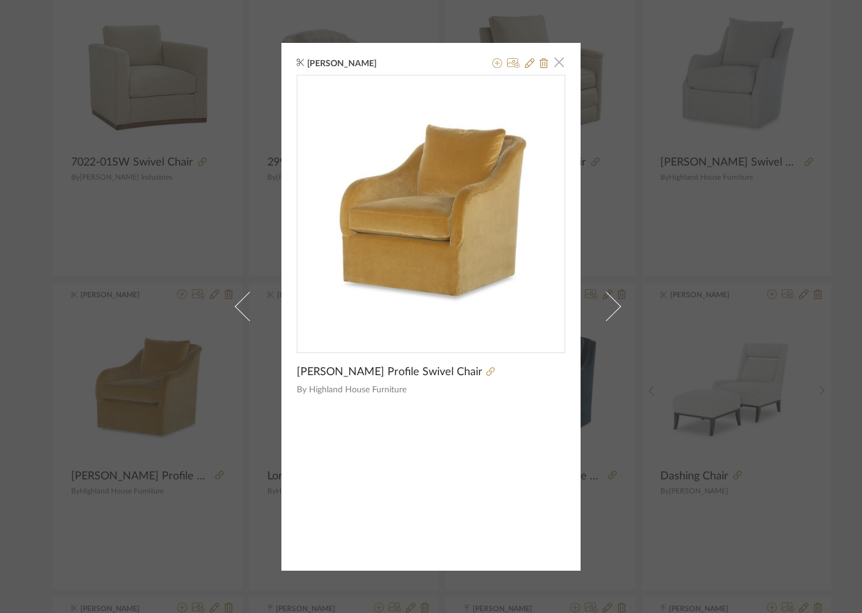
drag, startPoint x: 554, startPoint y: 67, endPoint x: 574, endPoint y: 135, distance: 71.0
click at [554, 67] on span "button" at bounding box center [559, 62] width 25 height 25
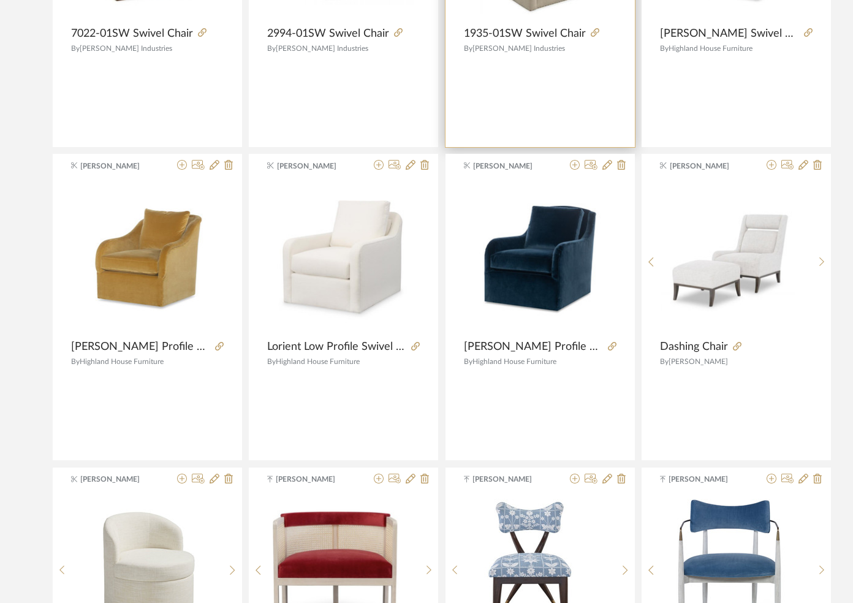
scroll to position [13317, 0]
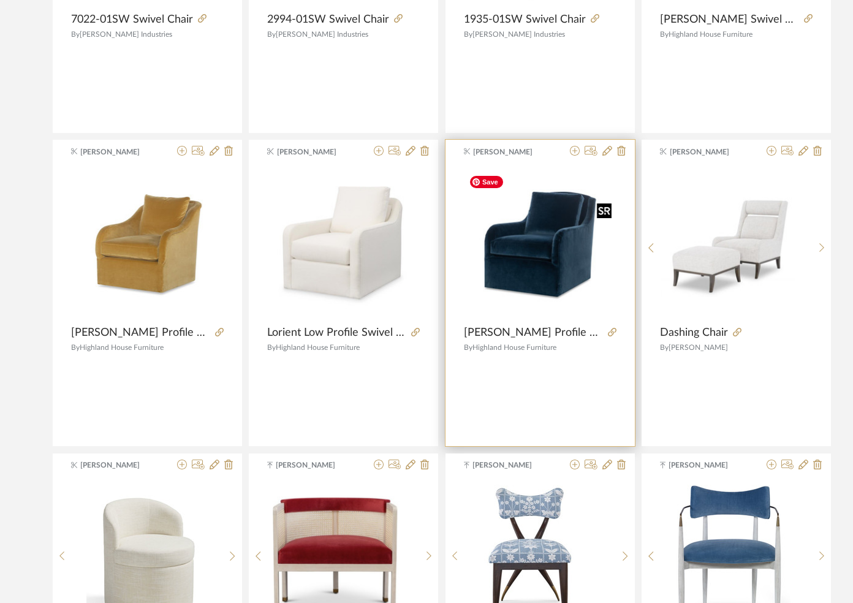
click at [536, 259] on img "0" at bounding box center [540, 243] width 153 height 146
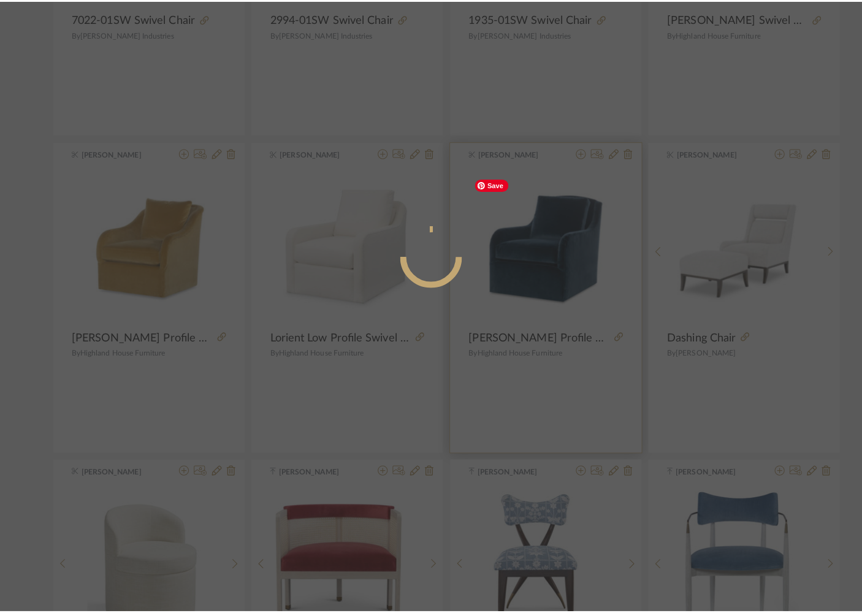
scroll to position [0, 0]
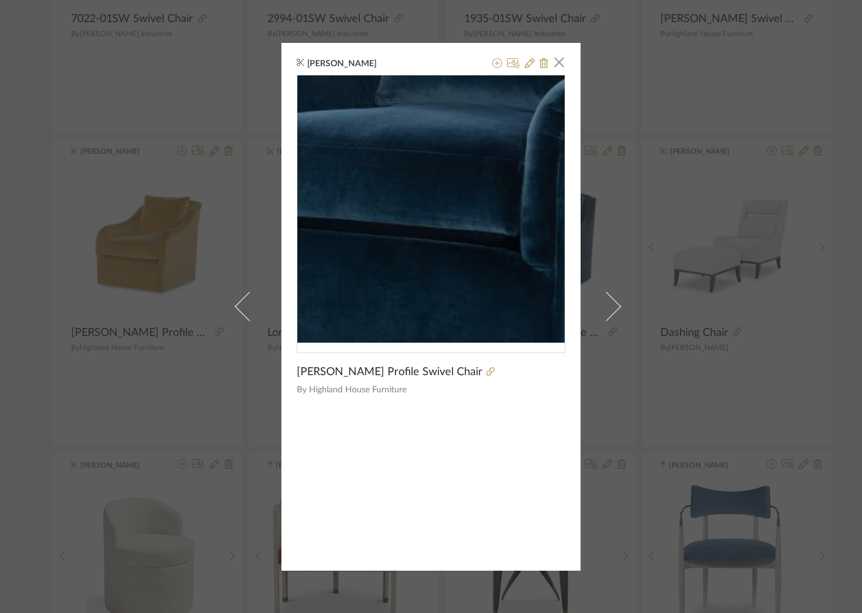
click at [417, 229] on img "0" at bounding box center [430, 209] width 267 height 256
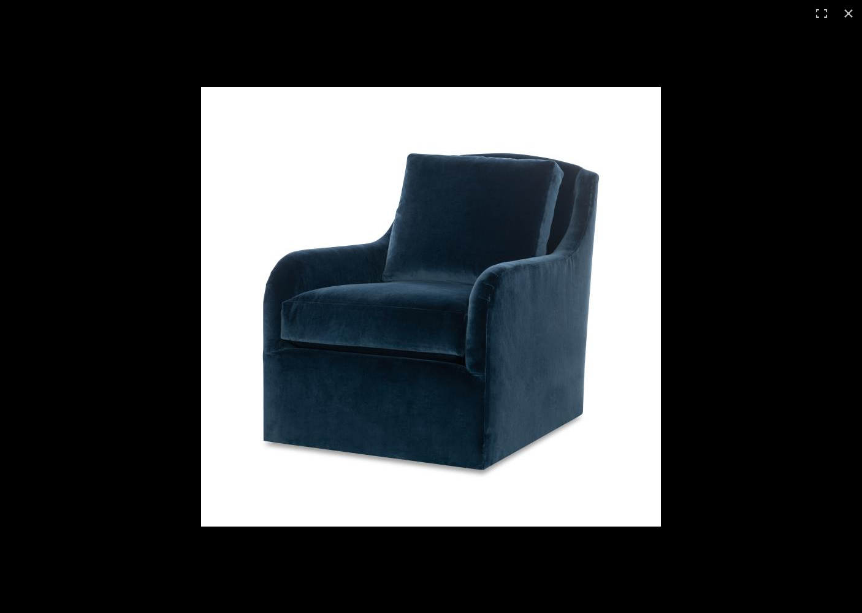
click at [847, 15] on button at bounding box center [848, 13] width 27 height 27
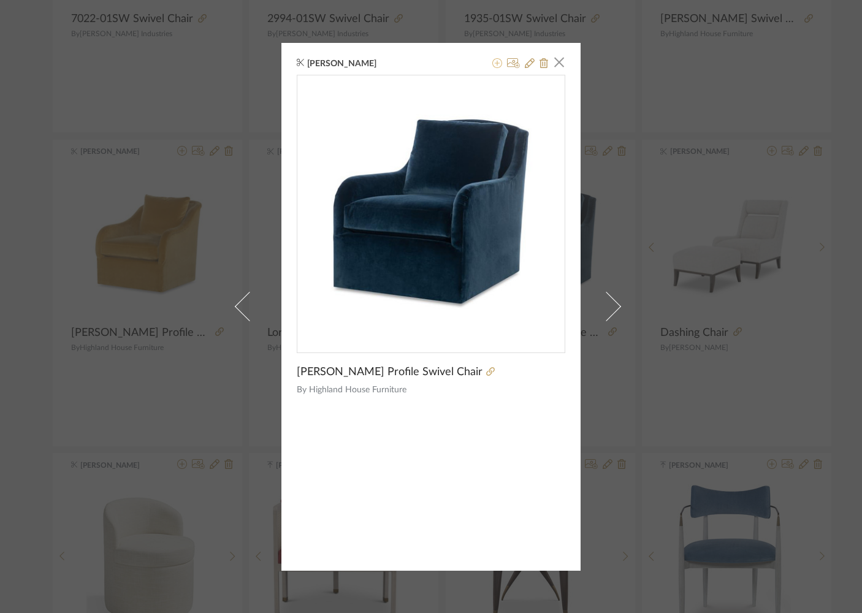
click at [492, 64] on icon at bounding box center [497, 63] width 10 height 10
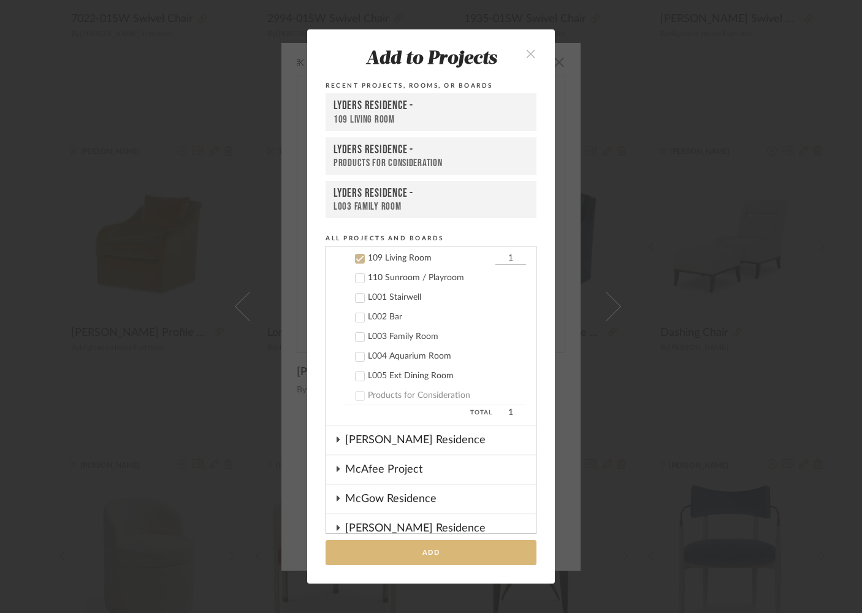
scroll to position [923, 0]
click at [436, 552] on button "Add" at bounding box center [430, 552] width 211 height 25
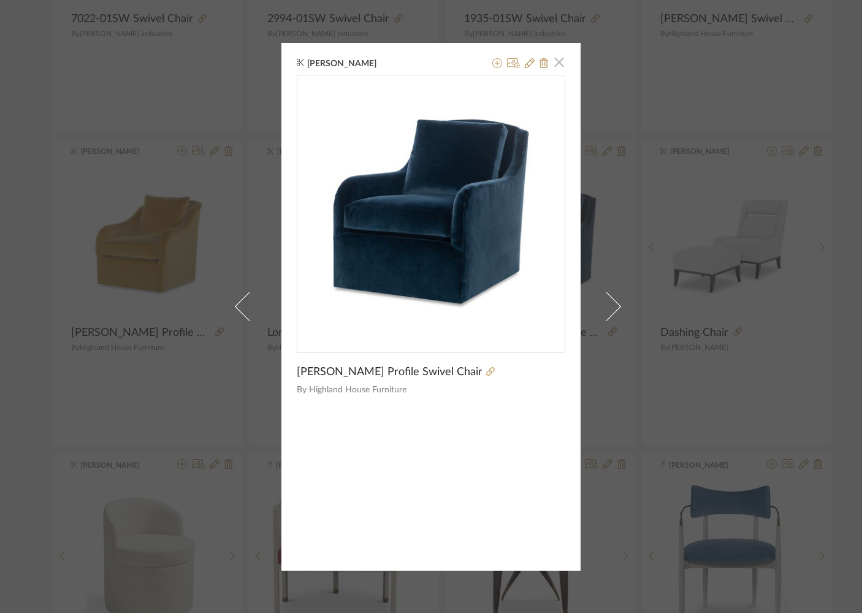
click at [554, 67] on span "button" at bounding box center [559, 62] width 25 height 25
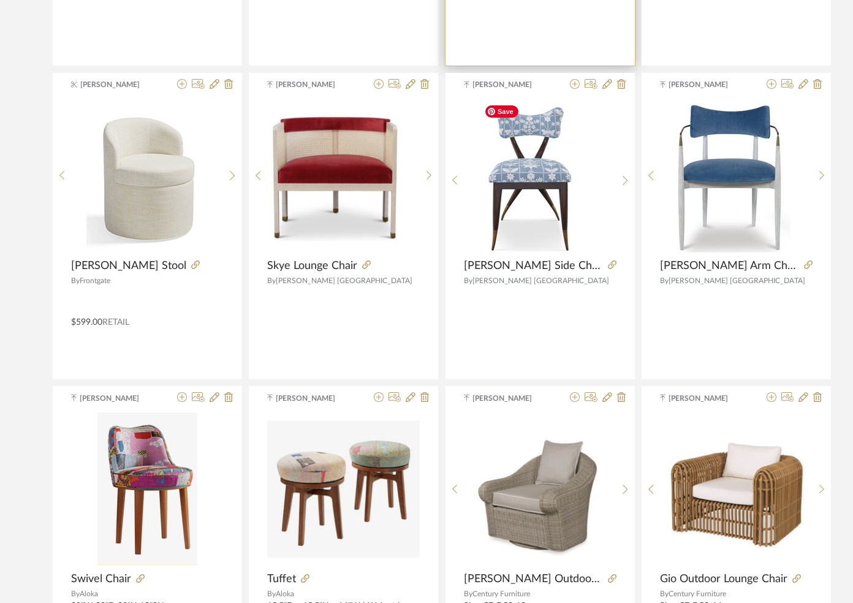
scroll to position [13918, 0]
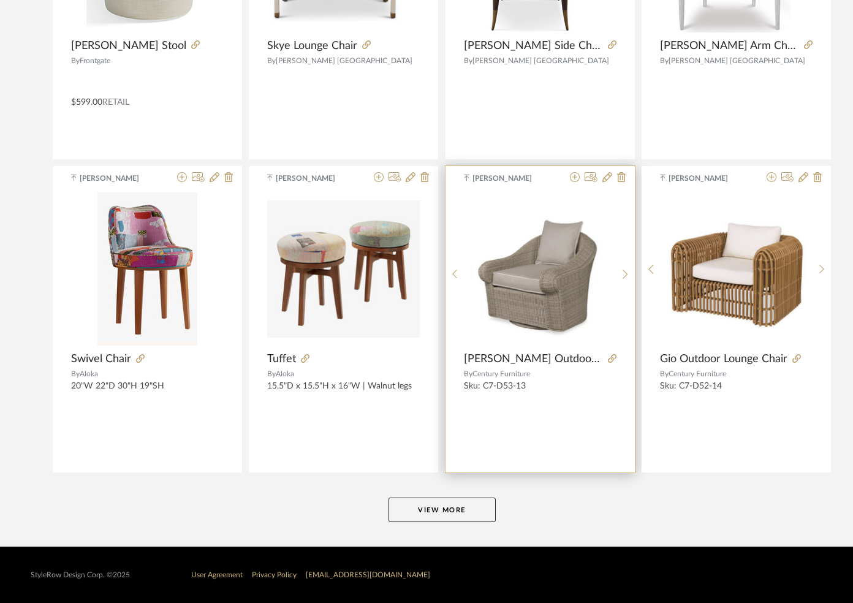
drag, startPoint x: 445, startPoint y: 511, endPoint x: 452, endPoint y: 461, distance: 50.2
click at [445, 510] on button "View More" at bounding box center [442, 510] width 107 height 25
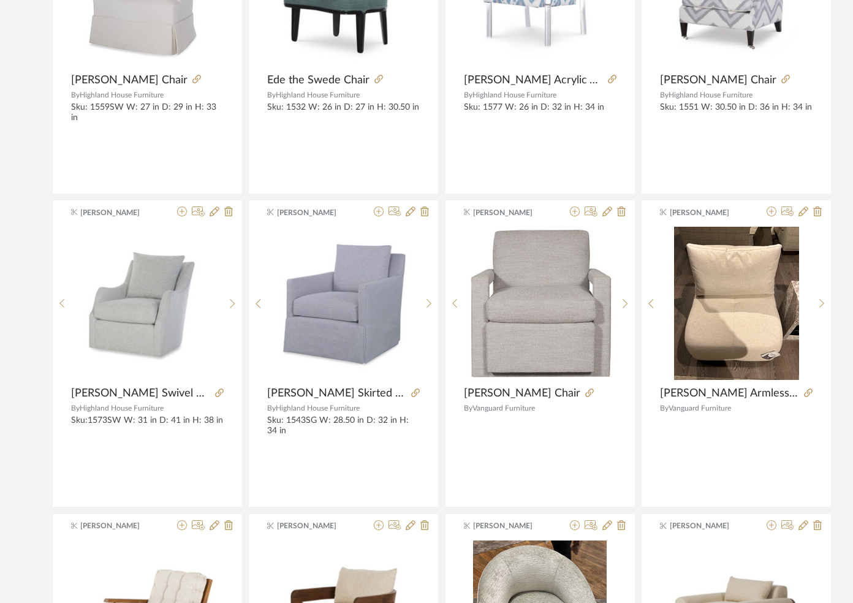
scroll to position [15337, 0]
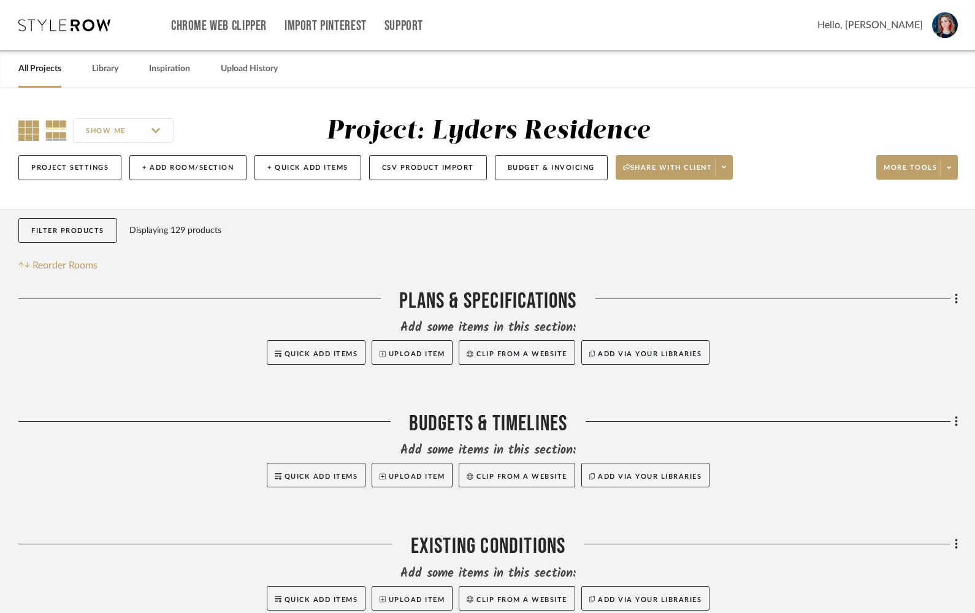
click at [30, 130] on icon at bounding box center [28, 130] width 21 height 21
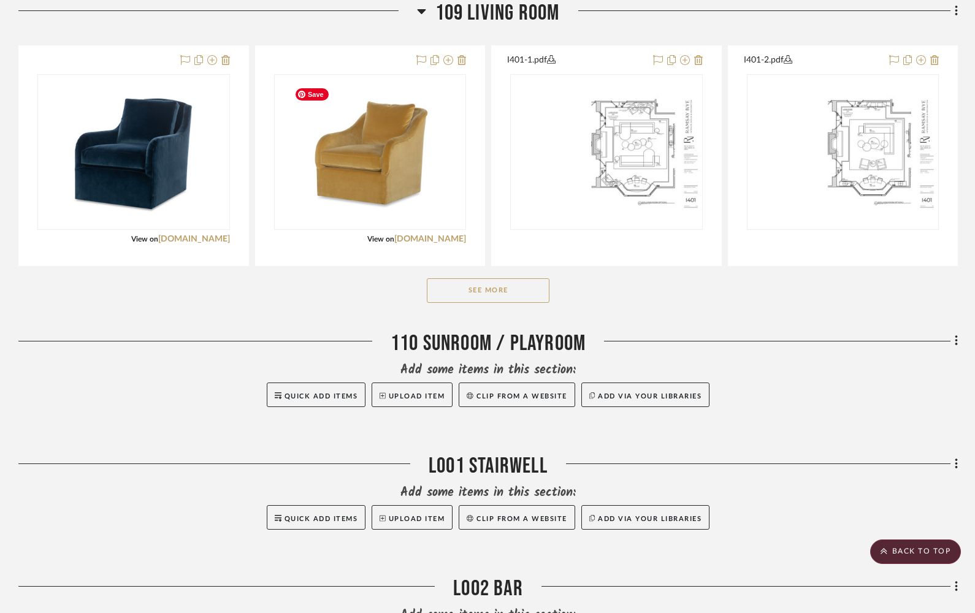
scroll to position [1449, 0]
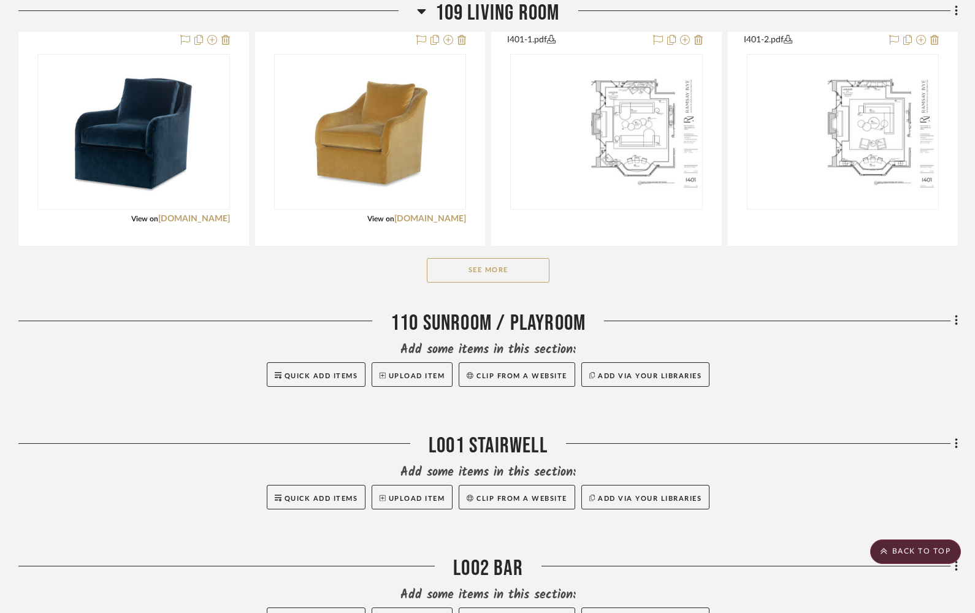
click at [502, 271] on button "See More" at bounding box center [488, 270] width 123 height 25
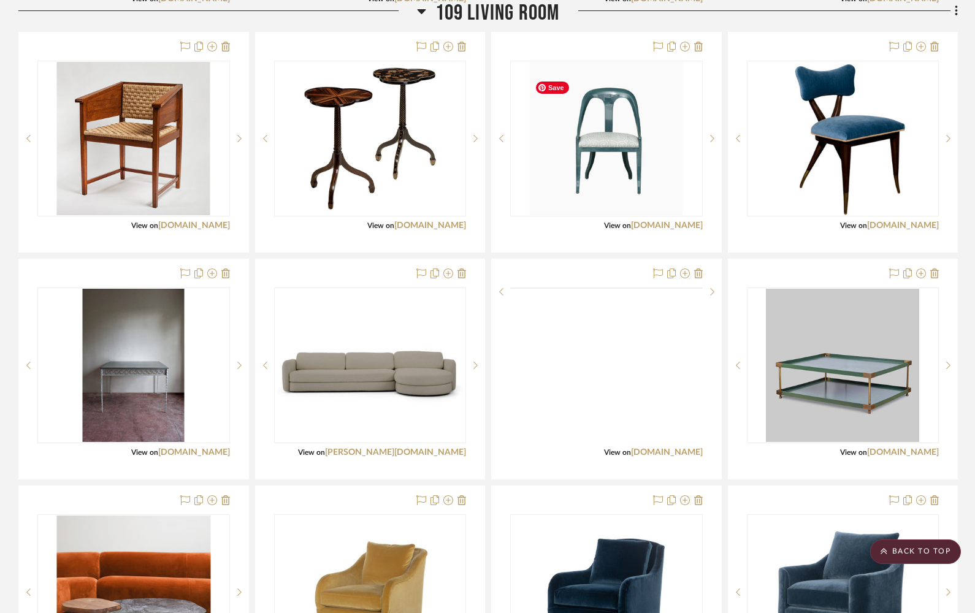
scroll to position [3029, 0]
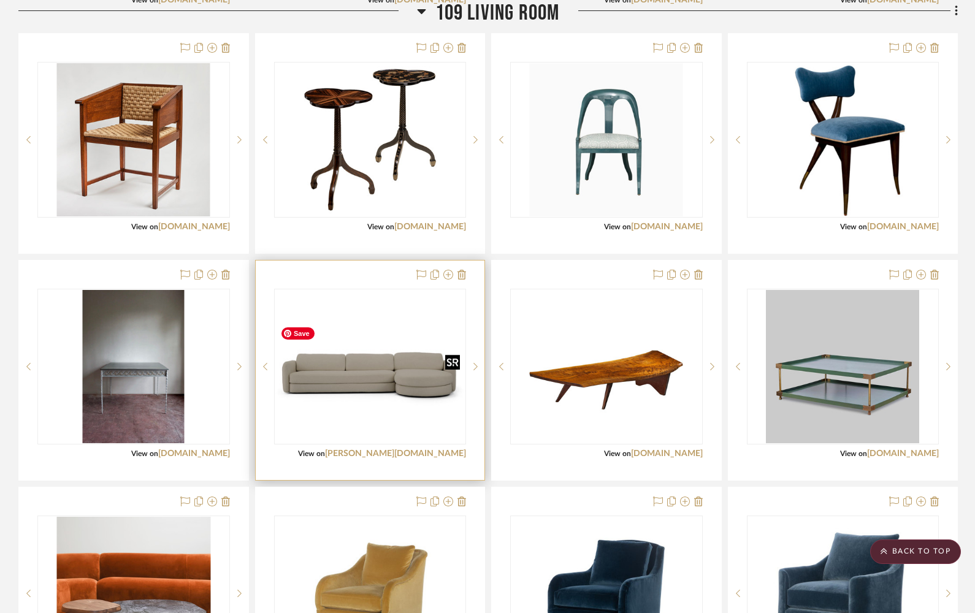
click at [425, 370] on img "0" at bounding box center [370, 366] width 190 height 120
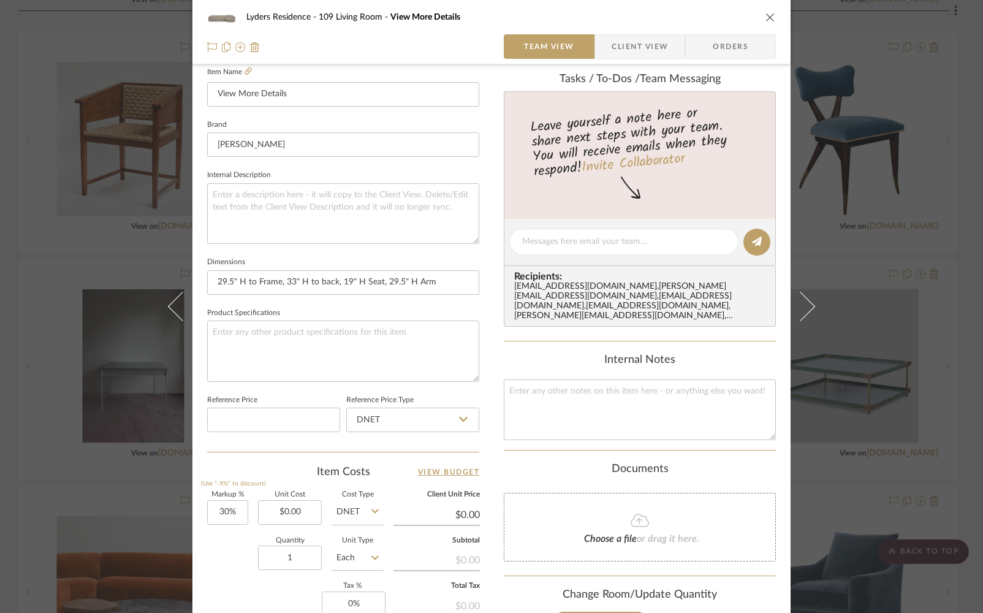
scroll to position [526, 0]
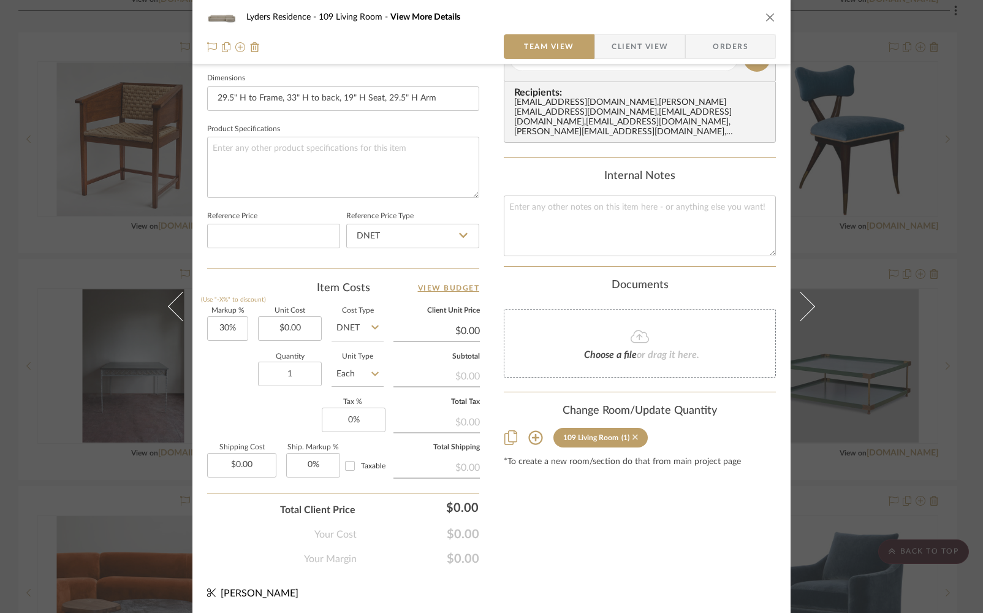
click at [633, 434] on icon at bounding box center [636, 437] width 6 height 9
click at [766, 16] on icon "close" at bounding box center [771, 17] width 10 height 10
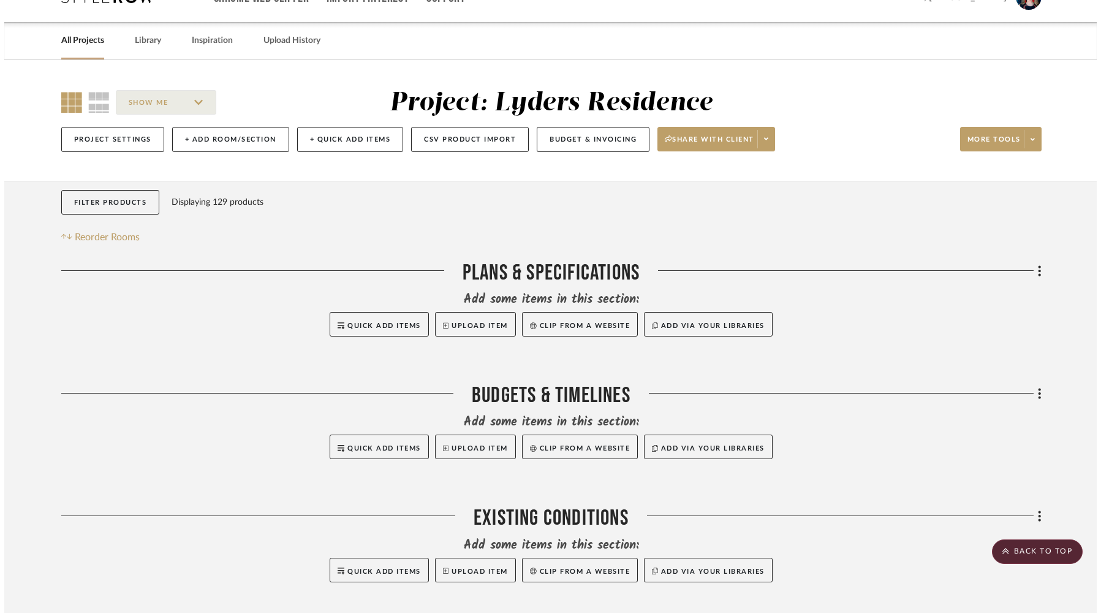
scroll to position [0, 0]
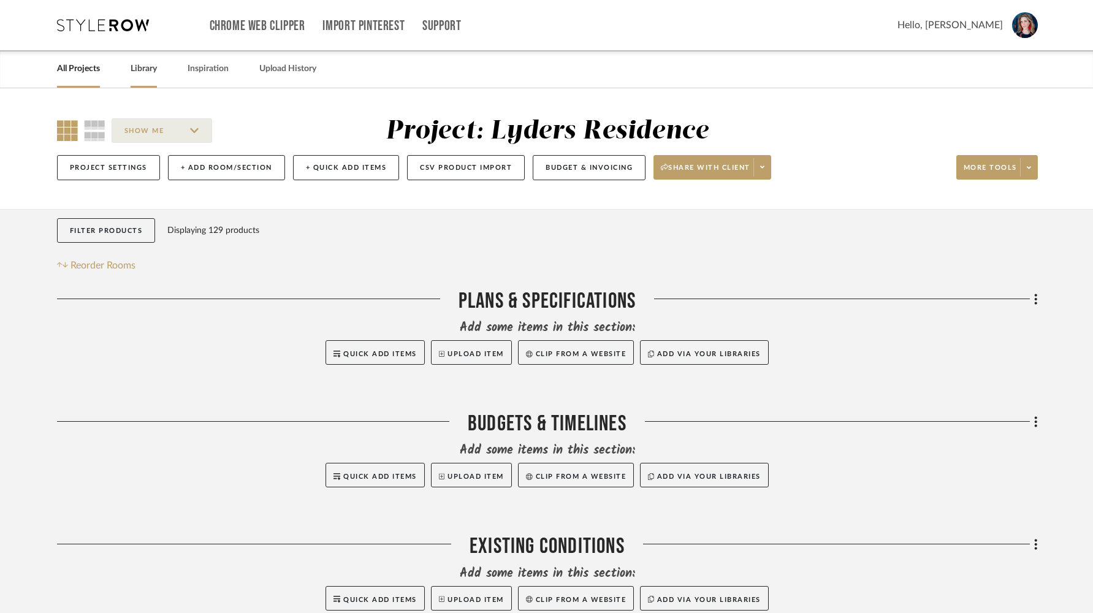
click at [145, 68] on link "Library" at bounding box center [144, 69] width 26 height 17
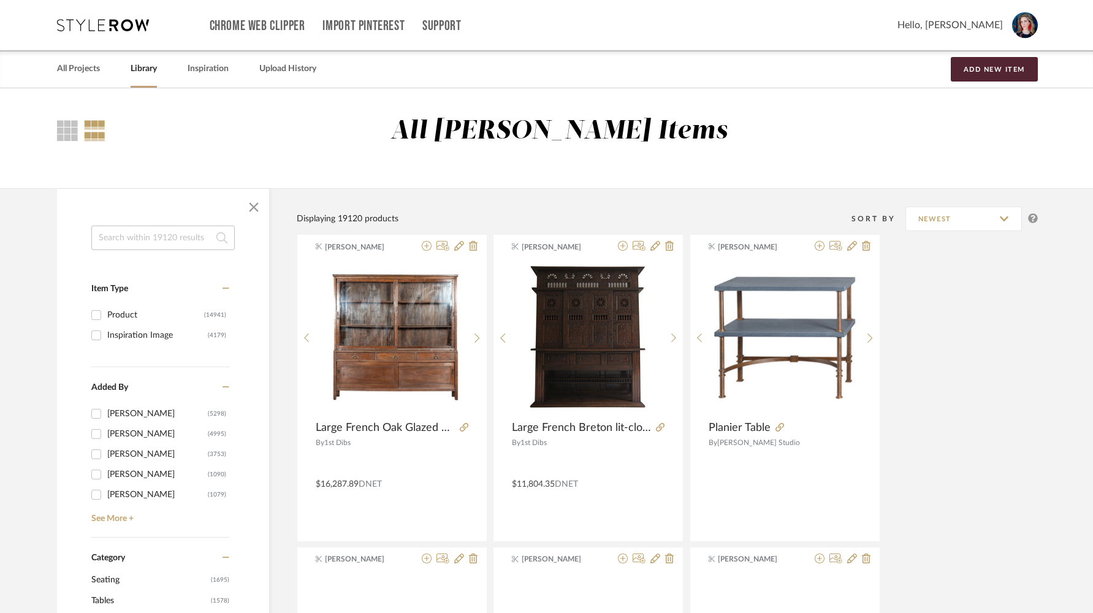
click at [129, 232] on input at bounding box center [162, 238] width 143 height 25
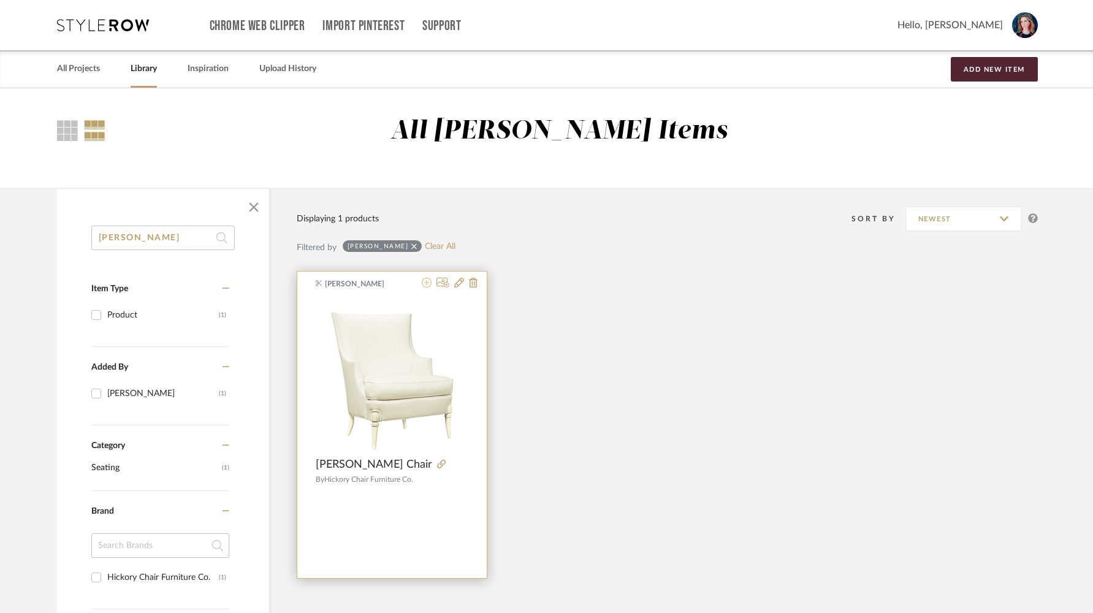
type input "[PERSON_NAME]"
click at [427, 284] on icon at bounding box center [427, 283] width 10 height 10
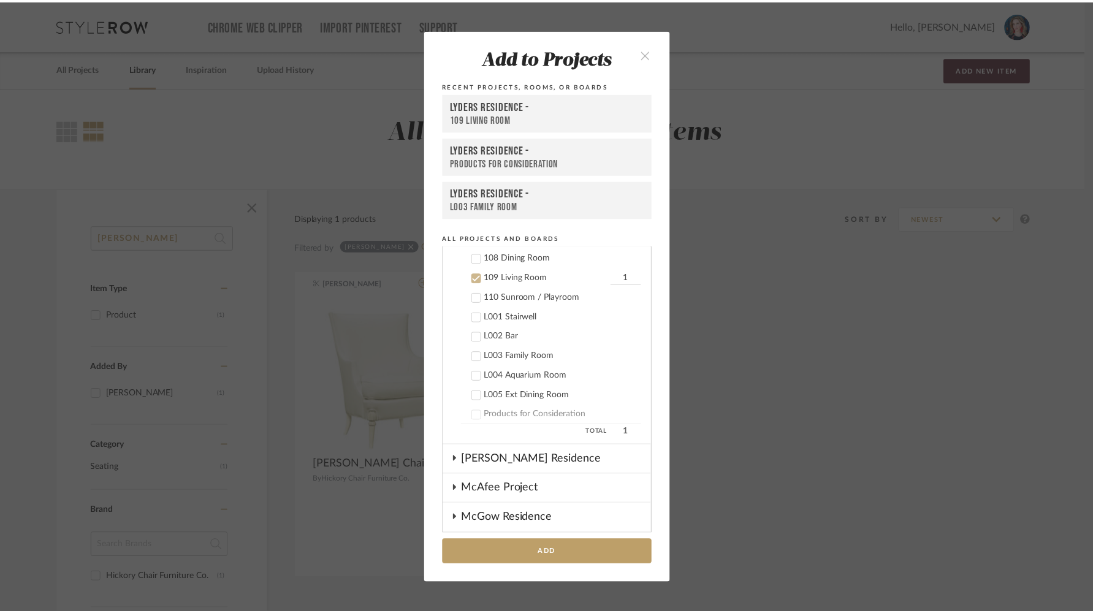
scroll to position [923, 0]
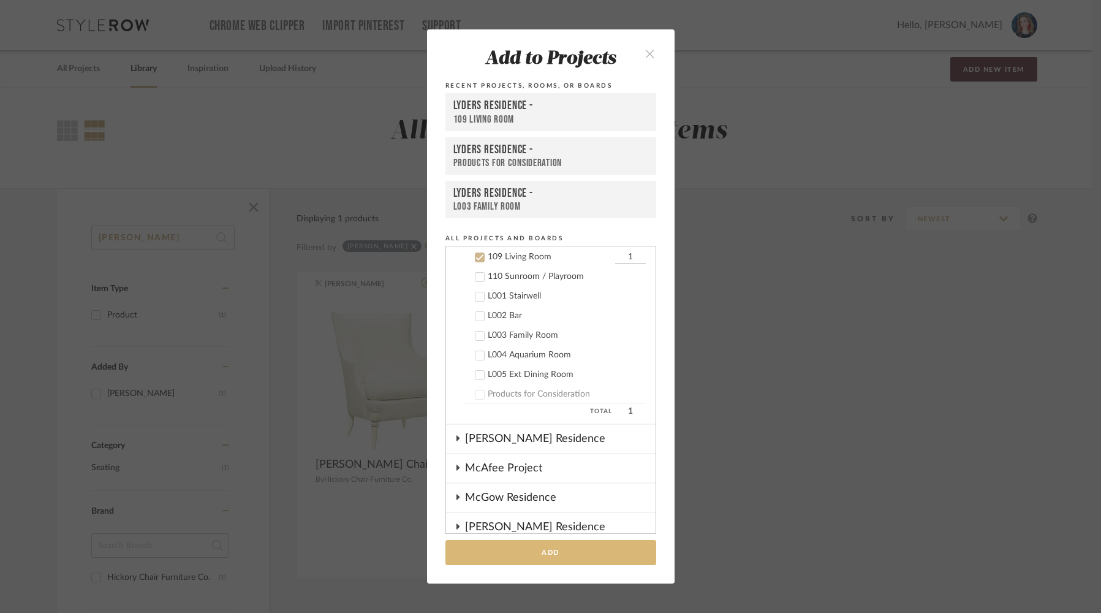
click at [518, 557] on button "Add" at bounding box center [551, 552] width 211 height 25
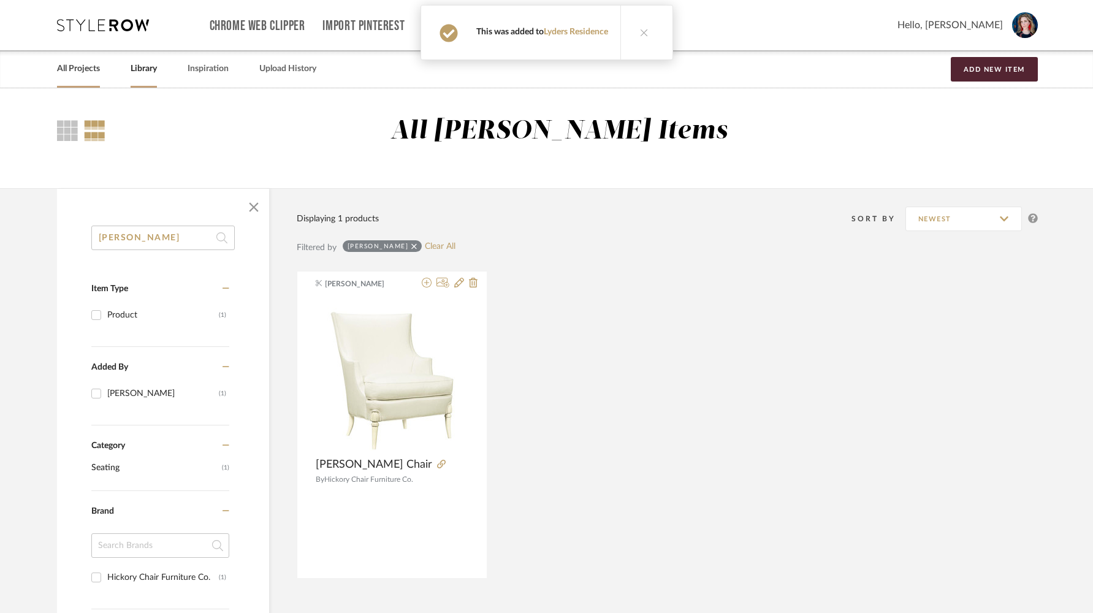
click at [78, 70] on link "All Projects" at bounding box center [78, 69] width 43 height 17
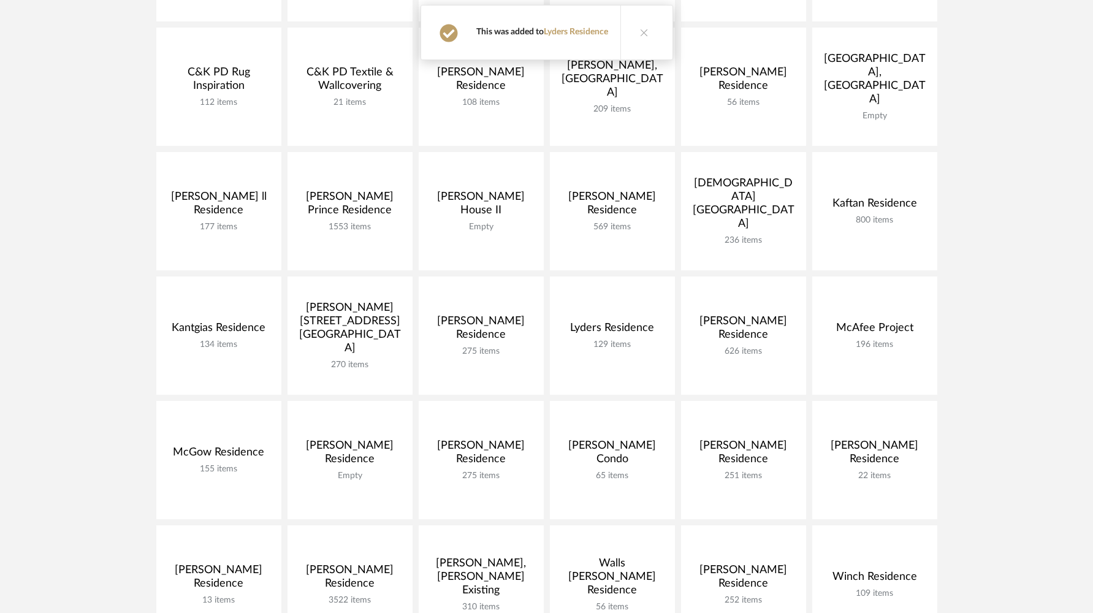
scroll to position [329, 0]
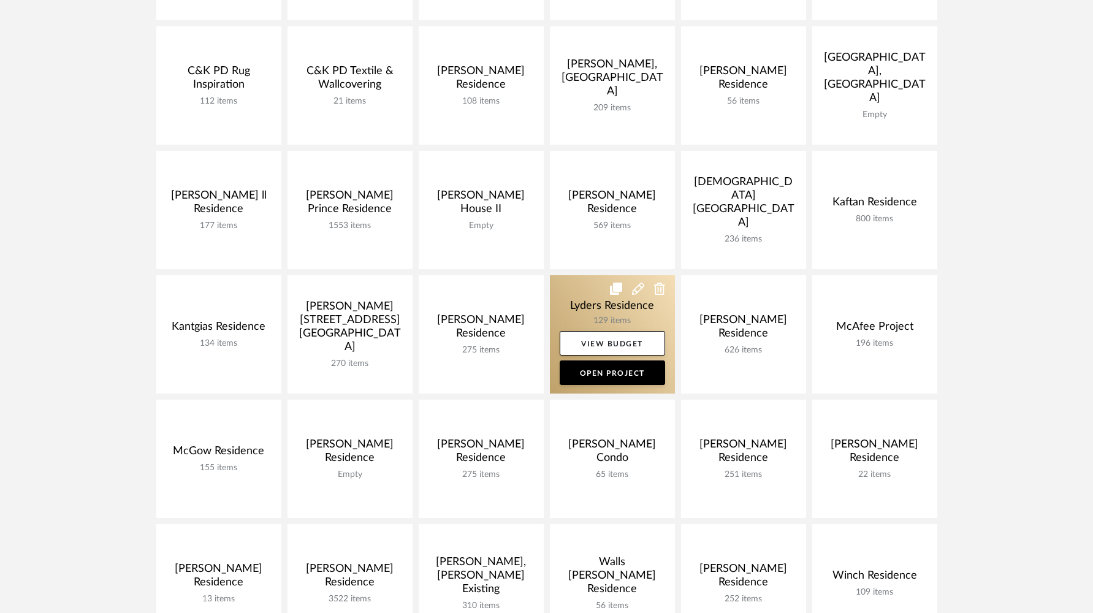
click at [579, 303] on link at bounding box center [612, 334] width 125 height 118
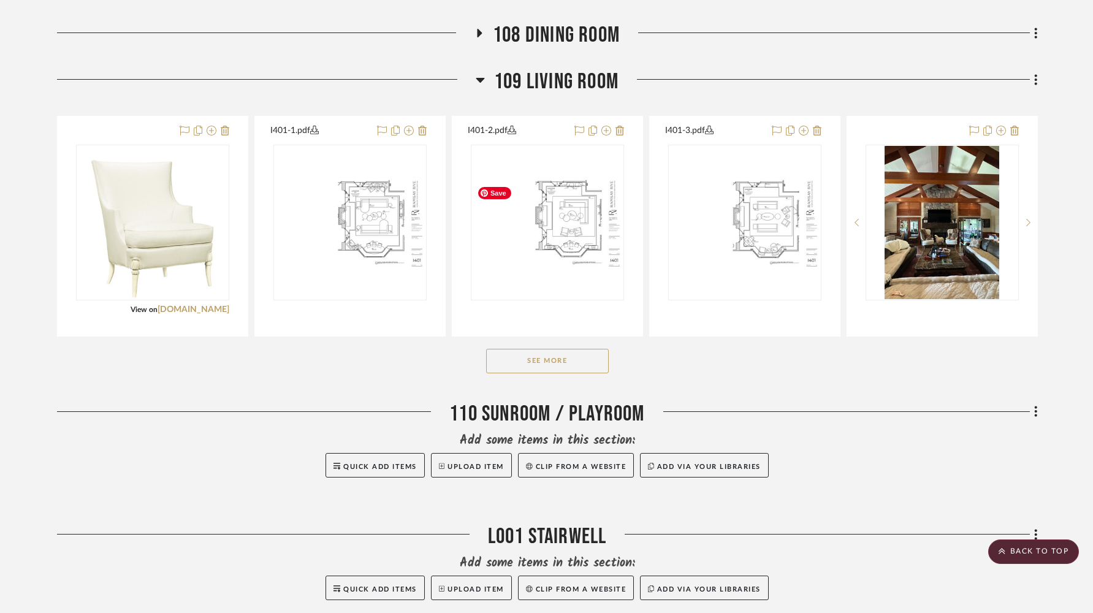
scroll to position [1376, 0]
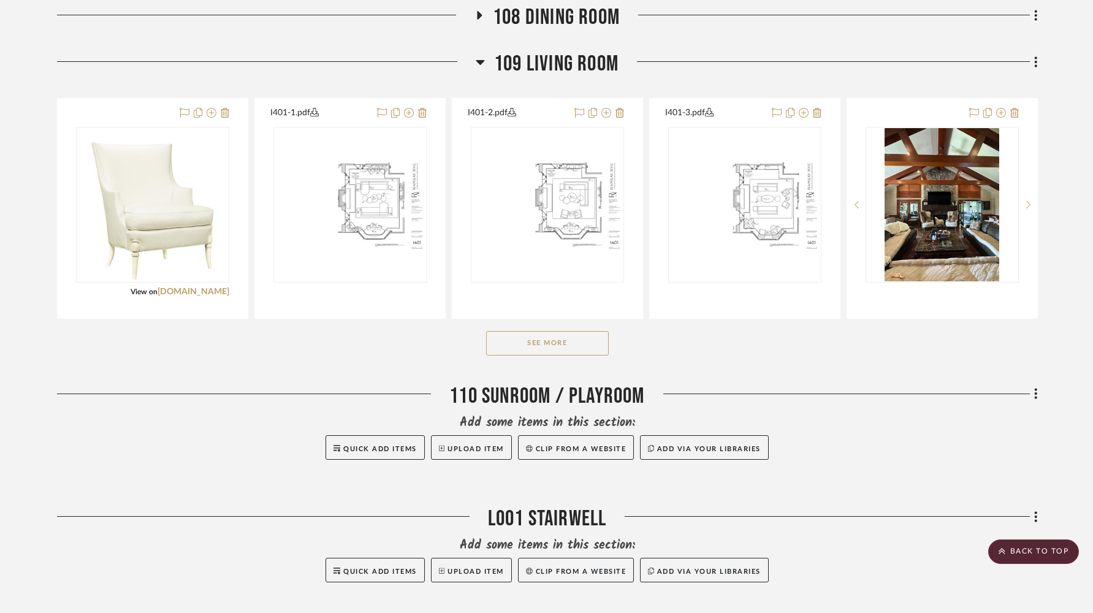
click at [570, 347] on button "See More" at bounding box center [547, 343] width 123 height 25
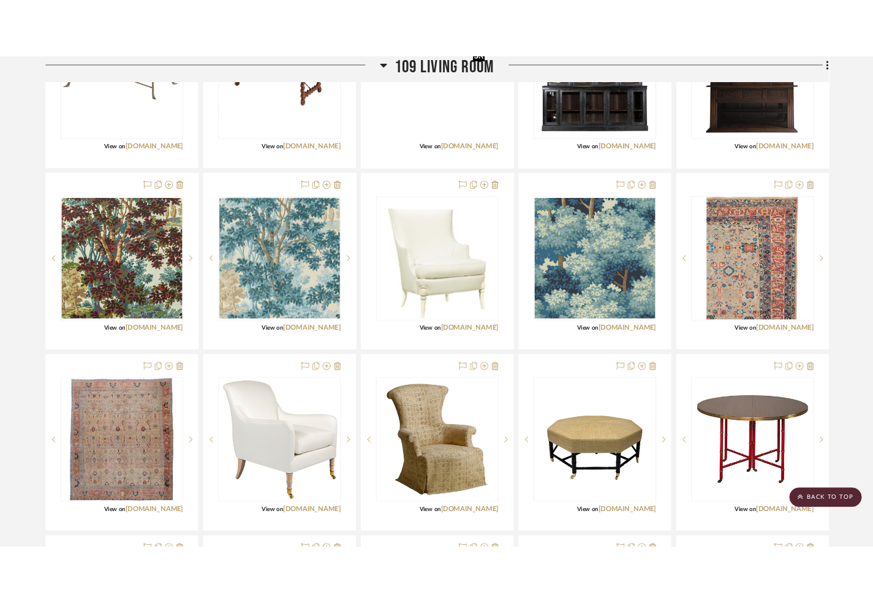
scroll to position [2007, 0]
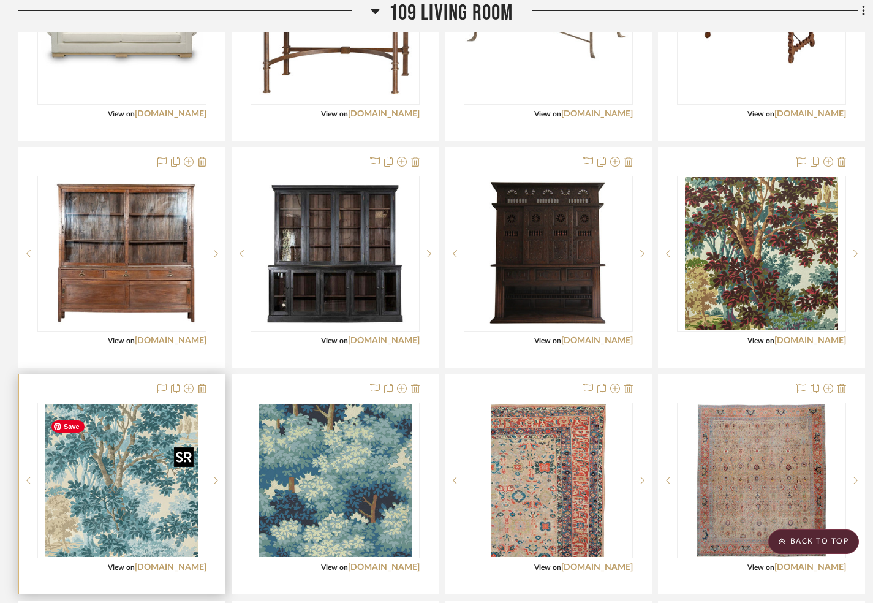
click at [117, 519] on img "0" at bounding box center [121, 480] width 153 height 153
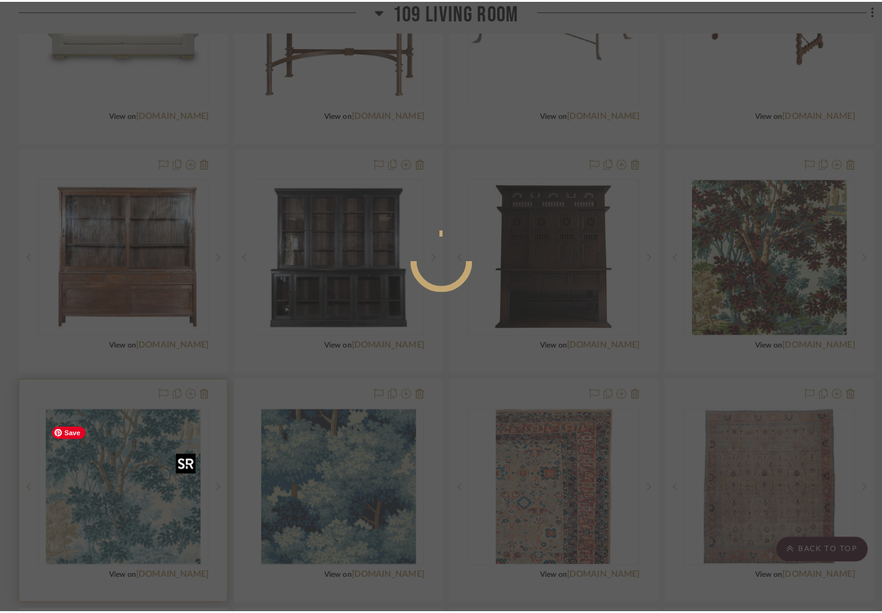
scroll to position [0, 0]
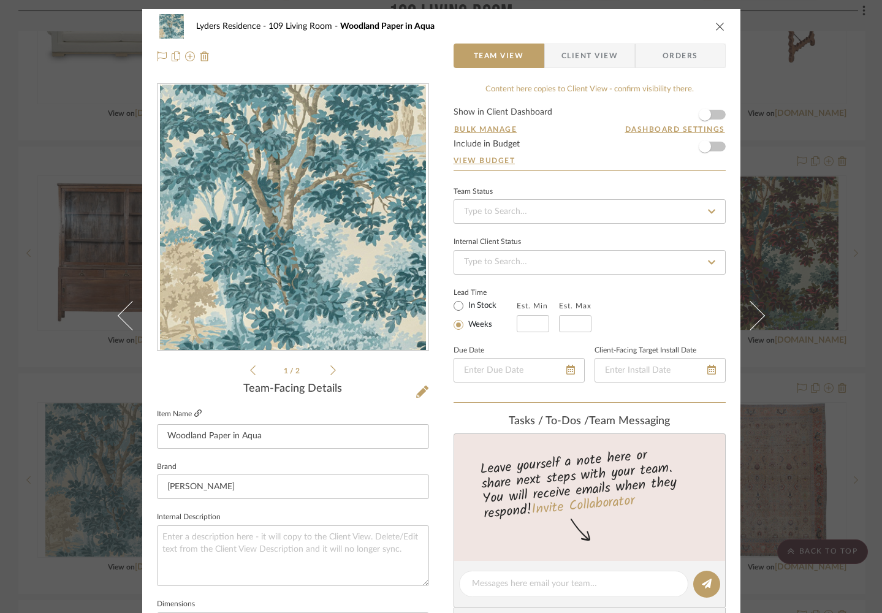
click at [194, 412] on icon at bounding box center [197, 412] width 7 height 7
click at [715, 25] on icon "close" at bounding box center [720, 26] width 10 height 10
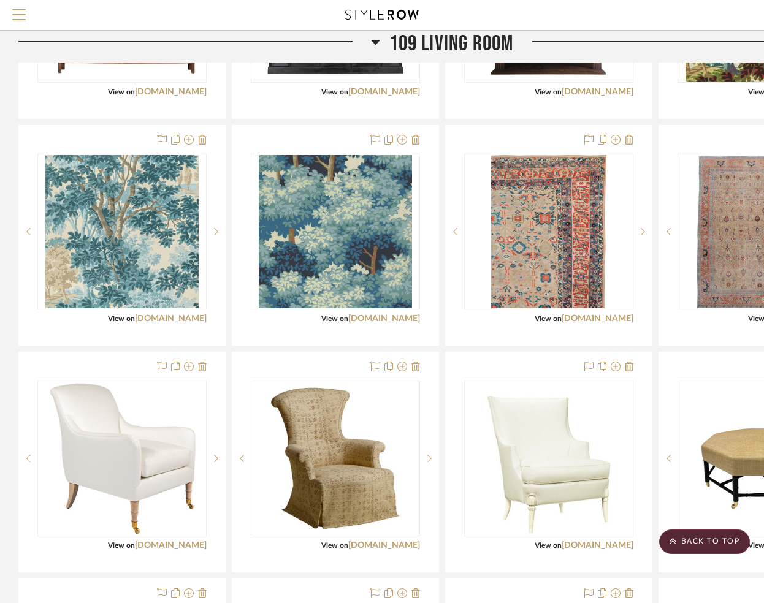
scroll to position [2196, 0]
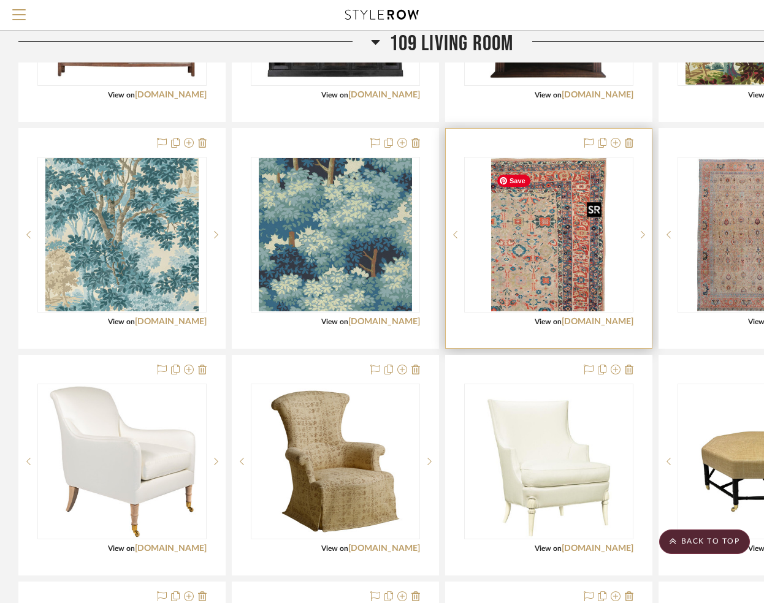
click at [565, 262] on img "0" at bounding box center [548, 234] width 115 height 153
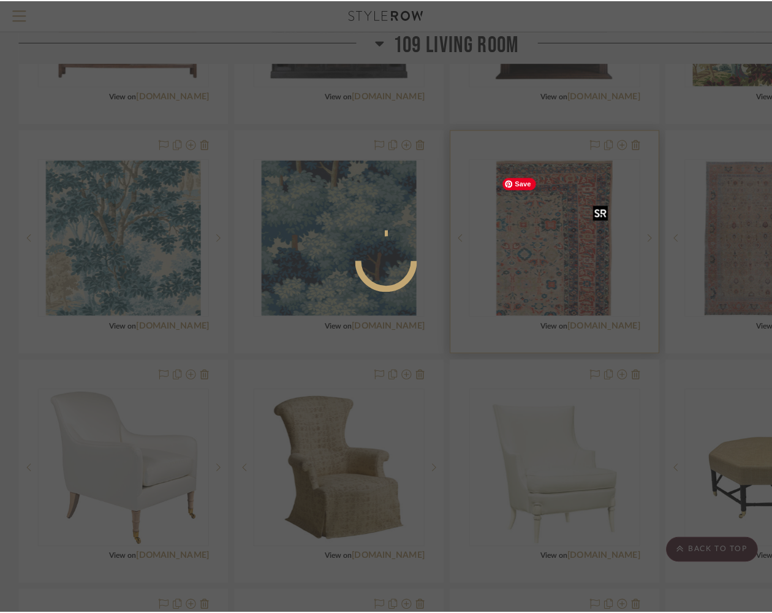
scroll to position [0, 0]
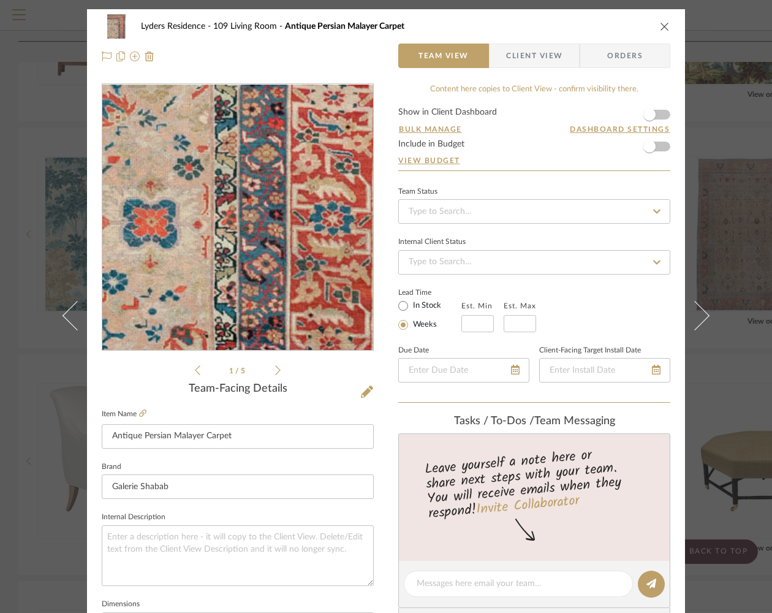
click at [257, 295] on img "0" at bounding box center [237, 218] width 199 height 266
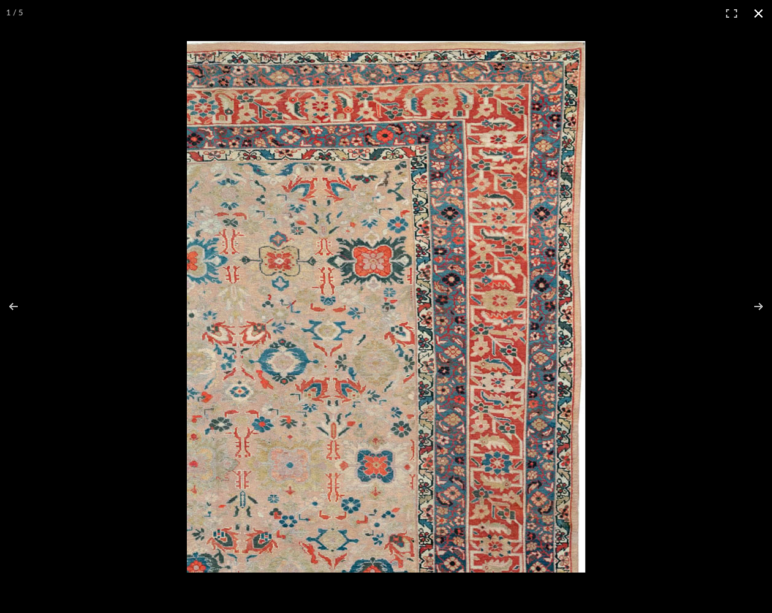
click at [756, 12] on button at bounding box center [758, 13] width 27 height 27
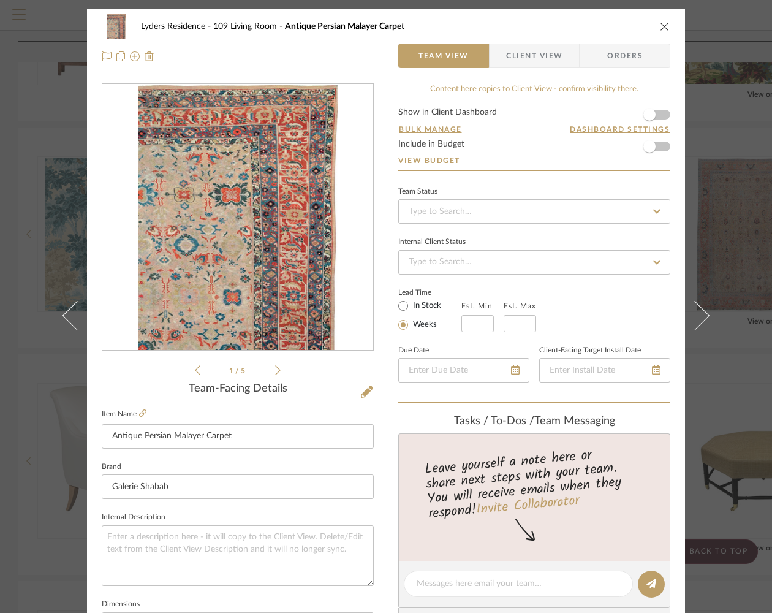
click at [660, 24] on icon "close" at bounding box center [665, 26] width 10 height 10
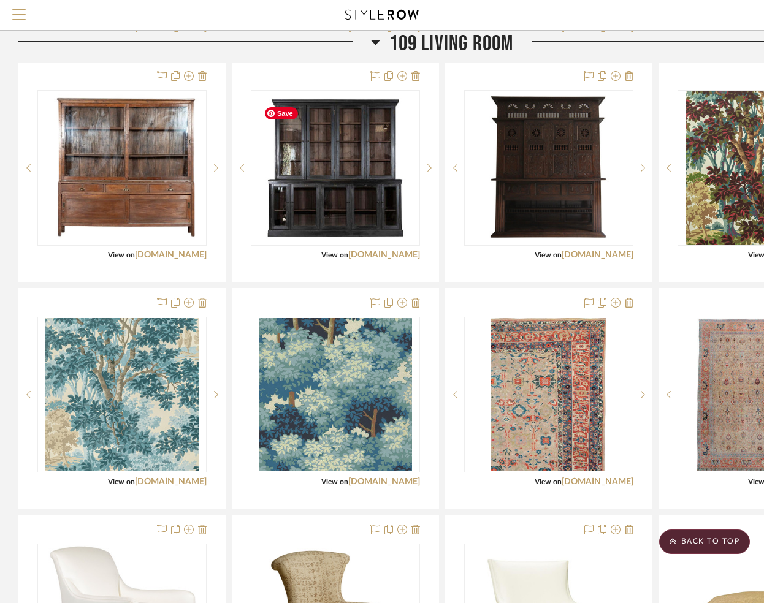
scroll to position [2039, 0]
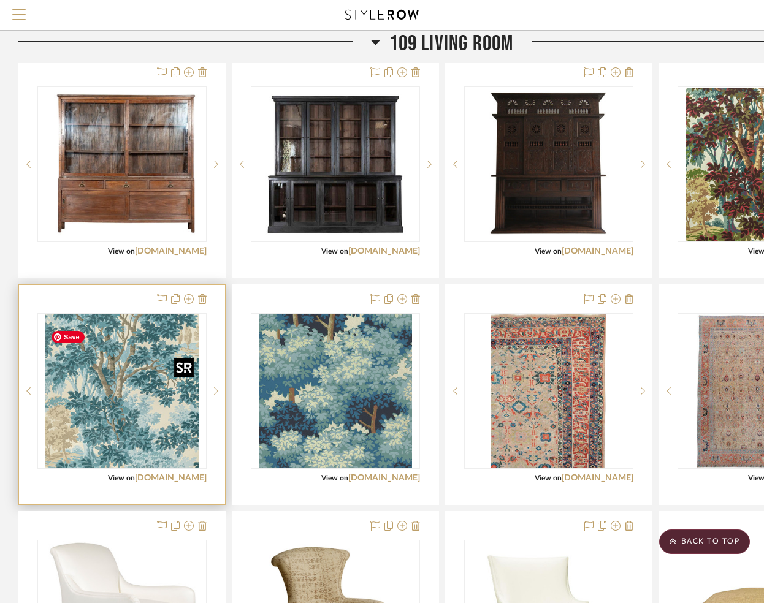
click at [138, 401] on img "0" at bounding box center [121, 390] width 153 height 153
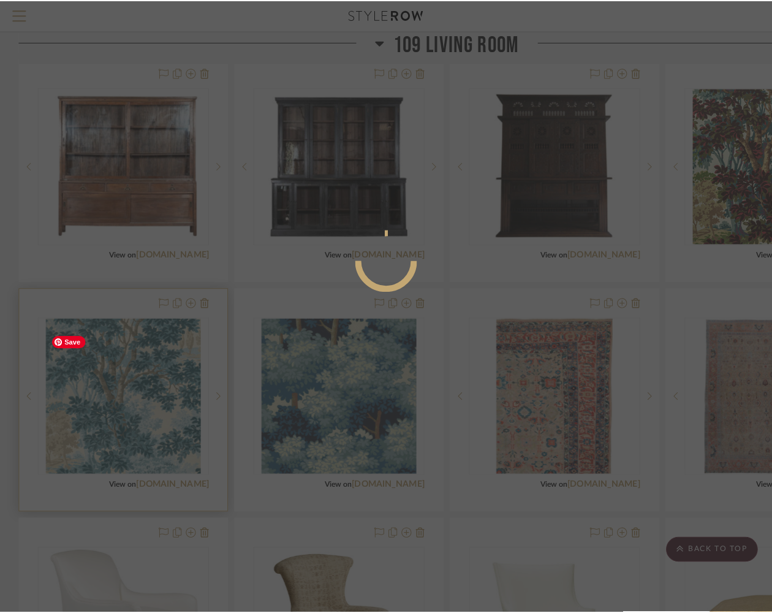
scroll to position [0, 0]
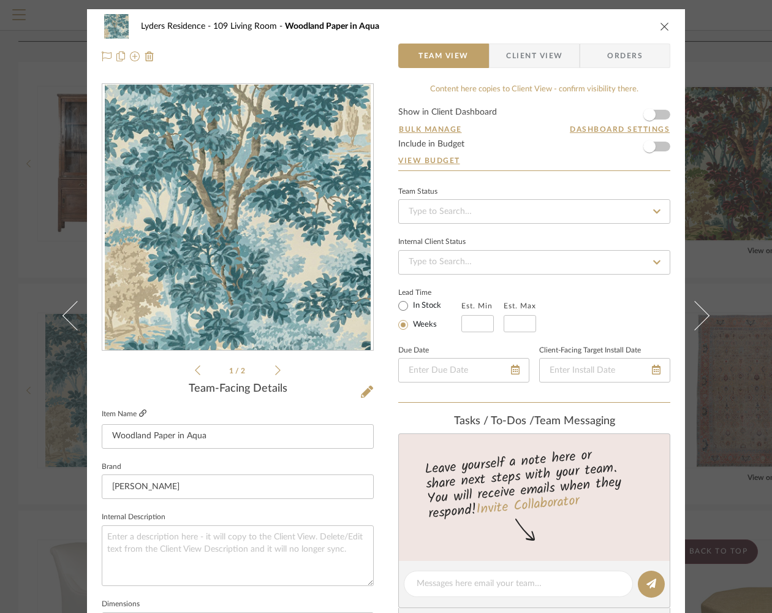
click at [140, 413] on icon at bounding box center [142, 412] width 7 height 7
drag, startPoint x: 660, startPoint y: 25, endPoint x: 635, endPoint y: 58, distance: 41.6
click at [660, 25] on icon "close" at bounding box center [665, 26] width 10 height 10
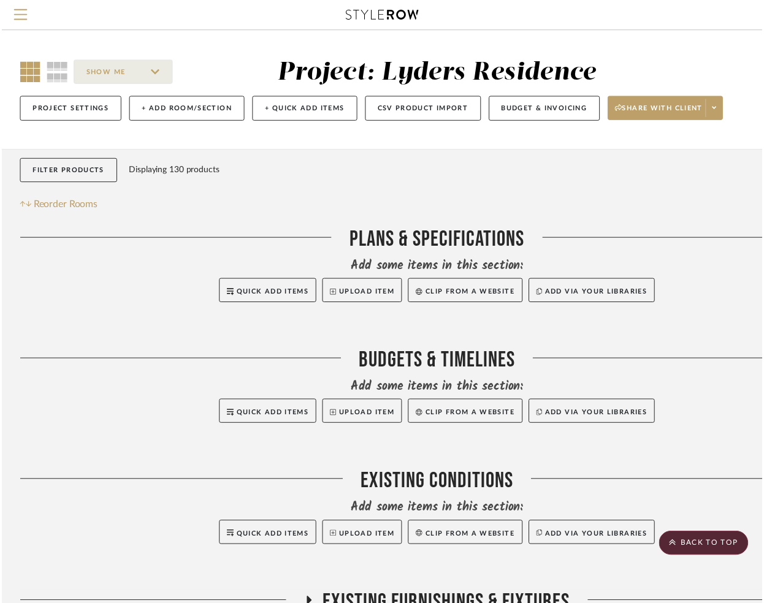
scroll to position [2039, 0]
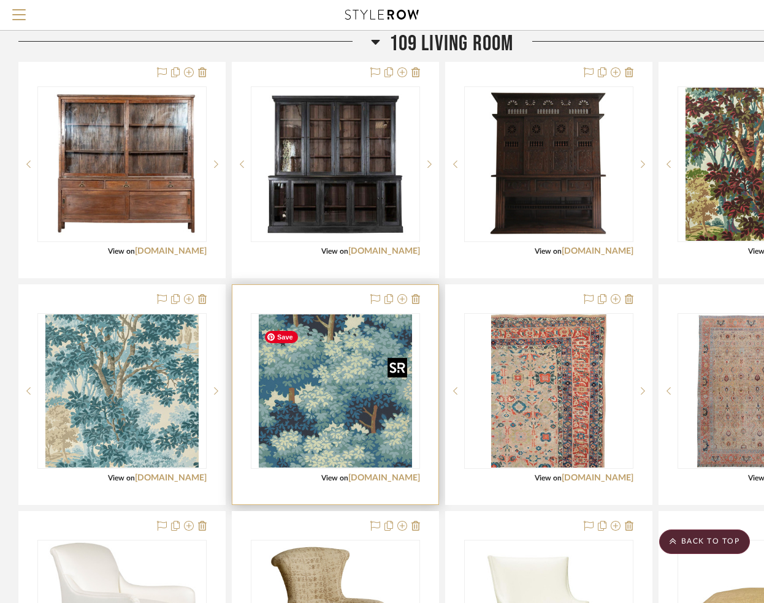
click at [324, 402] on img "0" at bounding box center [335, 390] width 153 height 153
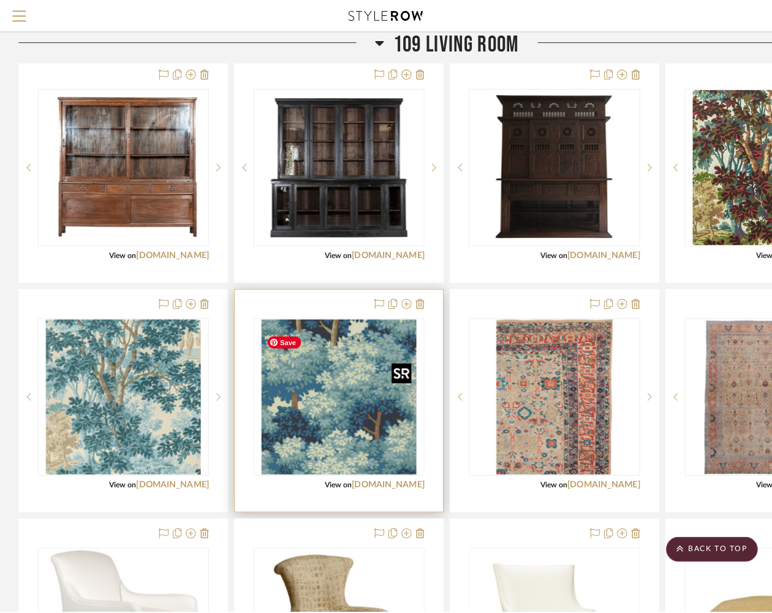
scroll to position [0, 0]
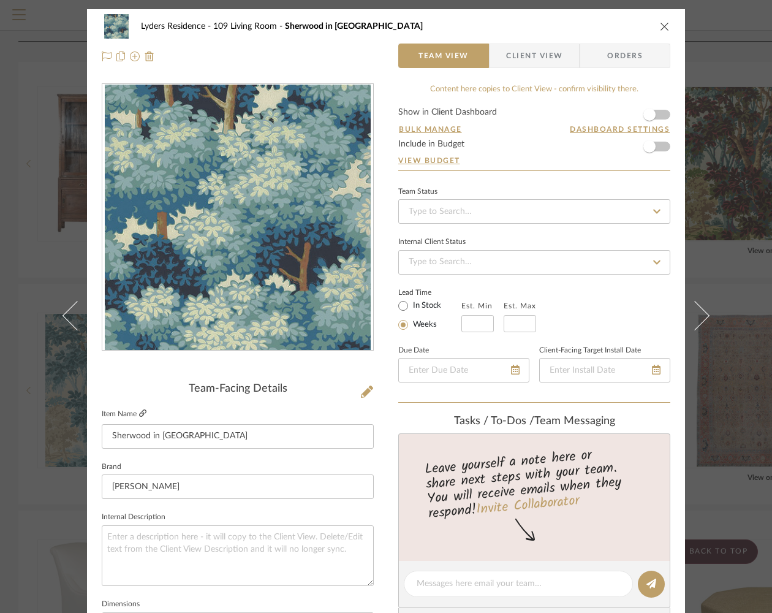
click at [139, 416] on icon at bounding box center [142, 412] width 7 height 7
click at [663, 26] on icon "close" at bounding box center [665, 26] width 10 height 10
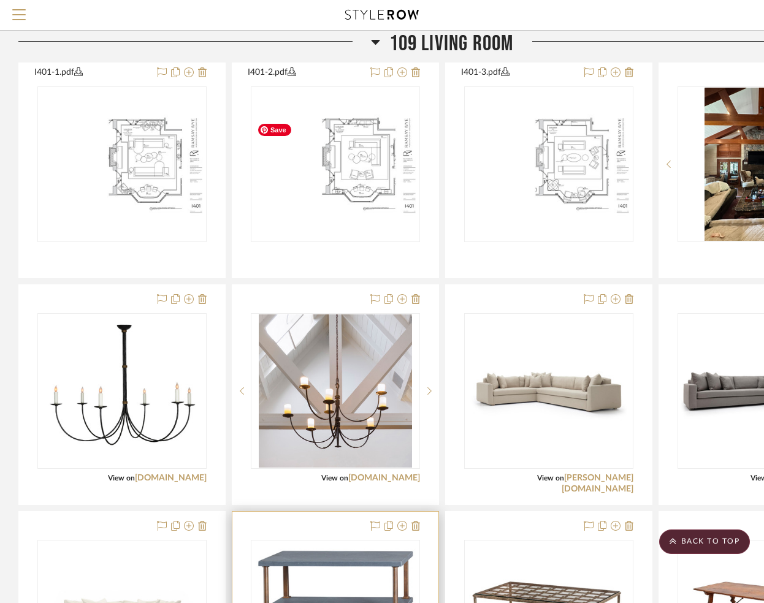
scroll to position [1357, 0]
